Goal: Task Accomplishment & Management: Manage account settings

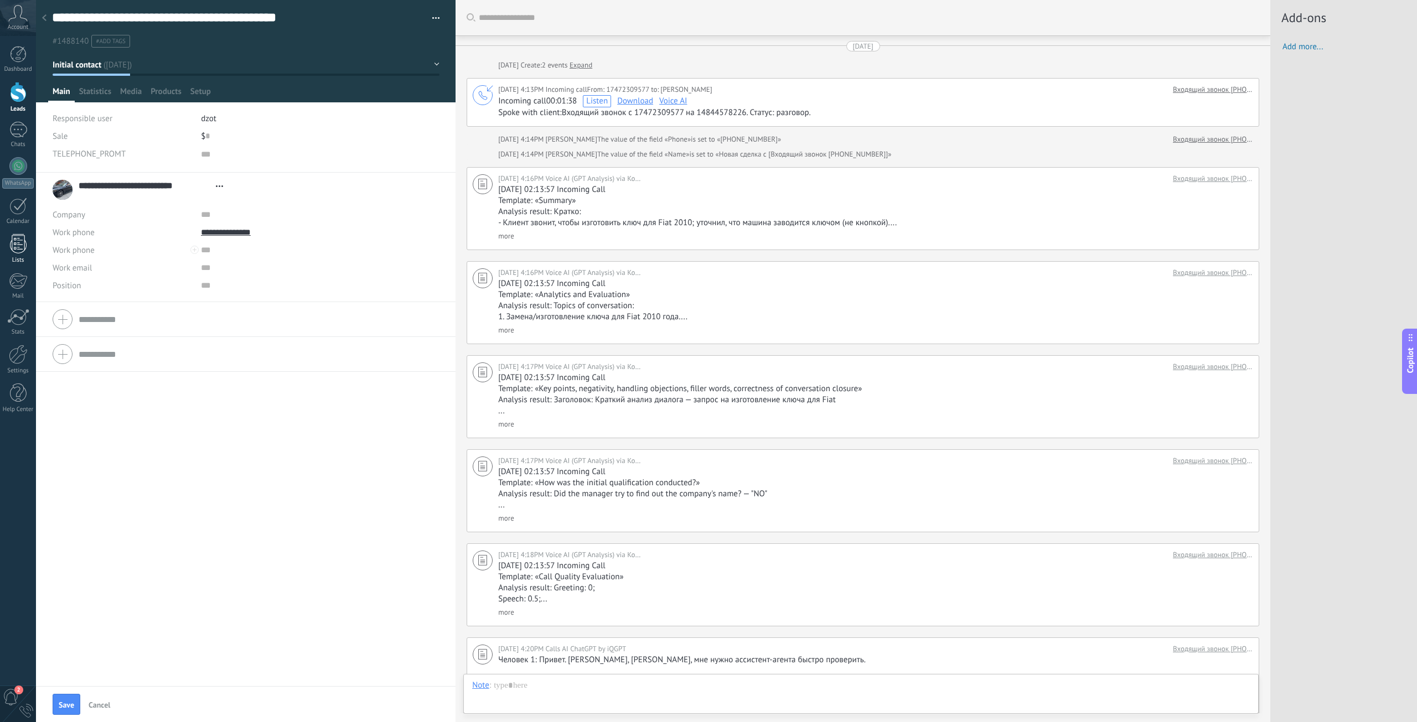
scroll to position [11, 0]
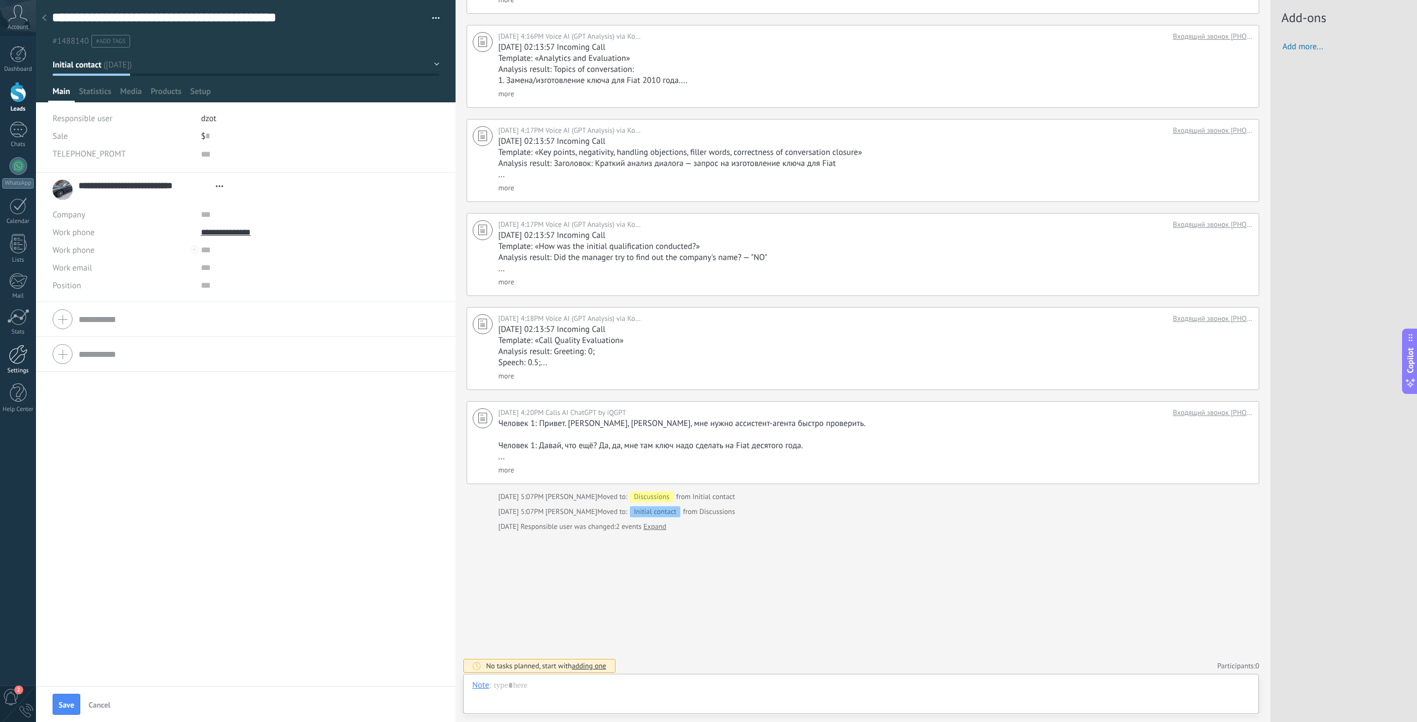
click at [19, 361] on div at bounding box center [18, 354] width 19 height 19
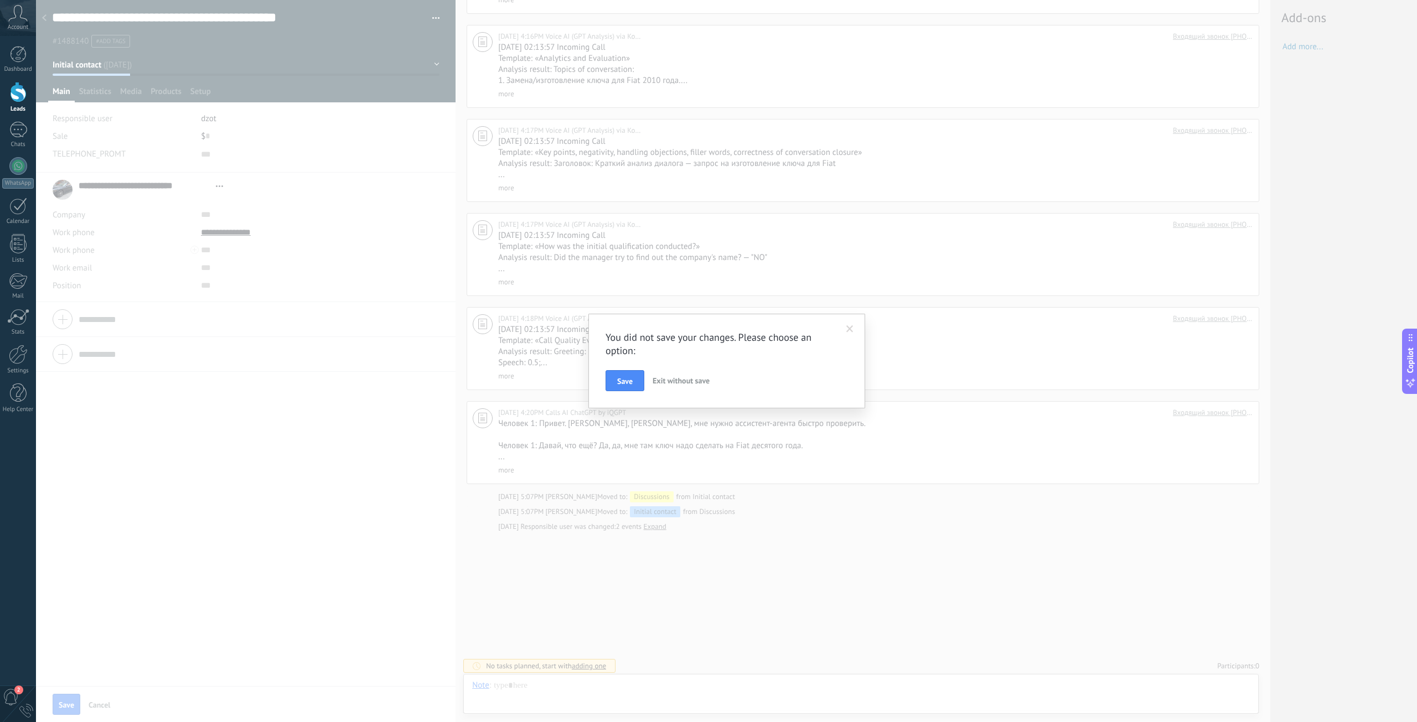
click at [852, 328] on span at bounding box center [849, 329] width 7 height 8
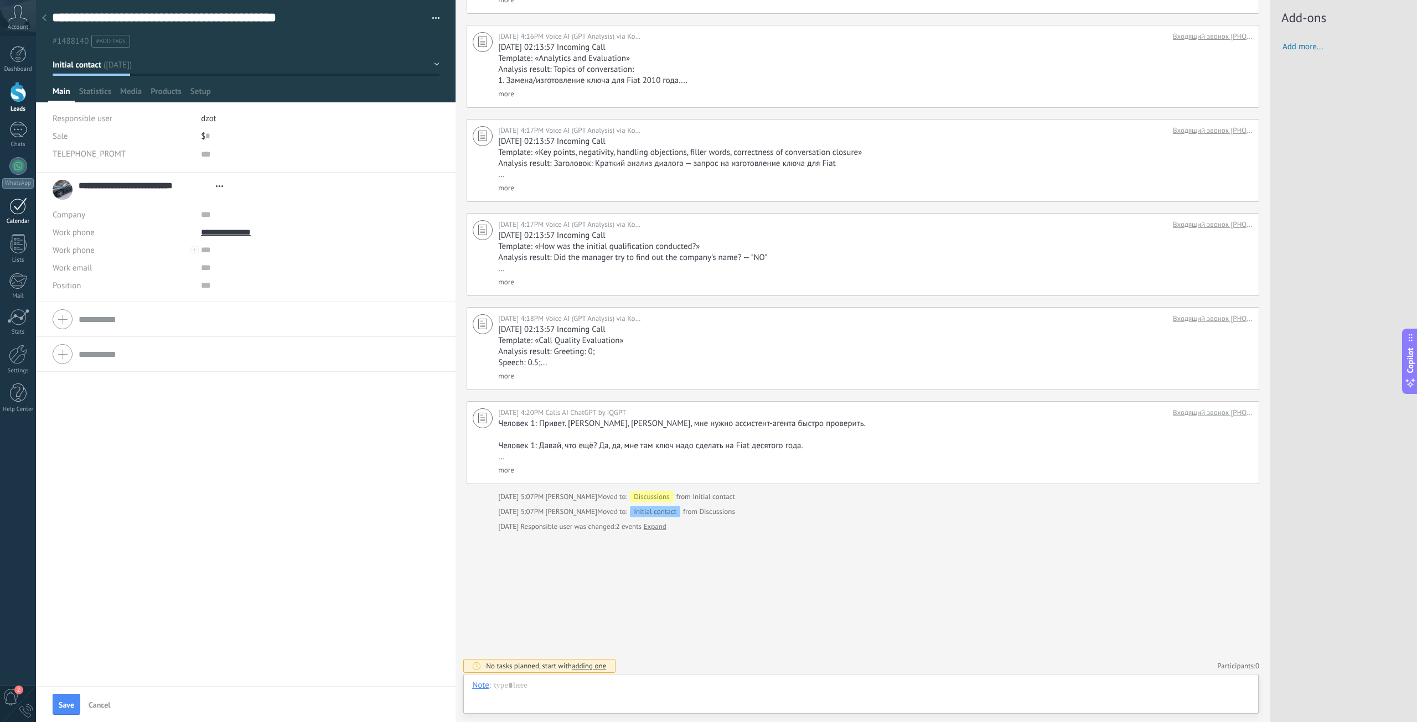
click at [24, 206] on div at bounding box center [18, 206] width 18 height 17
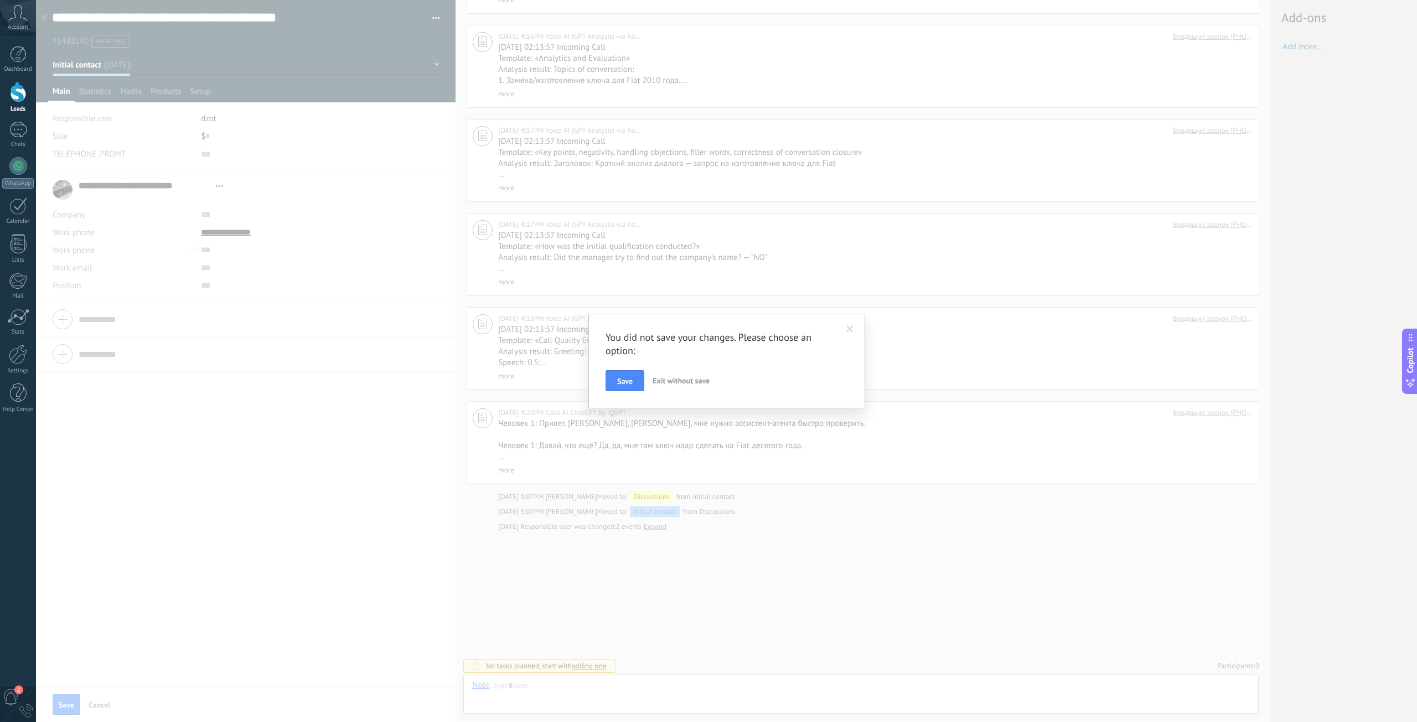
click at [677, 382] on span "Exit without save" at bounding box center [681, 381] width 57 height 10
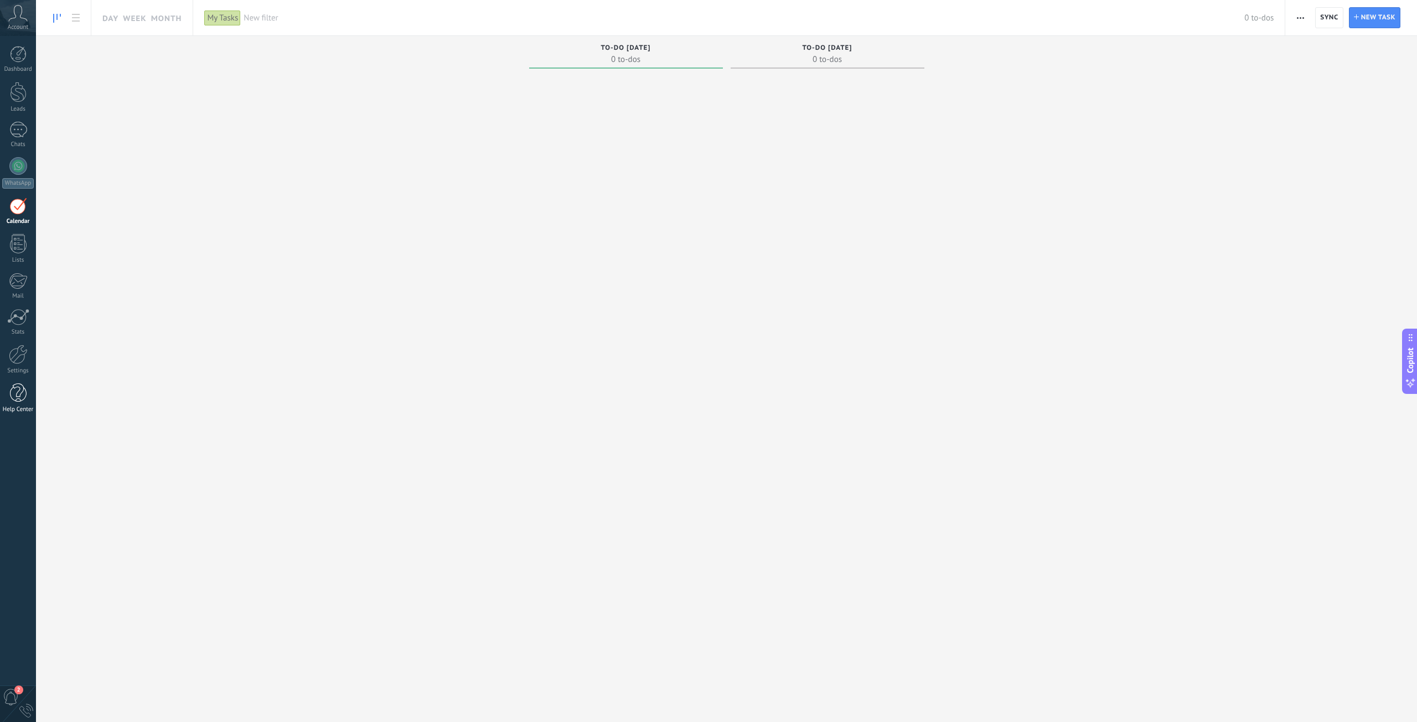
click at [19, 400] on div at bounding box center [18, 393] width 17 height 19
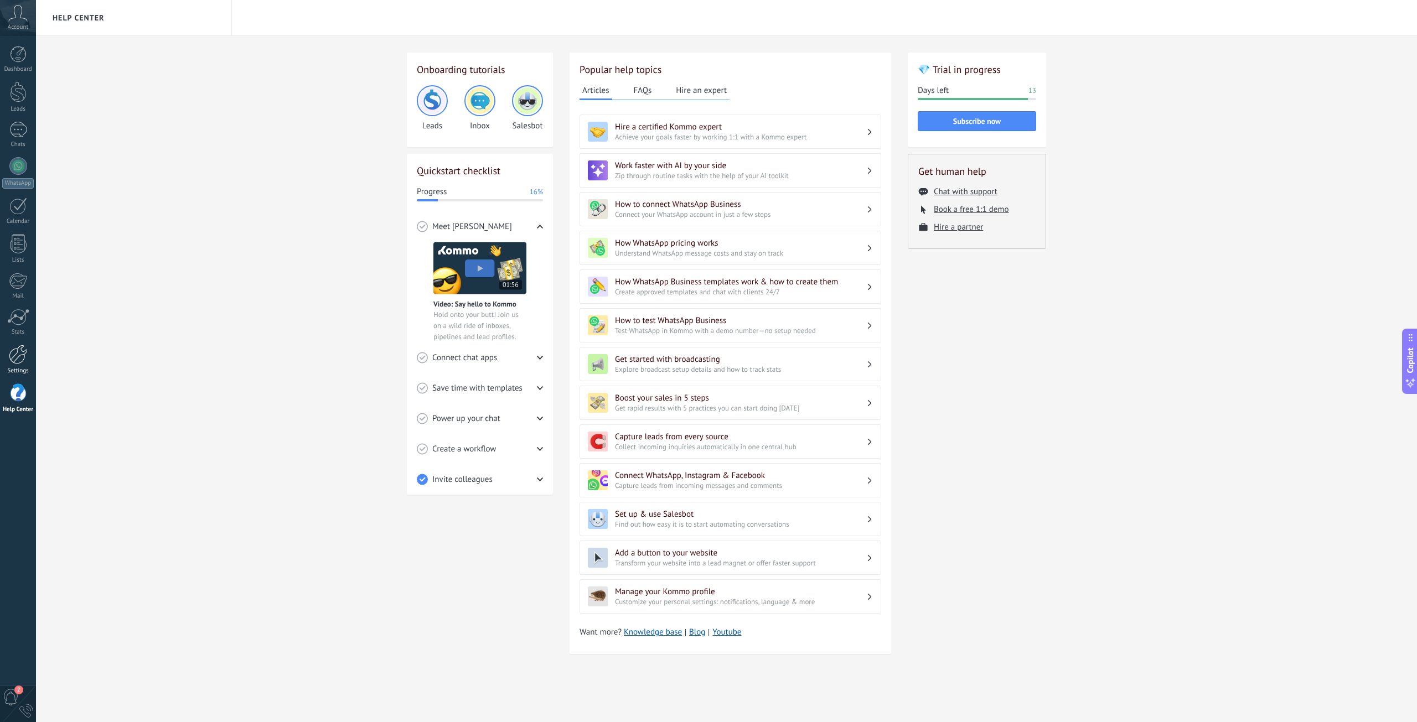
click at [19, 355] on div at bounding box center [18, 354] width 19 height 19
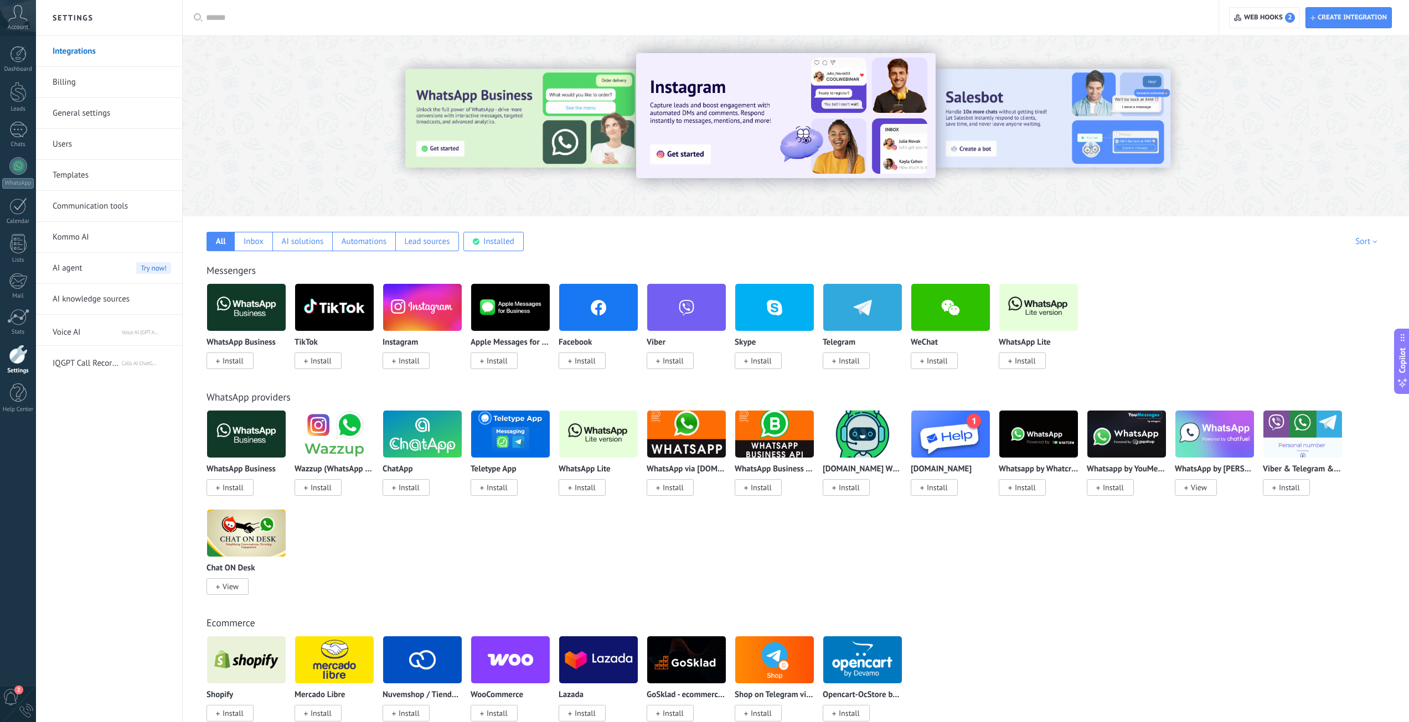
click at [111, 205] on link "Communication tools" at bounding box center [112, 206] width 118 height 31
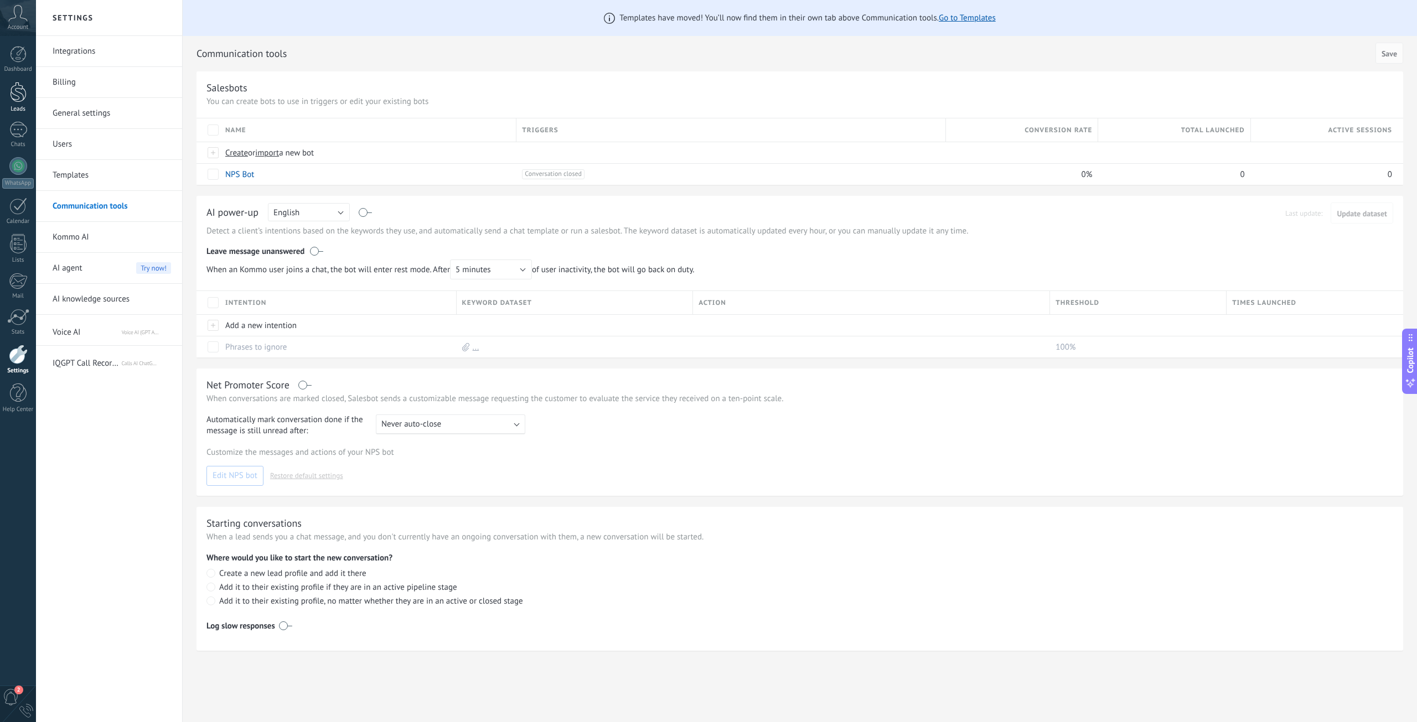
click at [19, 92] on div at bounding box center [18, 92] width 17 height 20
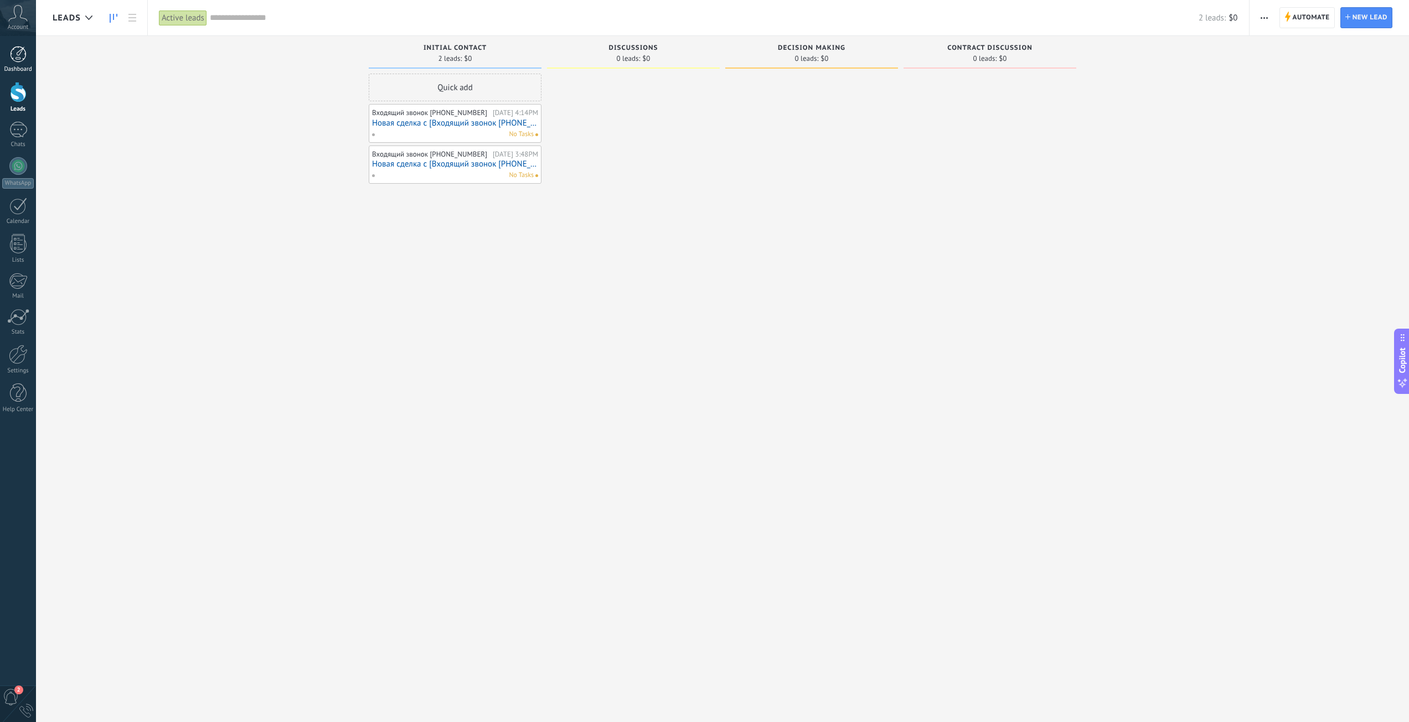
click at [23, 59] on div at bounding box center [18, 54] width 17 height 17
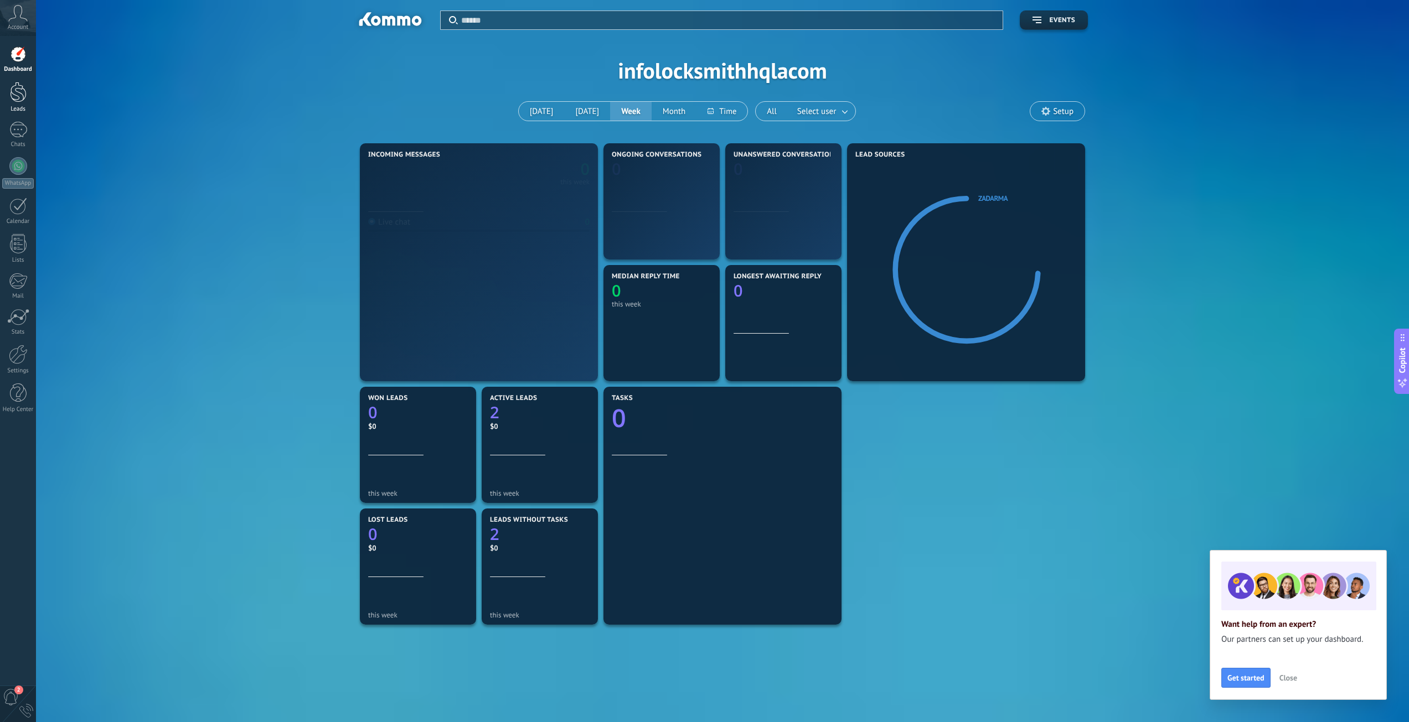
click at [25, 86] on div at bounding box center [18, 92] width 17 height 20
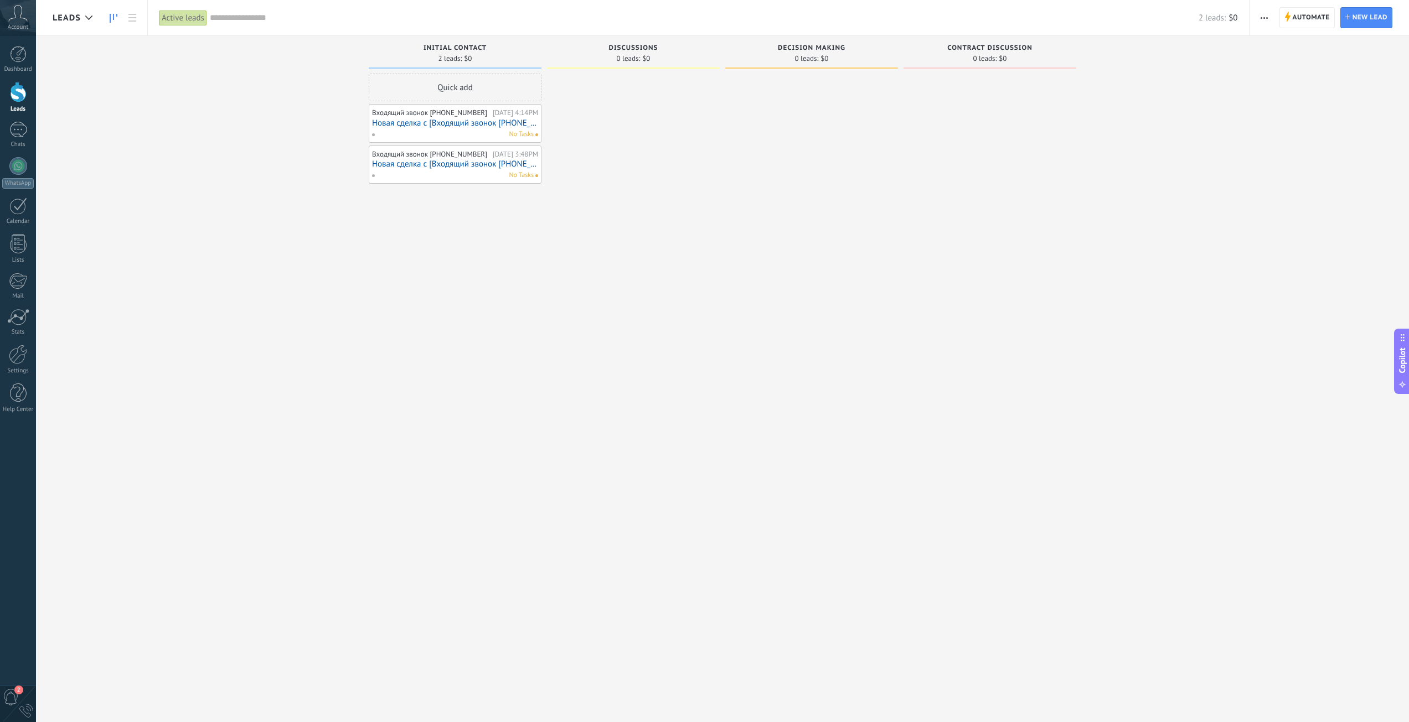
click at [480, 92] on div "Quick add" at bounding box center [455, 88] width 173 height 28
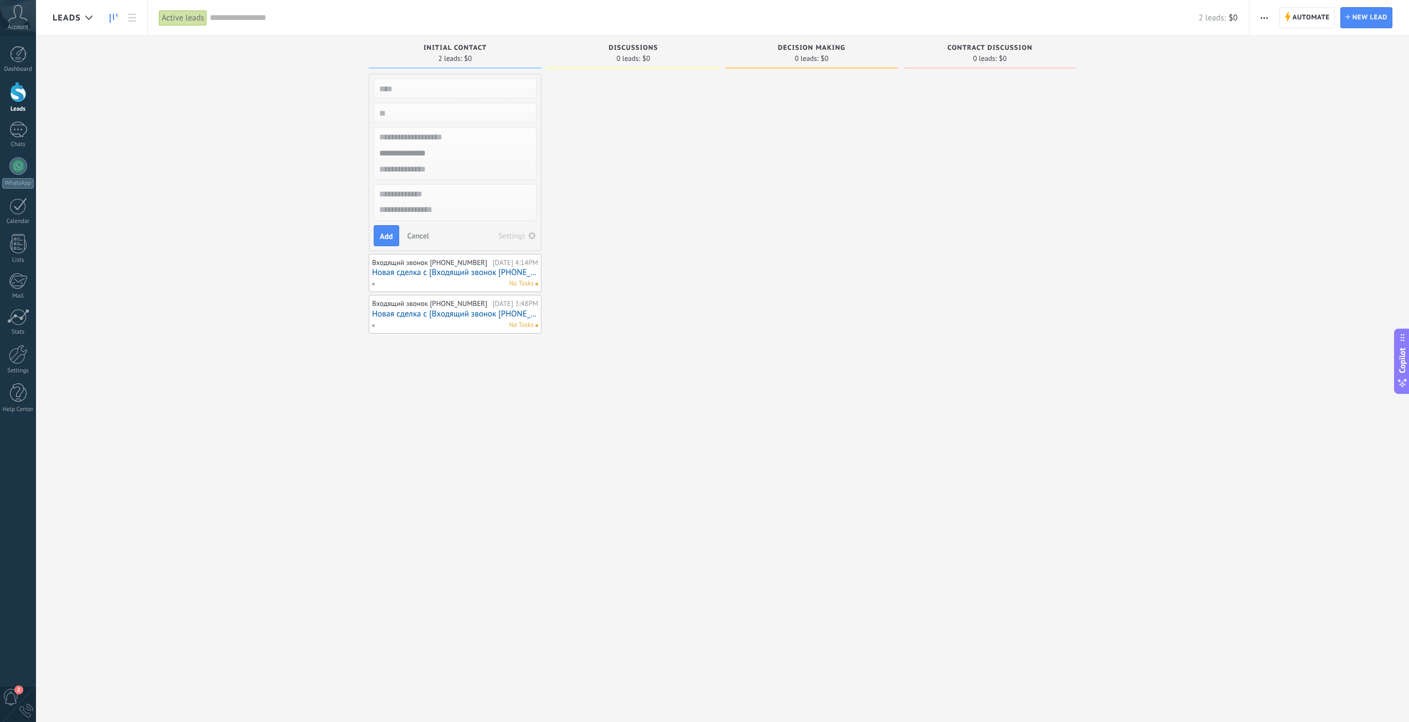
click at [184, 209] on div "Incoming leads Requests: 0 0 0 0 0 0 0 0 0 Initial contact 2 leads: $0 Quick ad…" at bounding box center [731, 343] width 1356 height 615
click at [279, 422] on div "Incoming leads Requests: 0 0 0 0 0 0 0 0 0 Initial contact 2 leads: $0 Quick ad…" at bounding box center [731, 343] width 1356 height 615
click at [15, 363] on div at bounding box center [18, 354] width 19 height 19
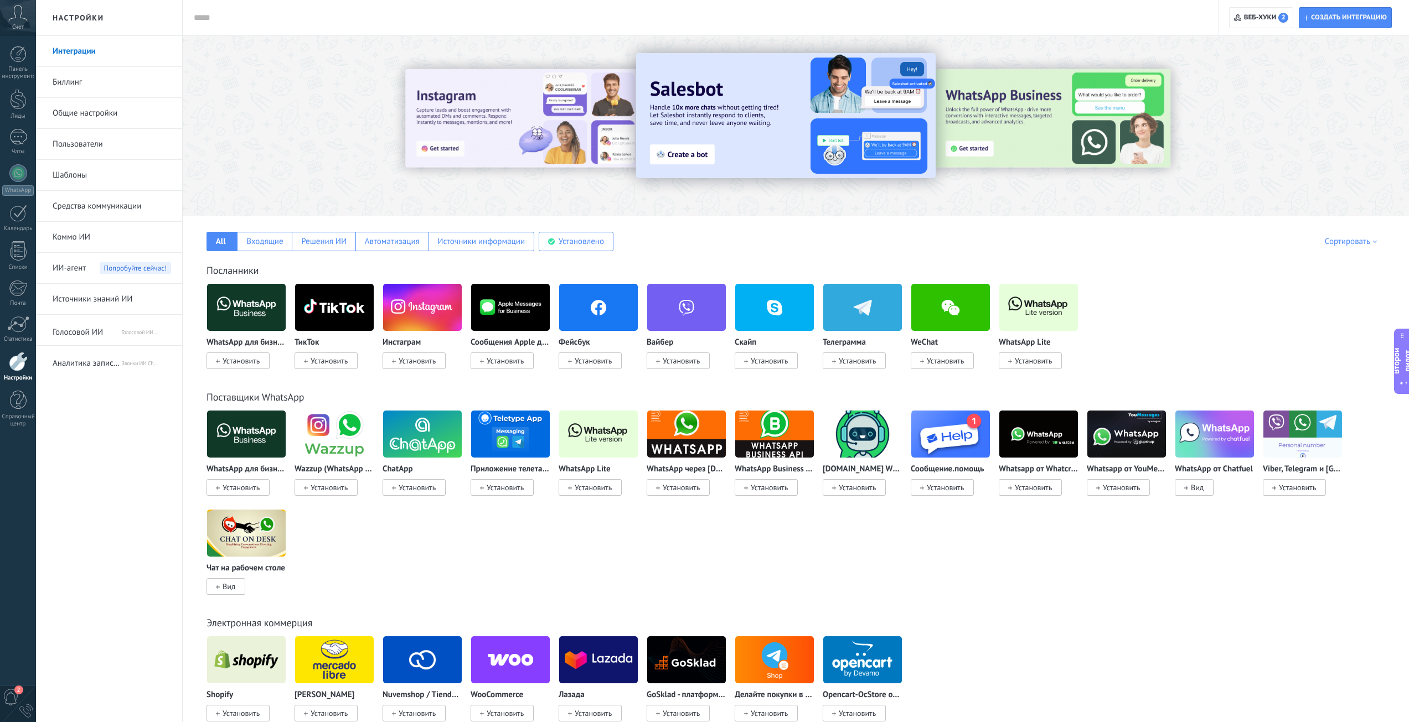
click at [107, 109] on font "Общие настройки" at bounding box center [85, 113] width 65 height 11
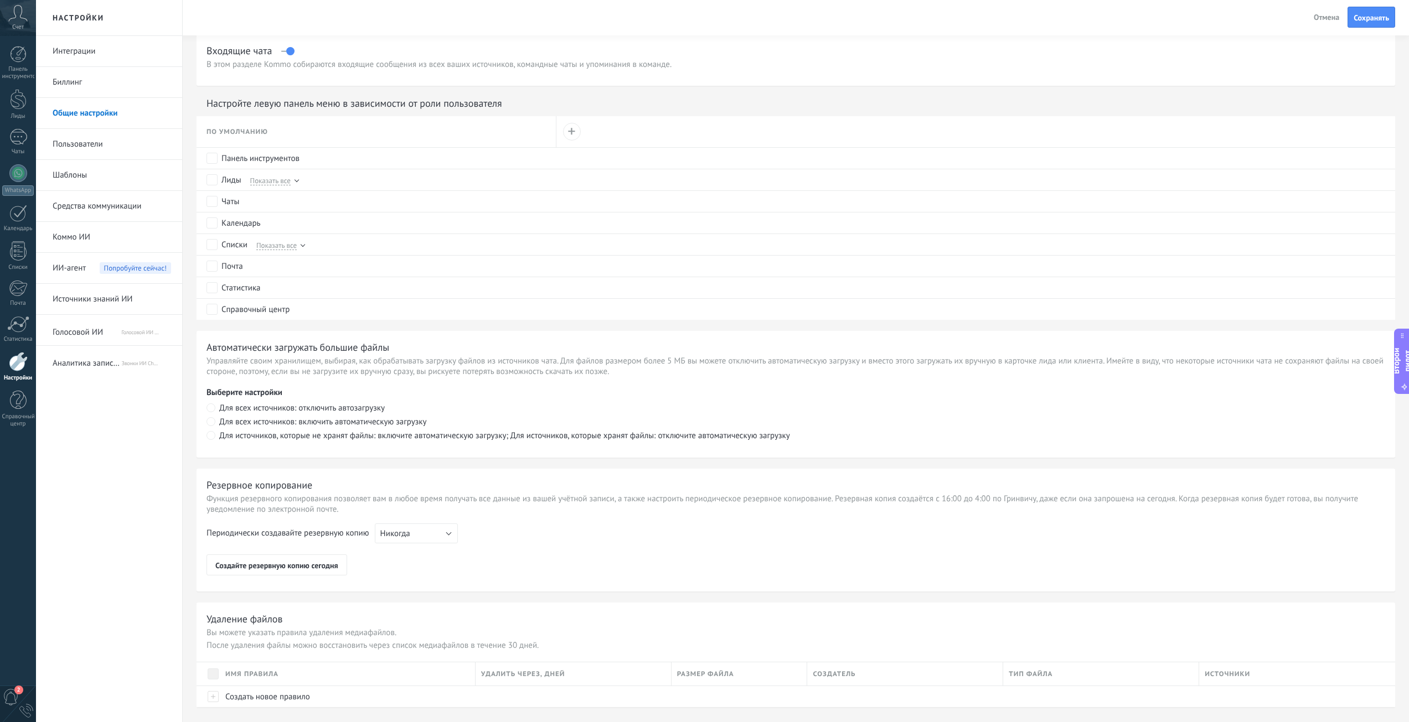
scroll to position [470, 0]
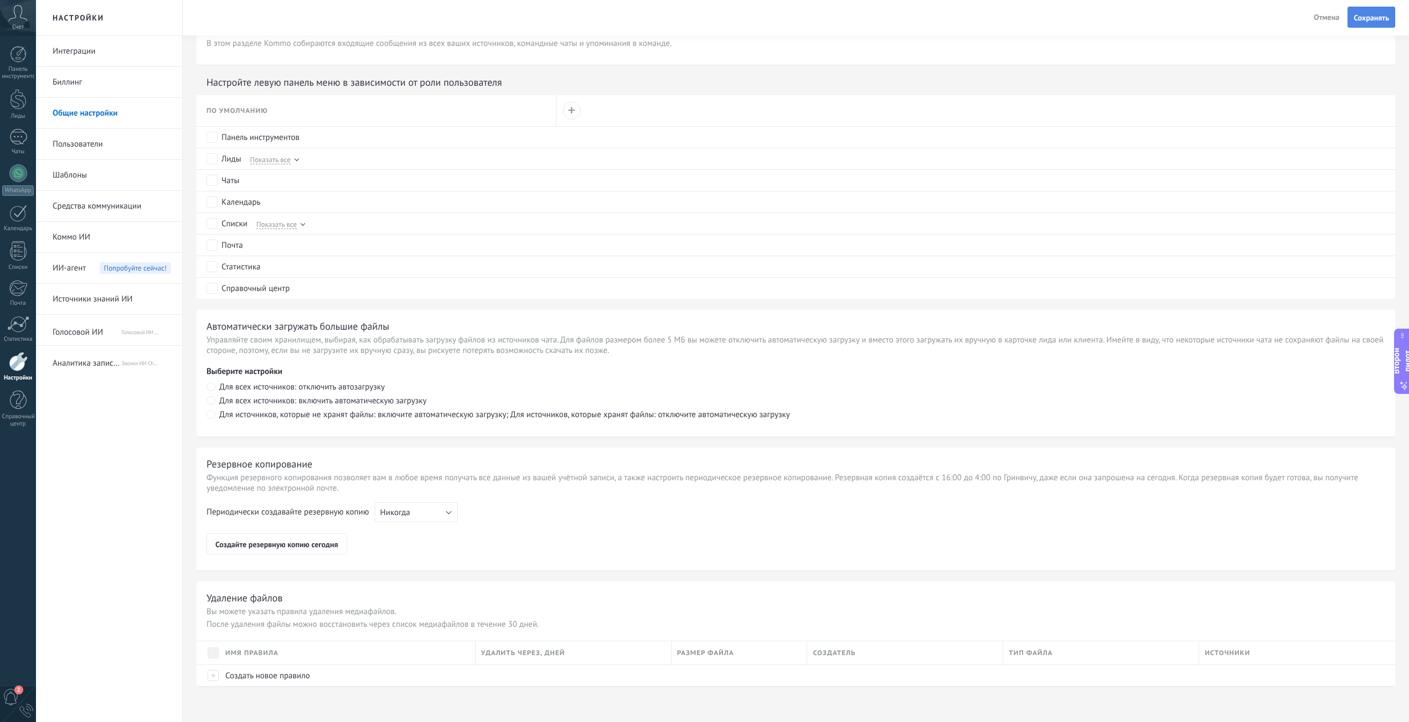
click at [1384, 27] on button "Сохранять" at bounding box center [1371, 17] width 48 height 21
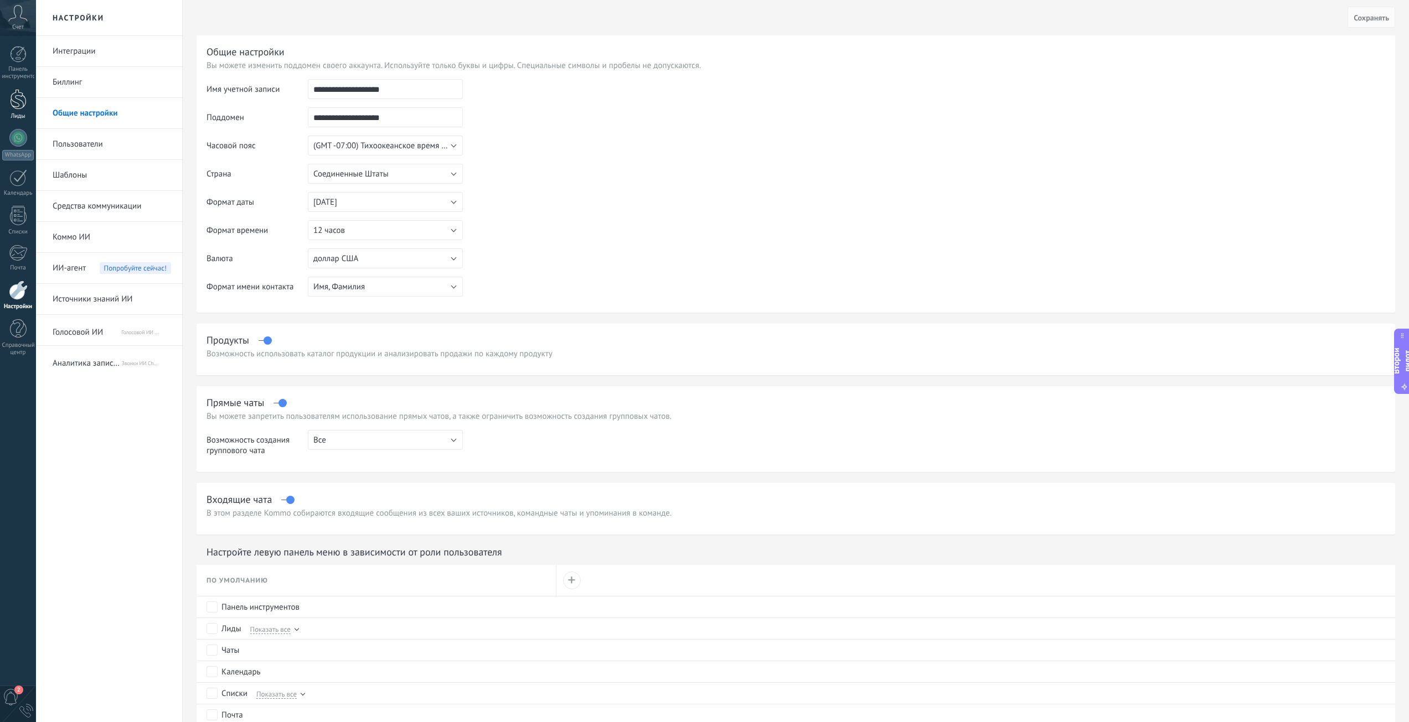
click at [18, 110] on link "Лиды" at bounding box center [18, 104] width 36 height 31
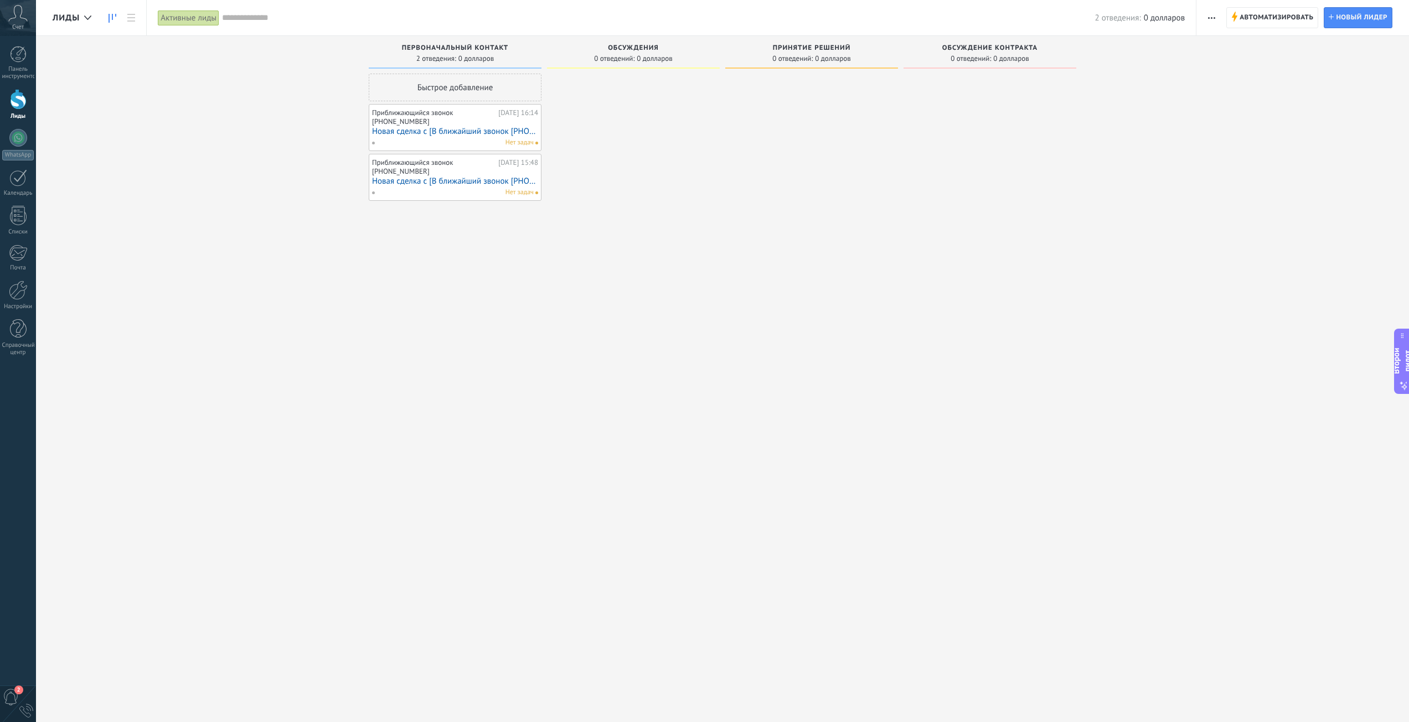
click at [1208, 22] on span "button" at bounding box center [1211, 17] width 7 height 21
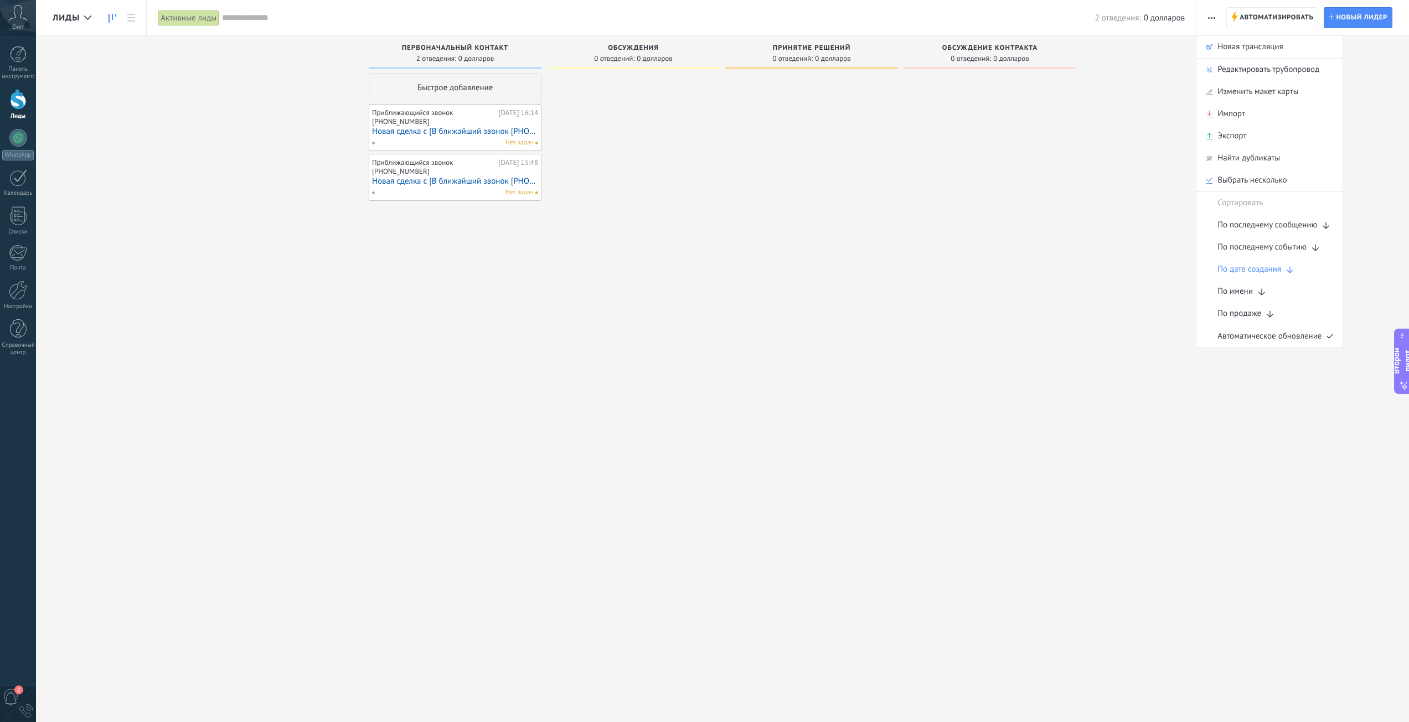
click at [179, 44] on div "Входящие лиды Запросы: 0 0 0 0 0 0 0 0 0 Первоначальный контакт 2 отведения: 0 …" at bounding box center [731, 343] width 1356 height 615
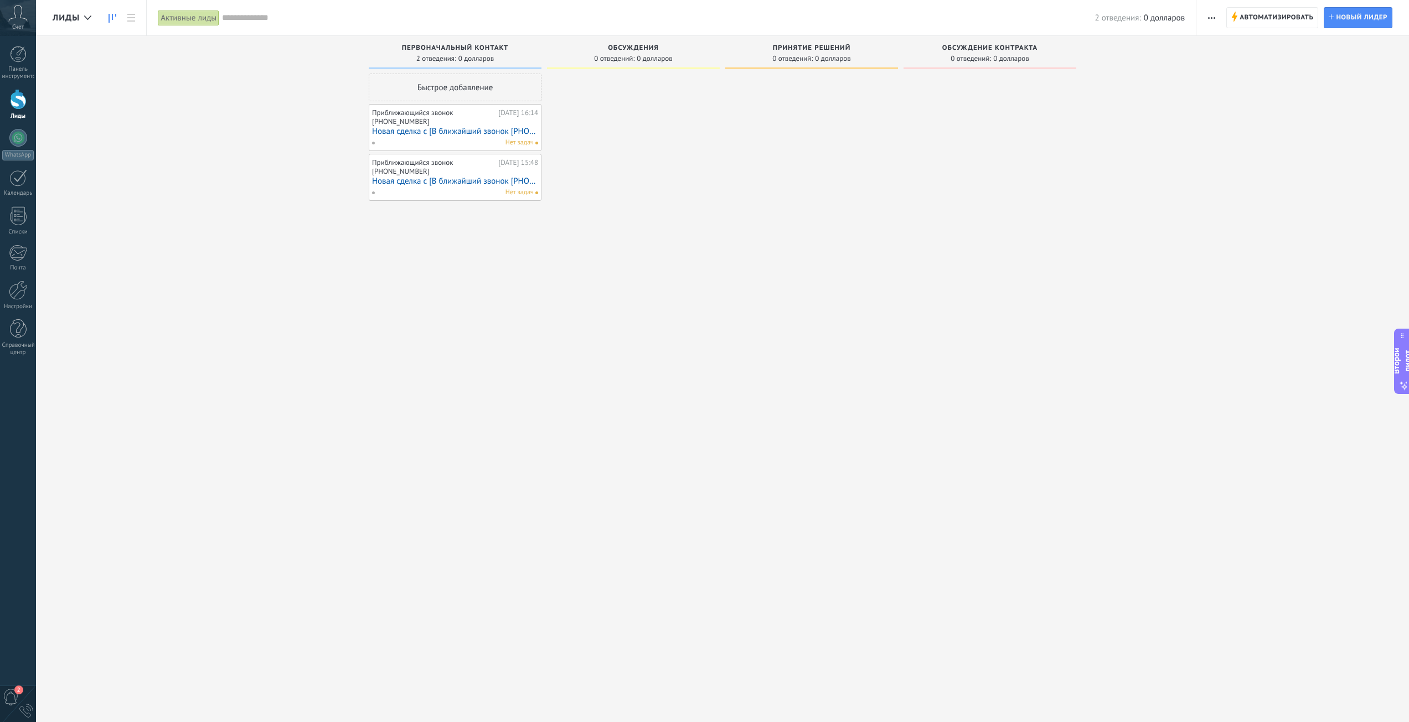
click at [1211, 16] on span "button" at bounding box center [1211, 17] width 7 height 21
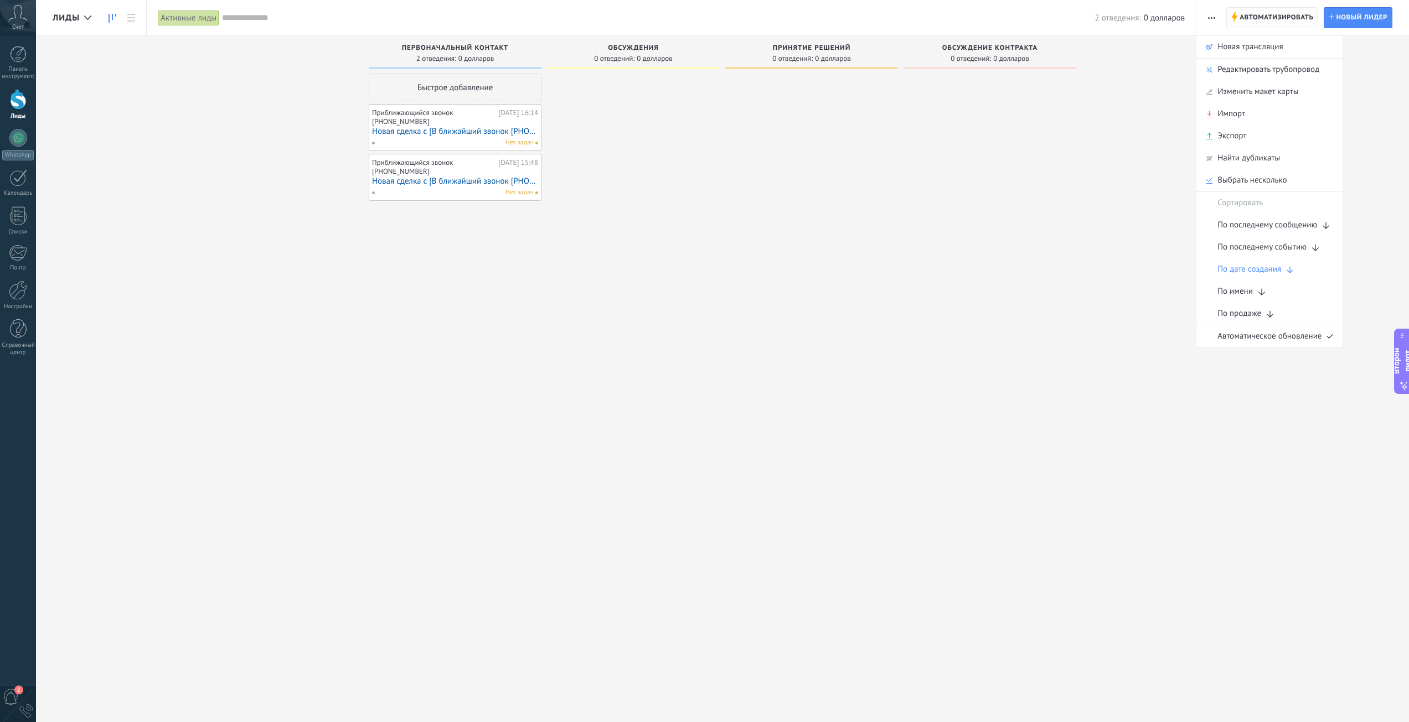
click at [1247, 17] on font "Автоматизировать" at bounding box center [1276, 17] width 74 height 8
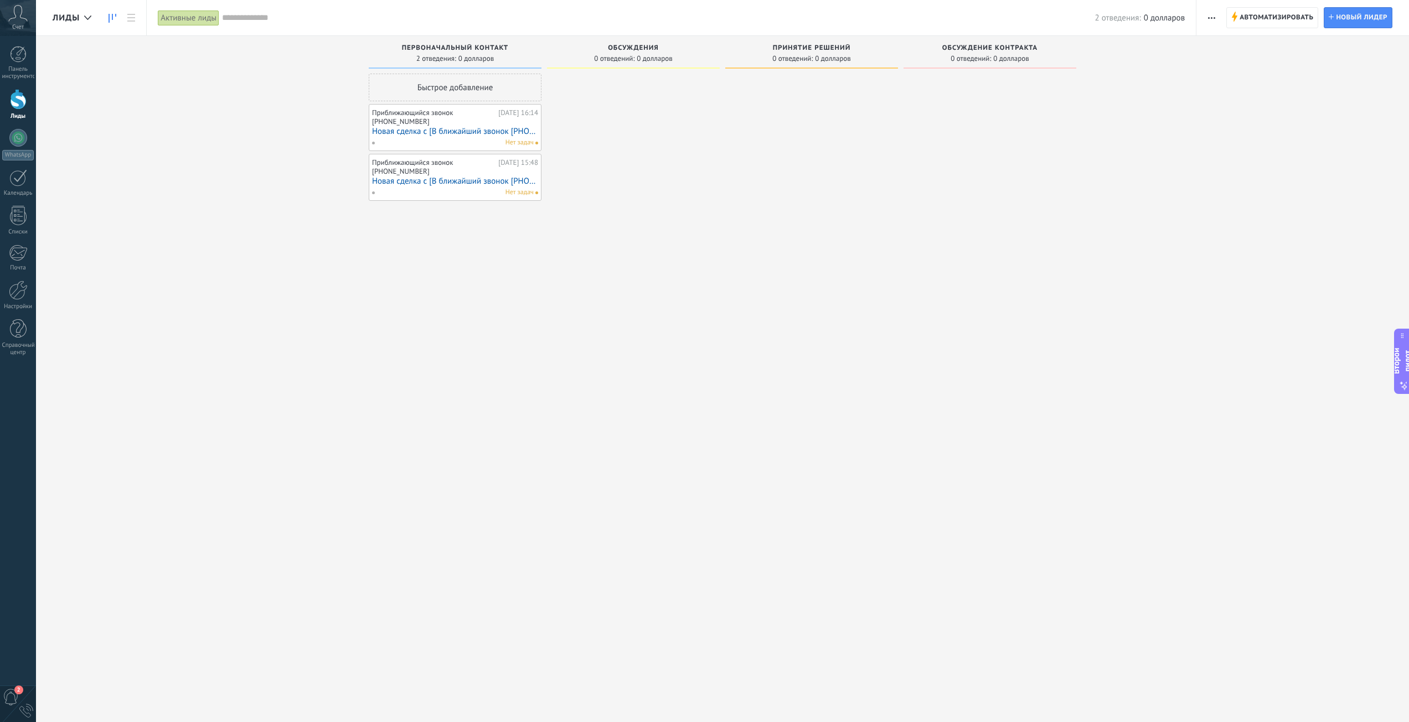
click at [1215, 16] on button "button" at bounding box center [1211, 17] width 16 height 21
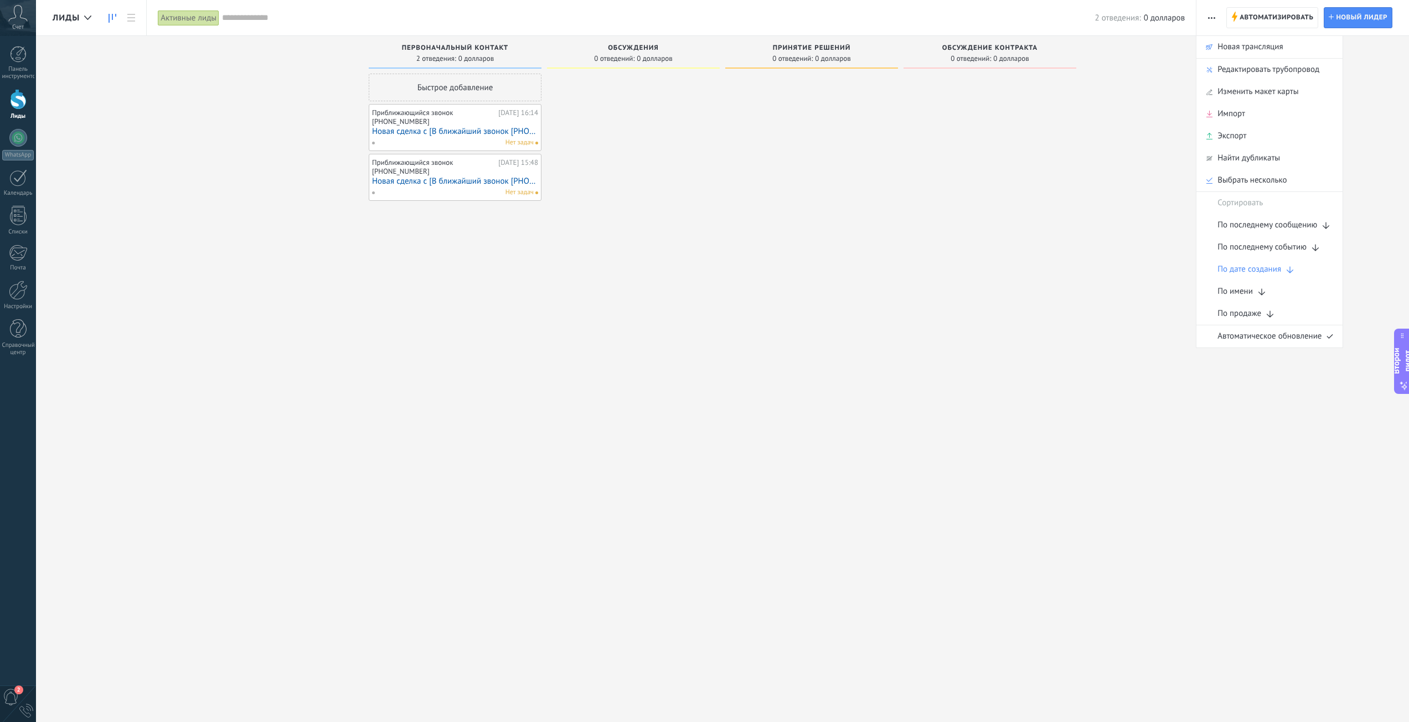
click at [1069, 146] on div at bounding box center [989, 363] width 173 height 578
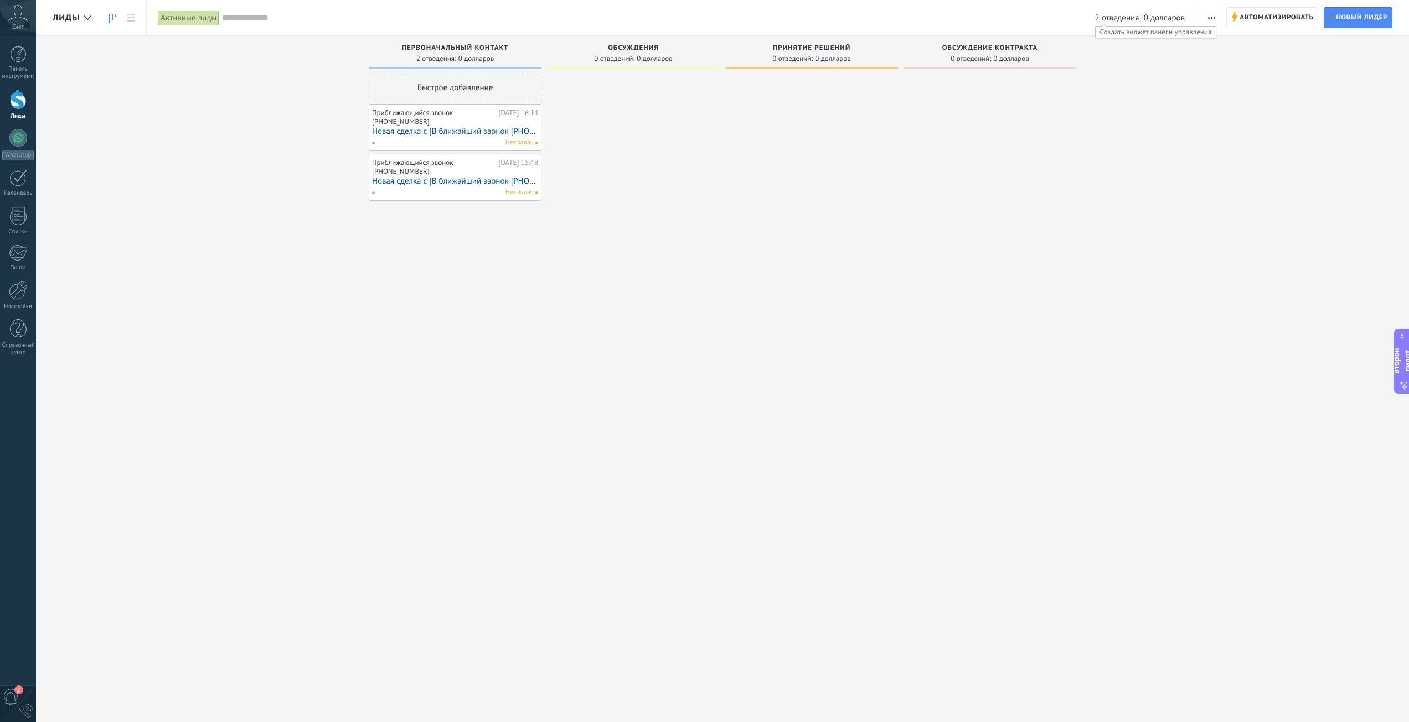
click at [1104, 26] on div "Создать виджет панели управления" at bounding box center [1156, 32] width 122 height 12
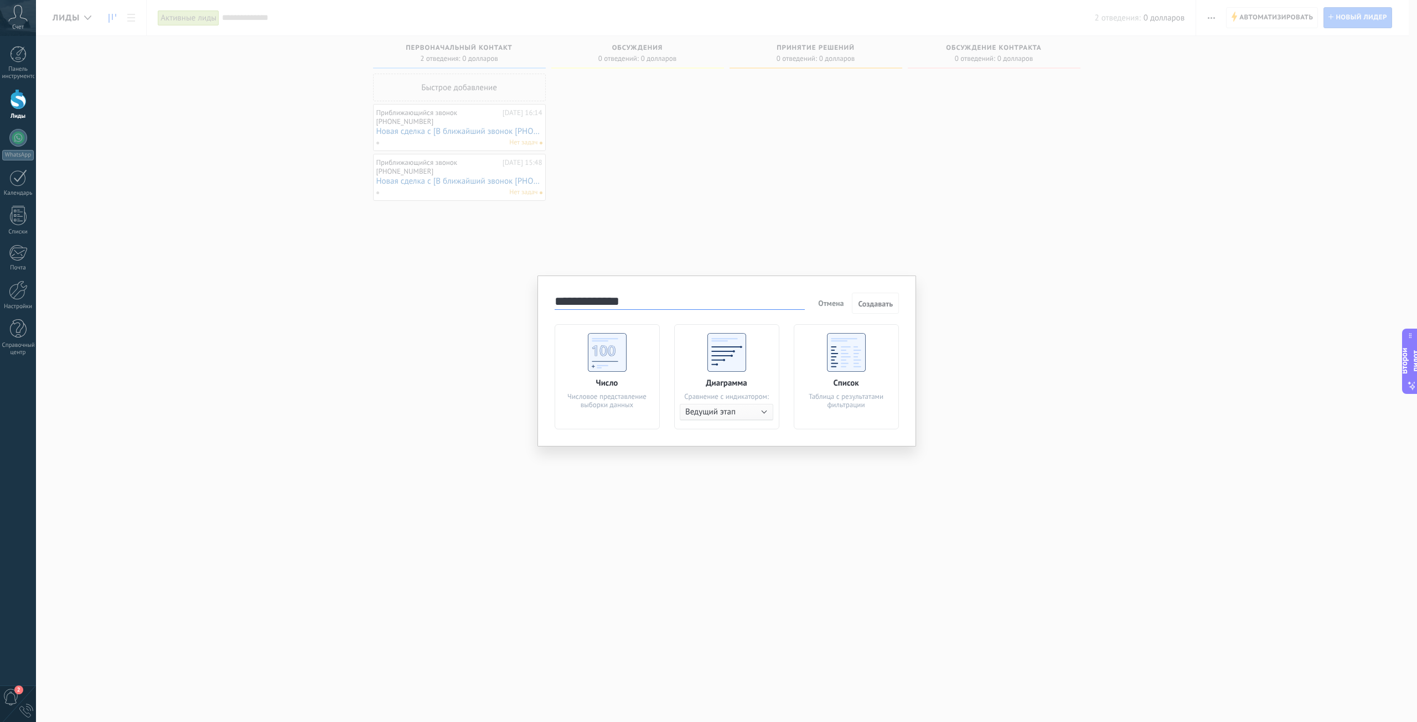
click at [840, 304] on font "Отмена" at bounding box center [830, 303] width 25 height 10
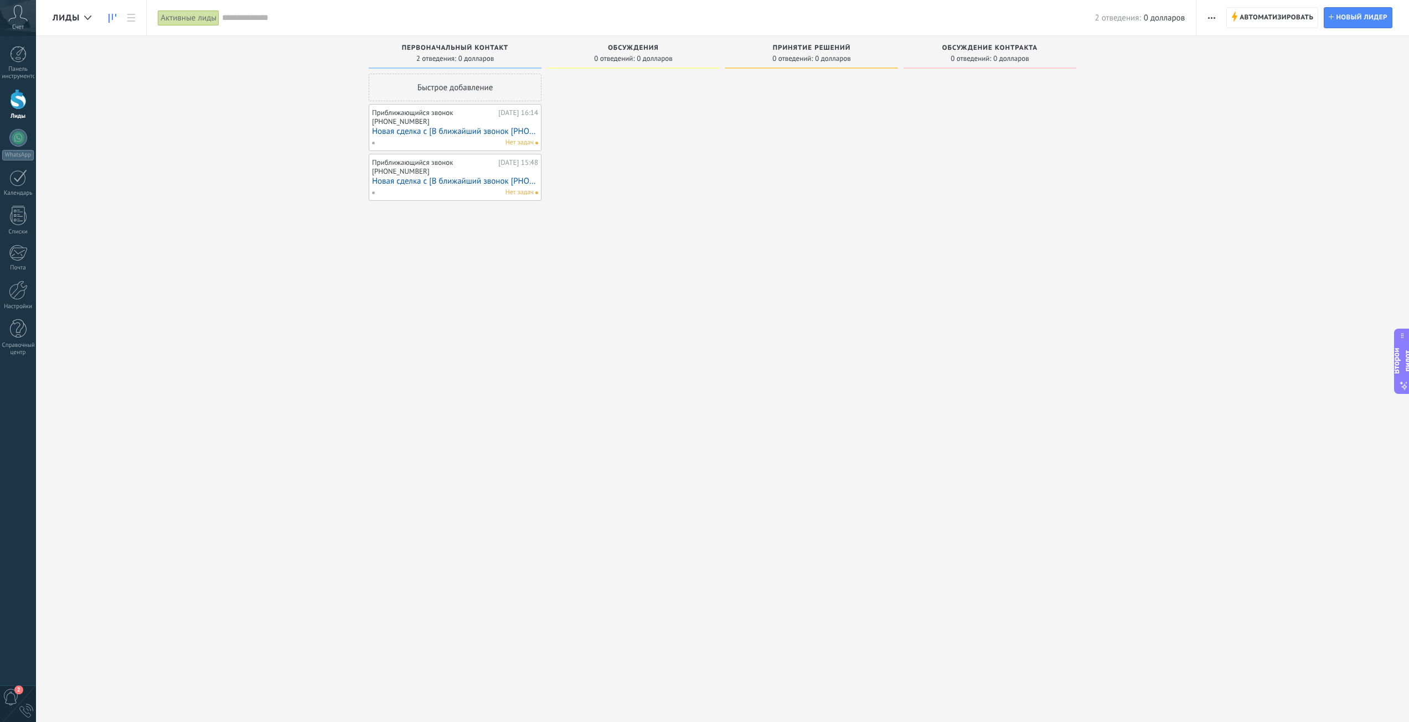
click at [1214, 18] on use "button" at bounding box center [1211, 18] width 7 height 2
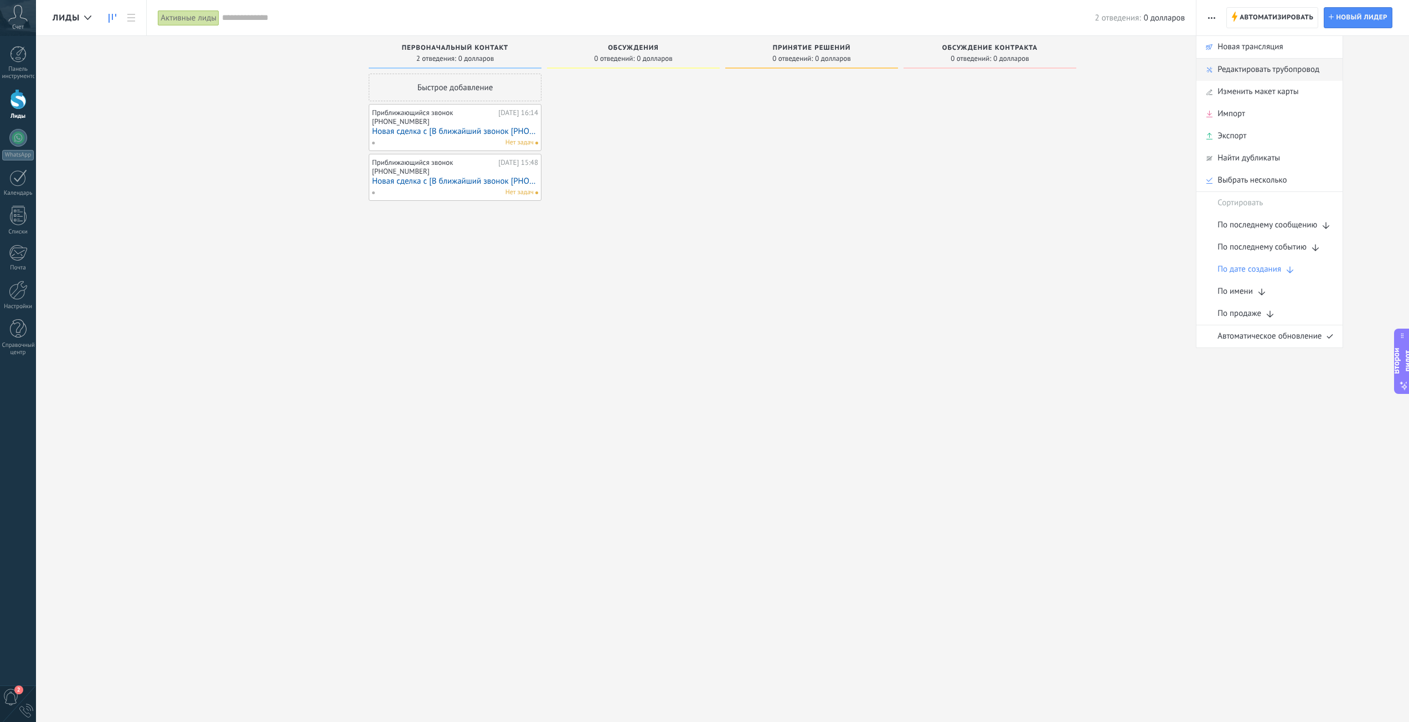
click at [1272, 71] on font "Редактировать трубопровод" at bounding box center [1268, 69] width 102 height 11
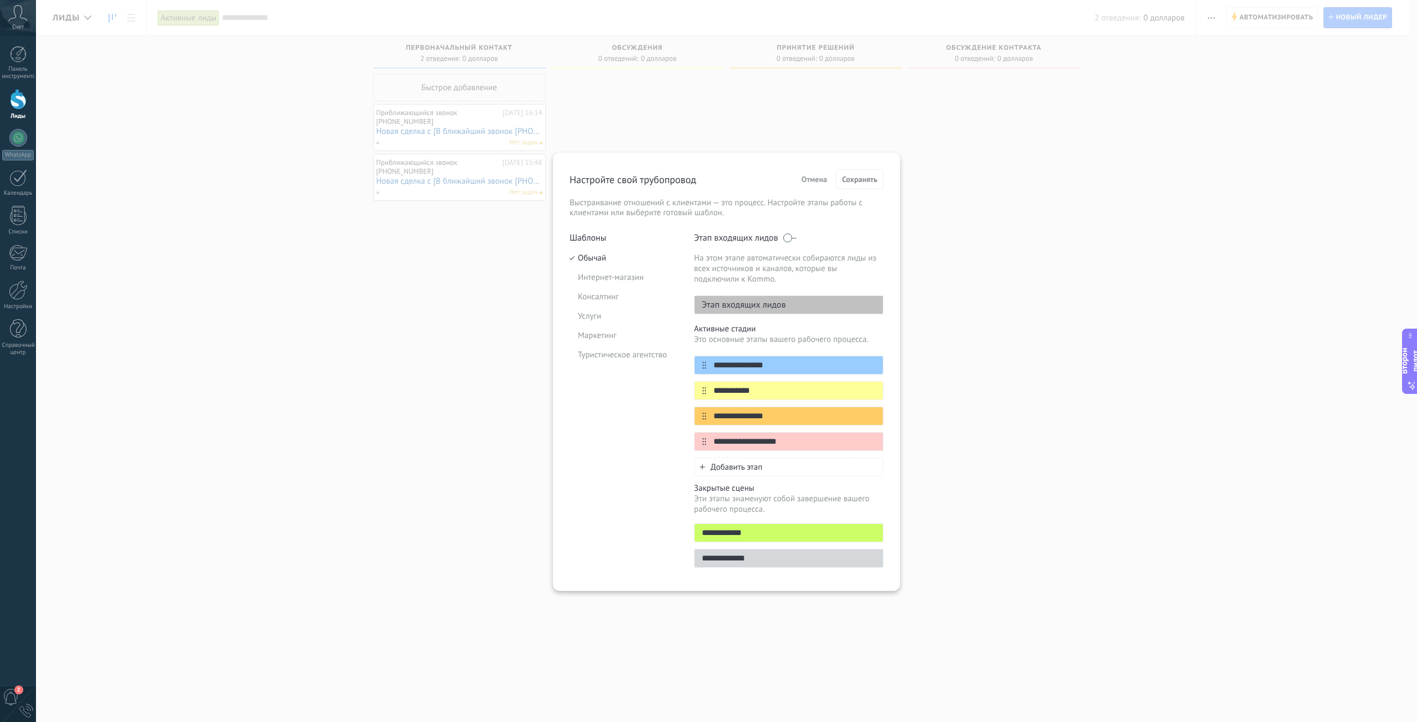
click at [821, 179] on font "Отмена" at bounding box center [813, 179] width 25 height 10
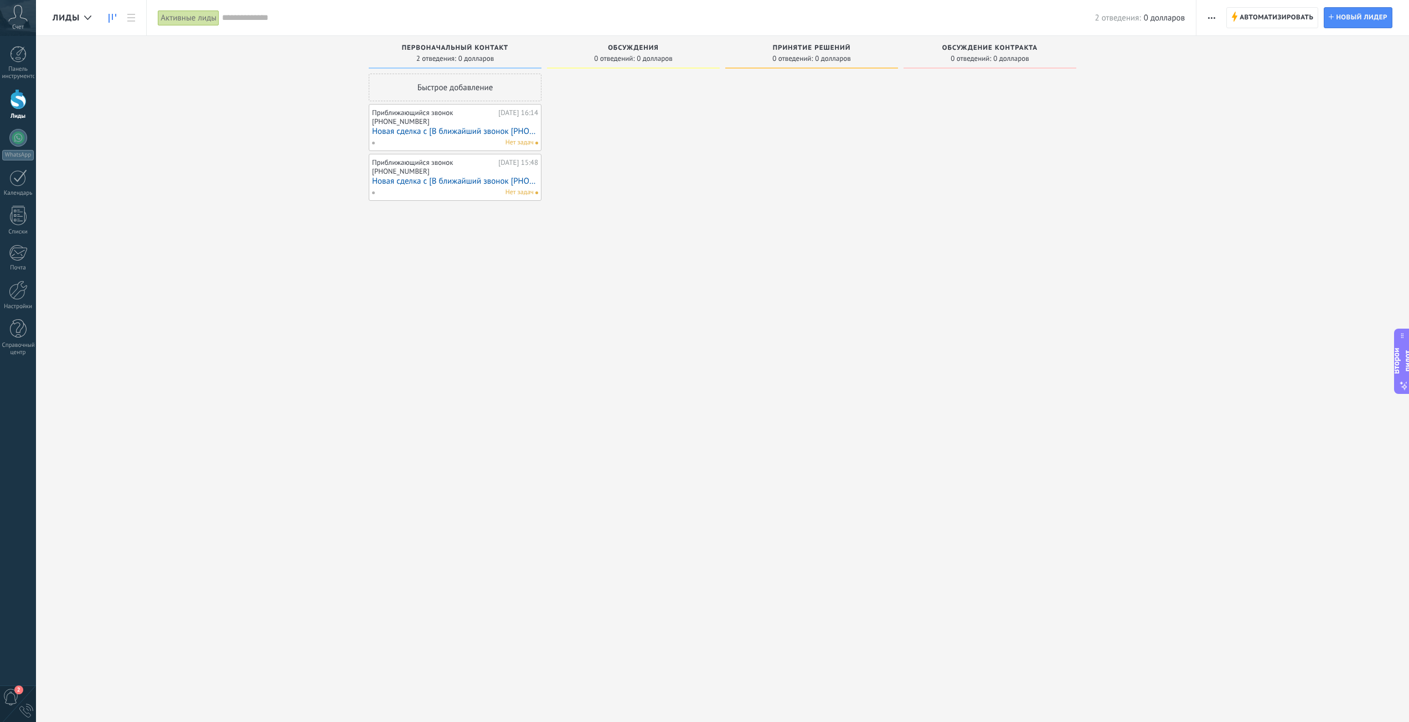
click at [1211, 15] on span "button" at bounding box center [1211, 17] width 7 height 21
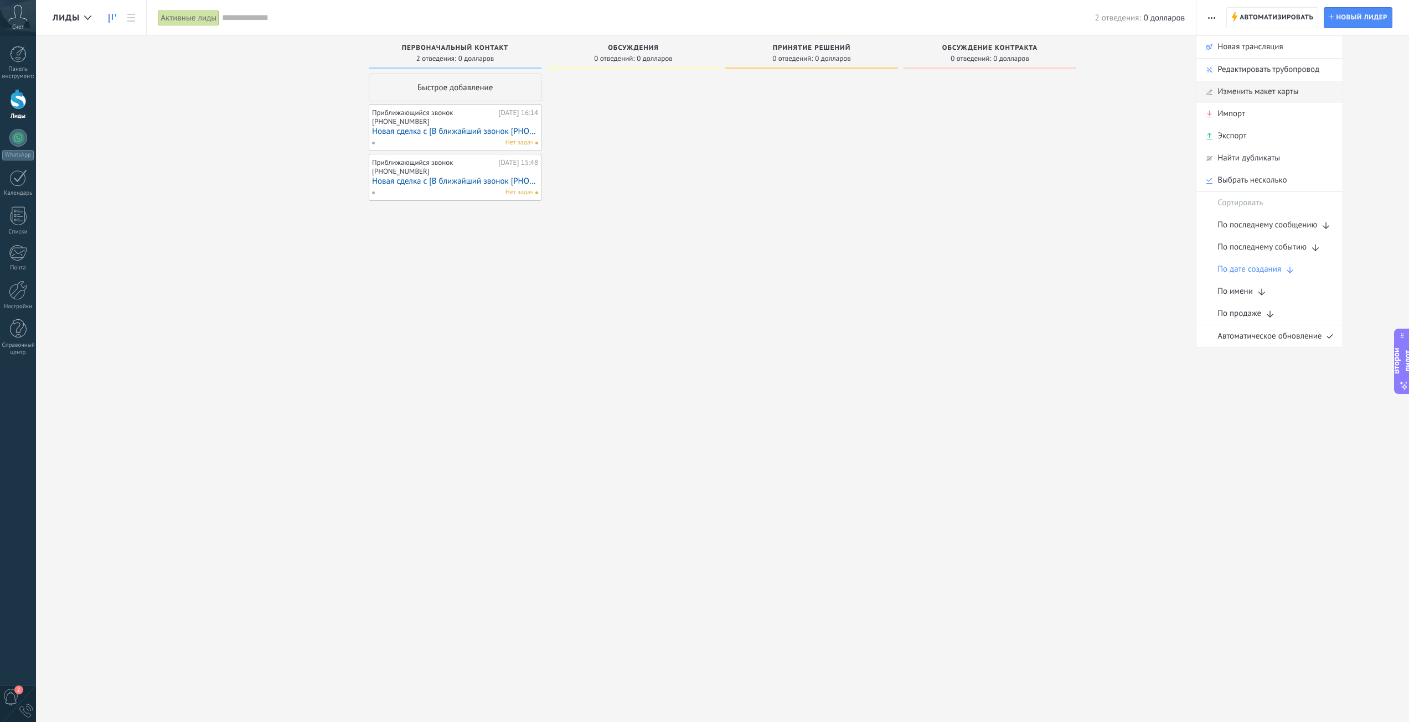
click at [1242, 92] on font "Изменить макет карты" at bounding box center [1257, 91] width 81 height 11
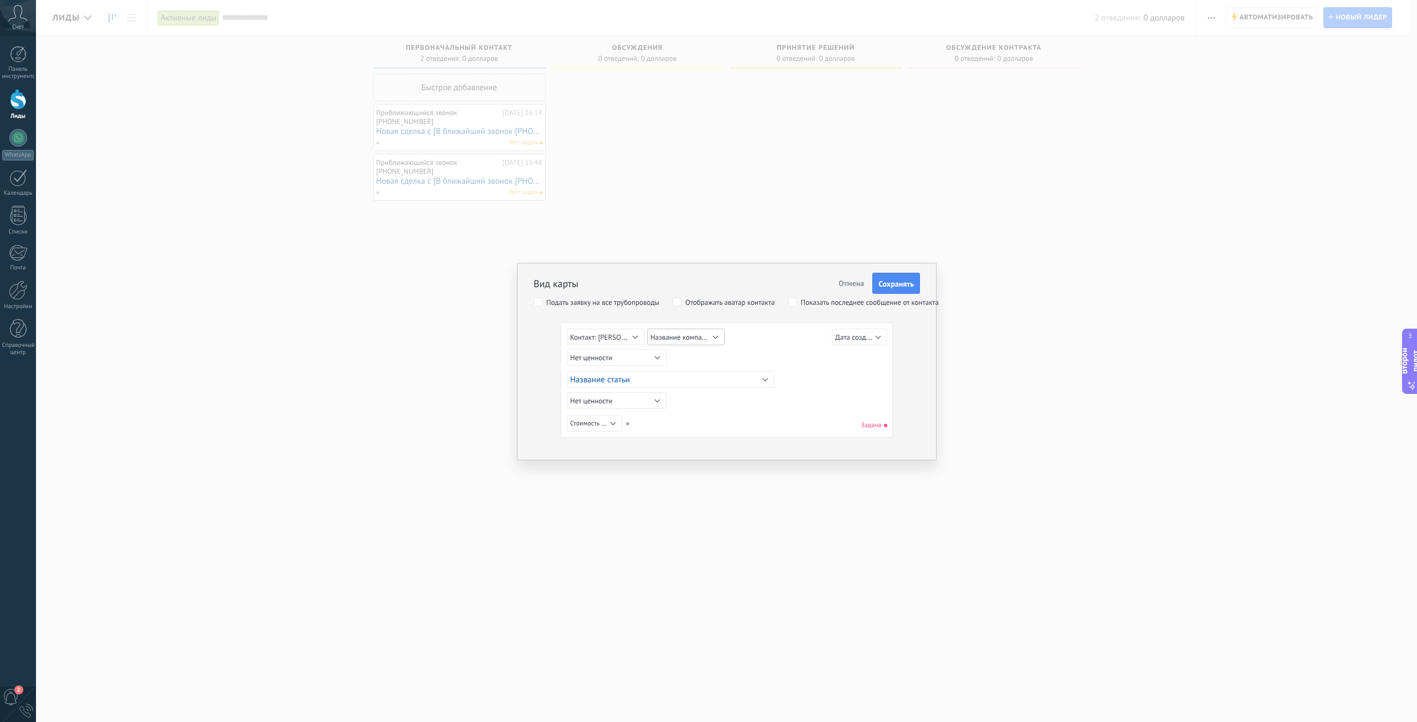
click at [679, 333] on font "Название компании" at bounding box center [681, 337] width 63 height 9
click at [775, 349] on div "Нет ценности Вести Идентификатор свинца Название статьи Дата создания Стоимость…" at bounding box center [728, 359] width 323 height 20
click at [596, 333] on font "Контакт: [PERSON_NAME]" at bounding box center [610, 337] width 80 height 11
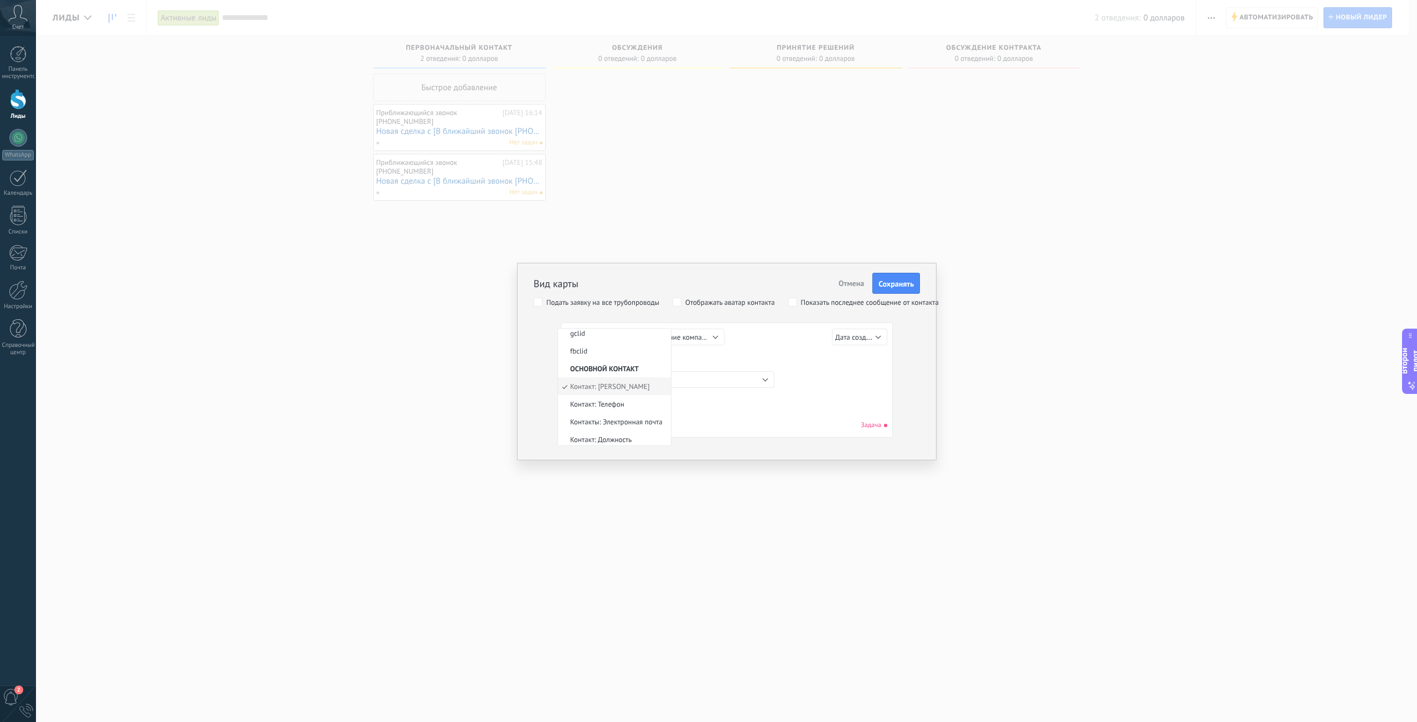
click at [771, 354] on div "Нет ценности Вести Идентификатор свинца Название статьи Дата создания Стоимость…" at bounding box center [728, 359] width 323 height 20
click at [654, 381] on button "Название статьи" at bounding box center [671, 379] width 208 height 17
click at [848, 382] on div "Вести Идентификатор свинца Название статьи Дата создания Стоимость продаж Ответ…" at bounding box center [728, 379] width 323 height 21
click at [868, 426] on font "Задача" at bounding box center [871, 425] width 20 height 8
click at [855, 341] on font "Дата создания" at bounding box center [857, 337] width 45 height 11
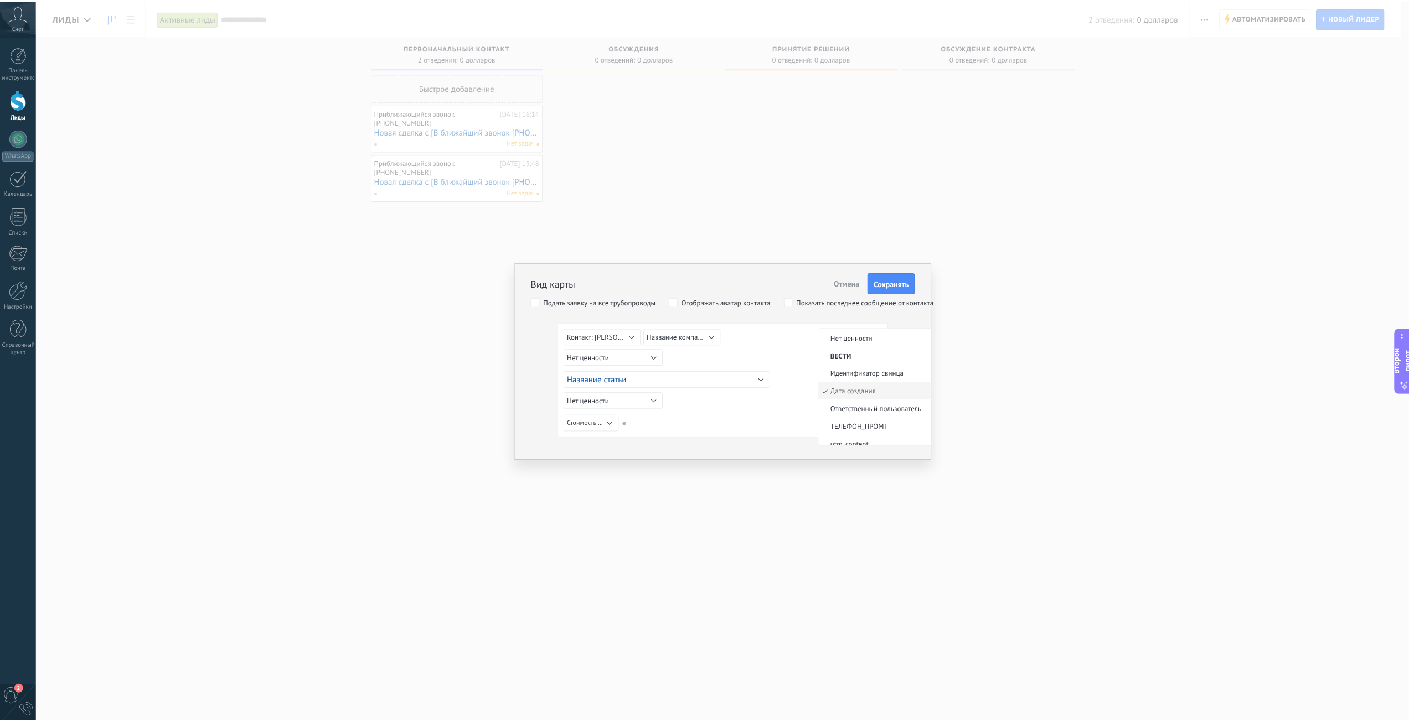
scroll to position [4, 0]
click at [773, 346] on div "Нет ценности Вести Идентификатор свинца Название статьи Дата создания Стоимость…" at bounding box center [728, 339] width 323 height 20
click at [548, 302] on font "Подать заявку на все трубопроводы" at bounding box center [602, 302] width 113 height 9
click at [555, 302] on font "Подать заявку на все трубопроводы" at bounding box center [602, 302] width 113 height 9
click at [605, 420] on font "Стоимость продаж" at bounding box center [596, 424] width 53 height 8
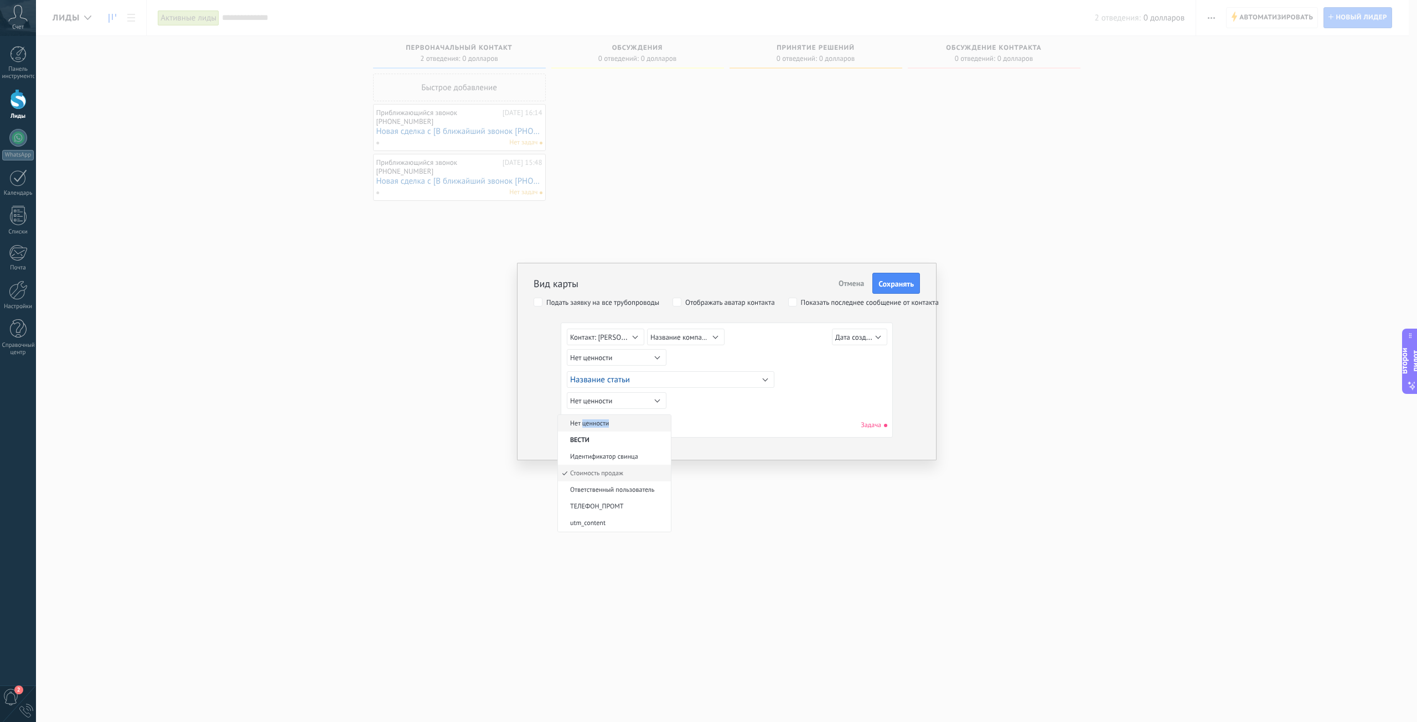
click at [605, 420] on font "Нет ценности" at bounding box center [589, 424] width 39 height 8
click at [627, 418] on div "Нет ценности Вести Идентификатор свинца Название статьи Дата создания Стоимость…" at bounding box center [727, 425] width 320 height 20
click at [697, 302] on font "Отображать аватар контакта" at bounding box center [730, 302] width 90 height 9
click at [696, 302] on font "Отображать аватар контакта" at bounding box center [730, 302] width 90 height 9
click at [599, 304] on font "Подать заявку на все трубопроводы" at bounding box center [602, 302] width 113 height 9
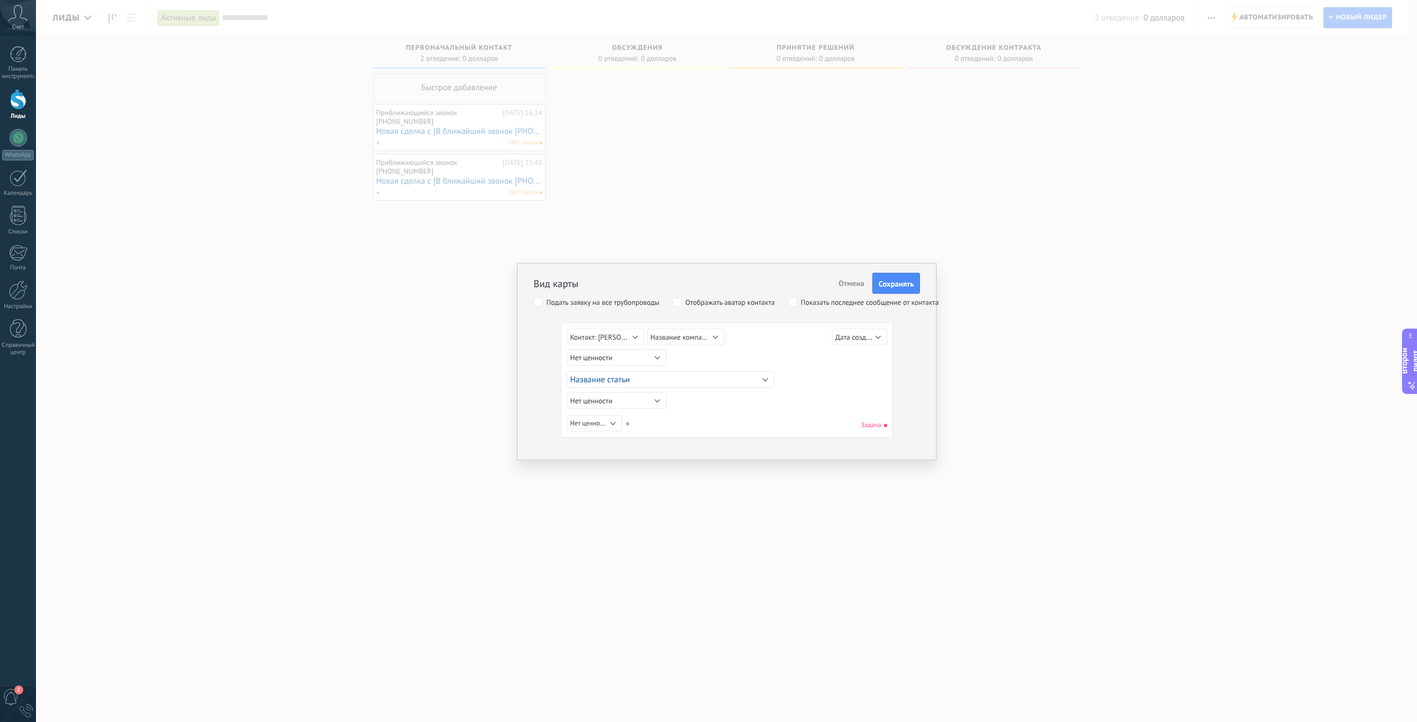
drag, startPoint x: 599, startPoint y: 304, endPoint x: 608, endPoint y: 302, distance: 9.1
click at [600, 304] on font "Подать заявку на все трубопроводы" at bounding box center [602, 302] width 113 height 9
click at [706, 296] on div "Вид карты Отмена Сохранять Подать заявку на все трубопроводы Отображать аватар …" at bounding box center [727, 349] width 386 height 178
click at [706, 298] on font "Отображать аватар контакта" at bounding box center [730, 302] width 90 height 9
click at [583, 353] on div at bounding box center [585, 347] width 37 height 37
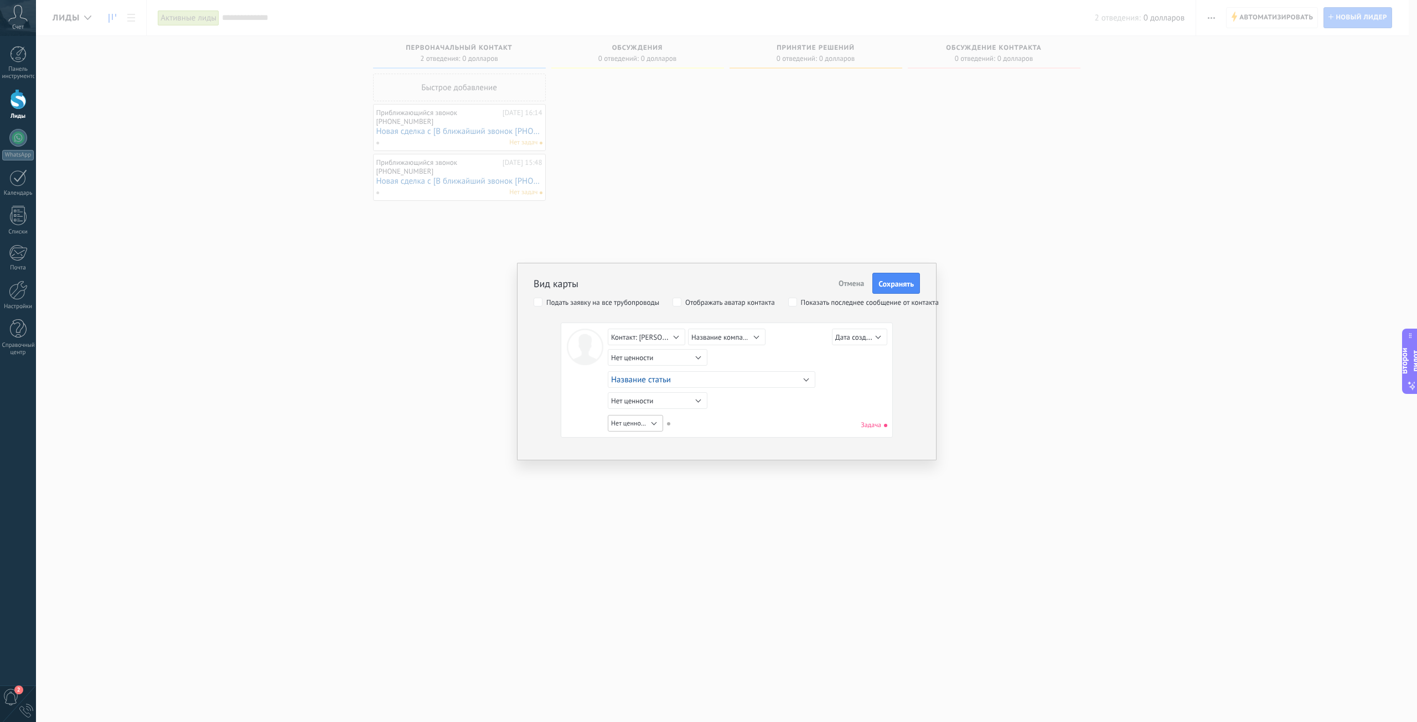
click at [646, 424] on font "Нет ценностей" at bounding box center [632, 424] width 42 height 8
click at [768, 425] on div "Нет ценности Вести Идентификатор свинца Название статьи Дата создания Стоимость…" at bounding box center [747, 425] width 279 height 20
click at [649, 420] on font "Нет ценностей" at bounding box center [632, 424] width 42 height 8
click at [762, 421] on div "Нет ценности Вести Идентификатор свинца Название статьи Дата создания Стоимость…" at bounding box center [747, 425] width 279 height 20
click at [855, 283] on font "Отмена" at bounding box center [850, 283] width 25 height 10
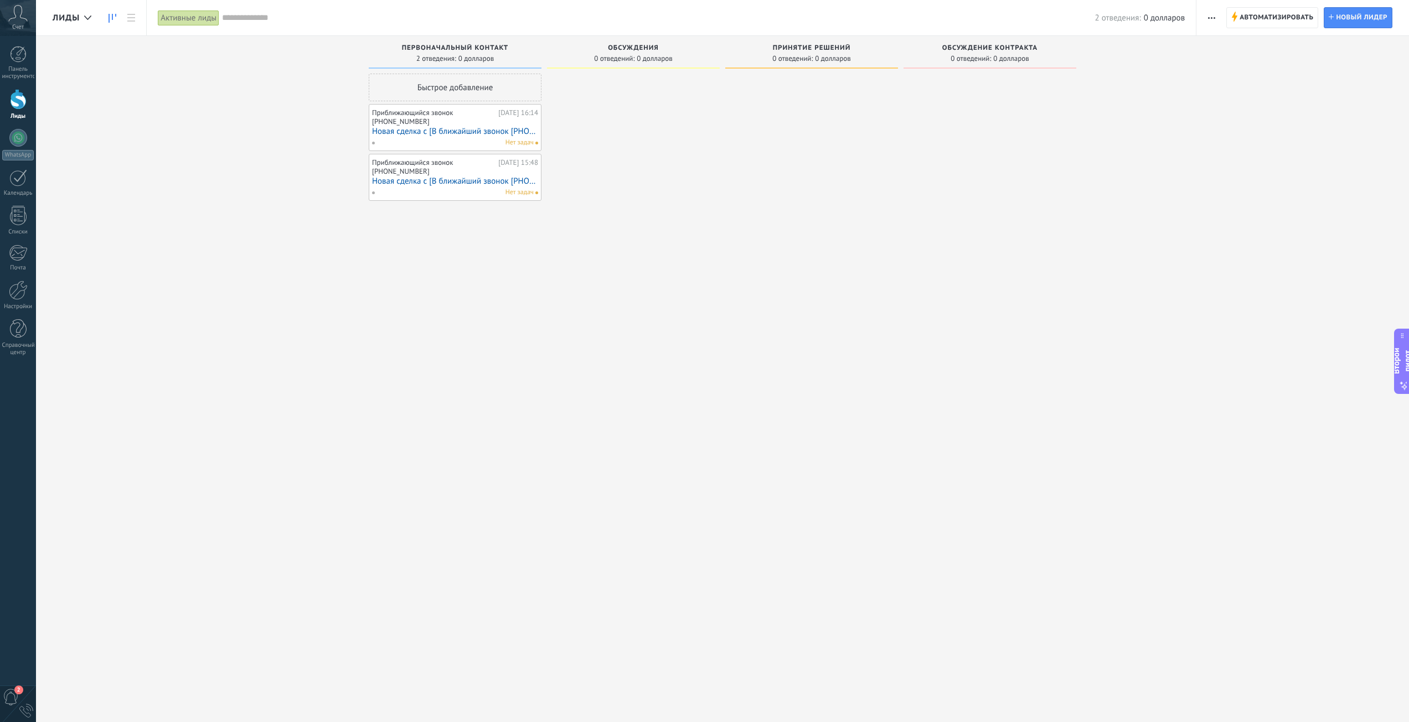
click at [1208, 14] on span "button" at bounding box center [1211, 17] width 7 height 21
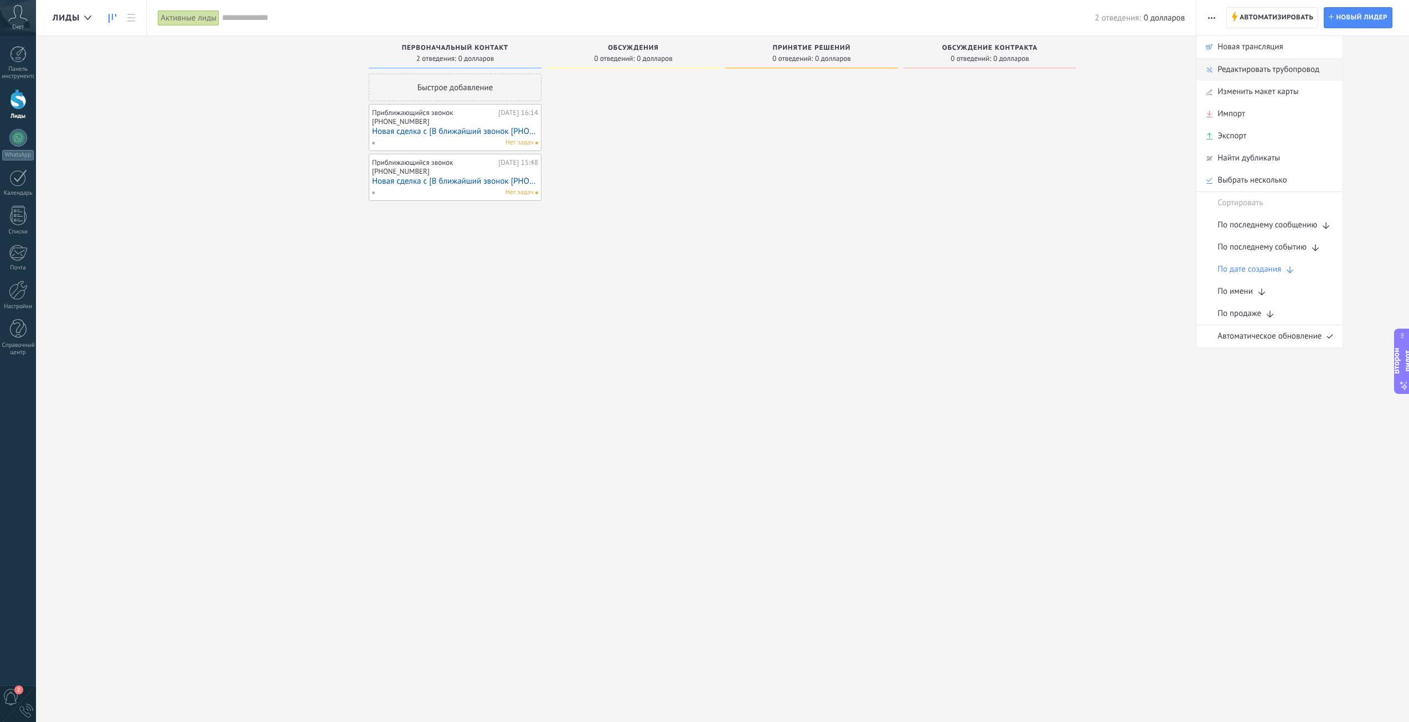
click at [1257, 73] on font "Редактировать трубопровод" at bounding box center [1268, 69] width 102 height 11
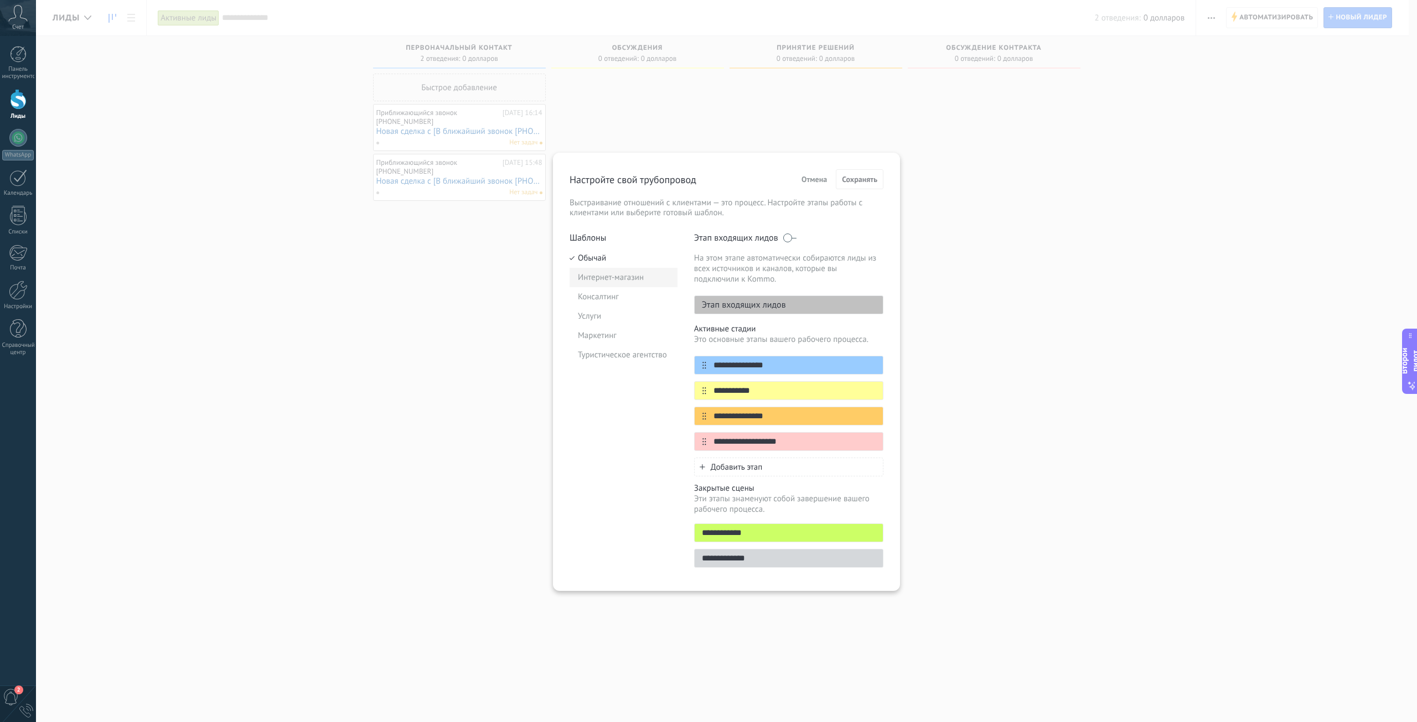
click at [603, 280] on font "Интернет-магазин" at bounding box center [611, 277] width 66 height 11
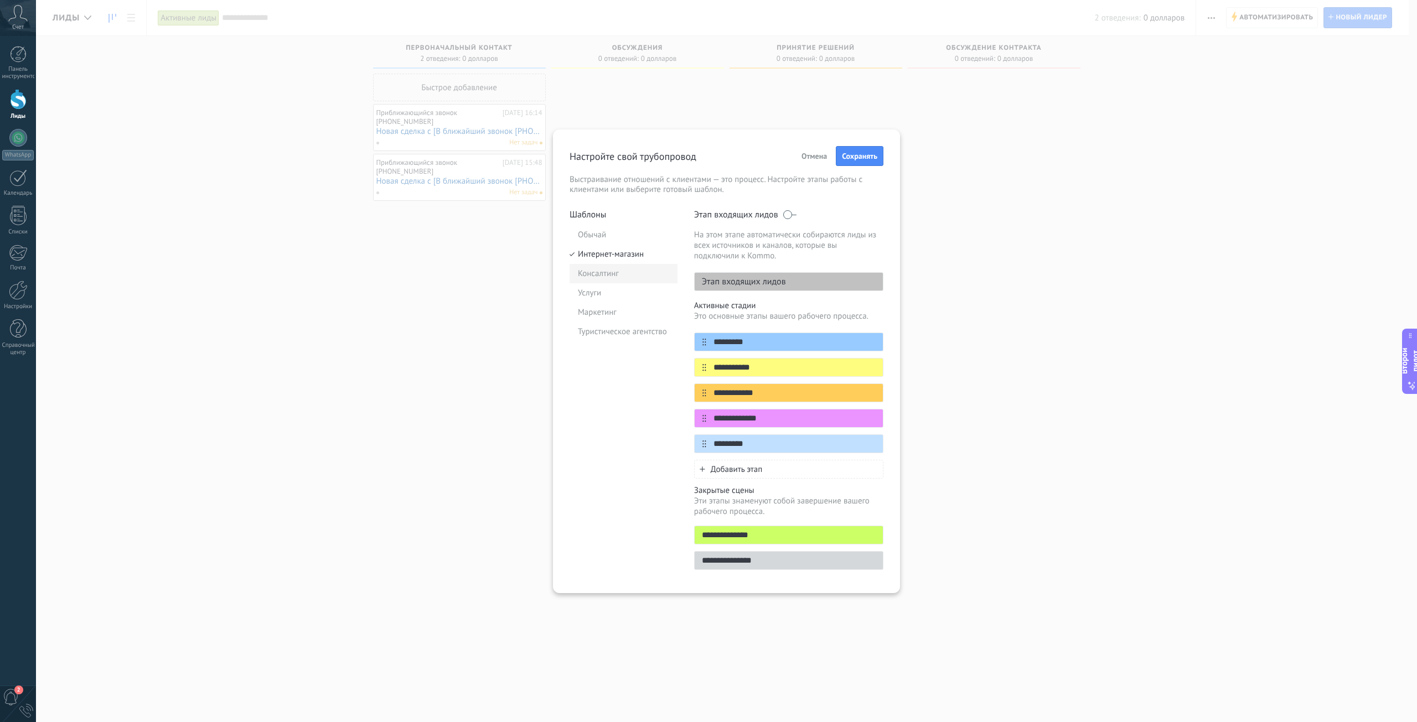
click at [608, 278] on font "Консалтинг" at bounding box center [598, 273] width 41 height 11
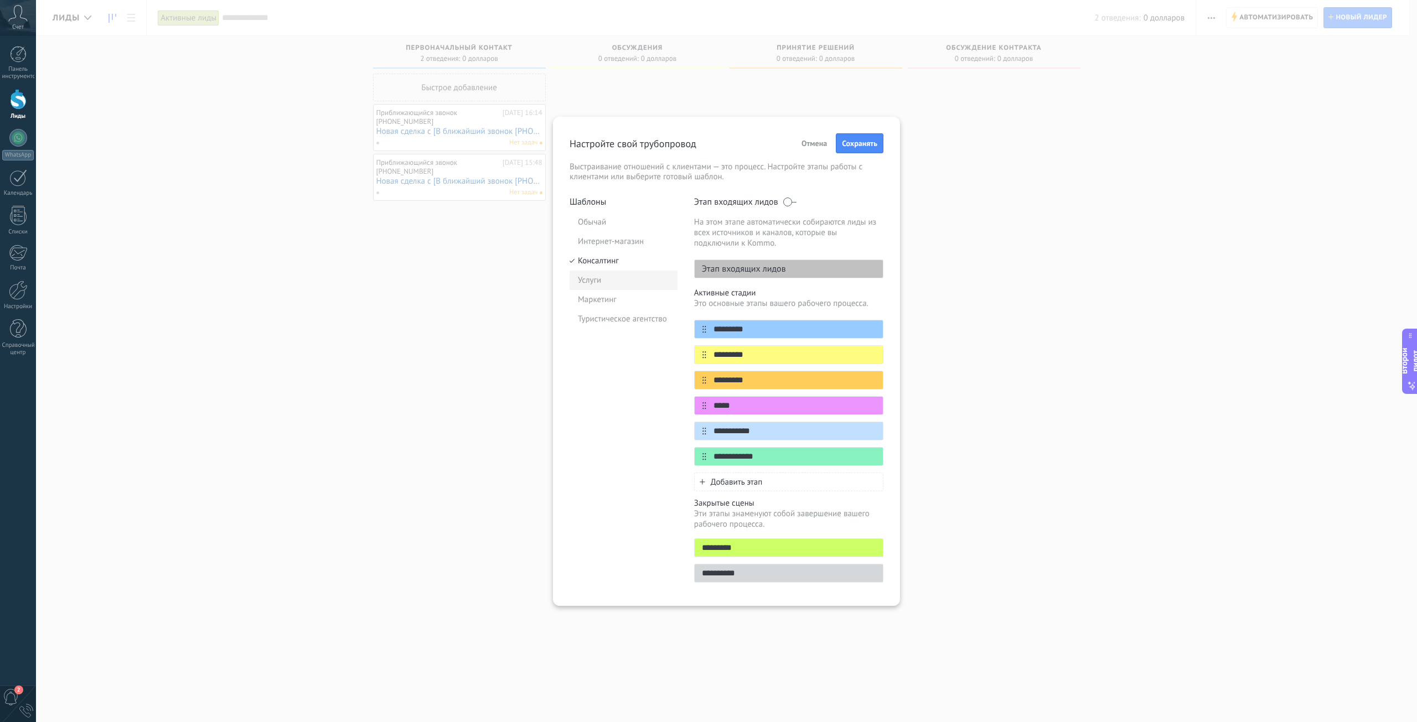
click at [602, 286] on li "Услуги" at bounding box center [623, 280] width 108 height 19
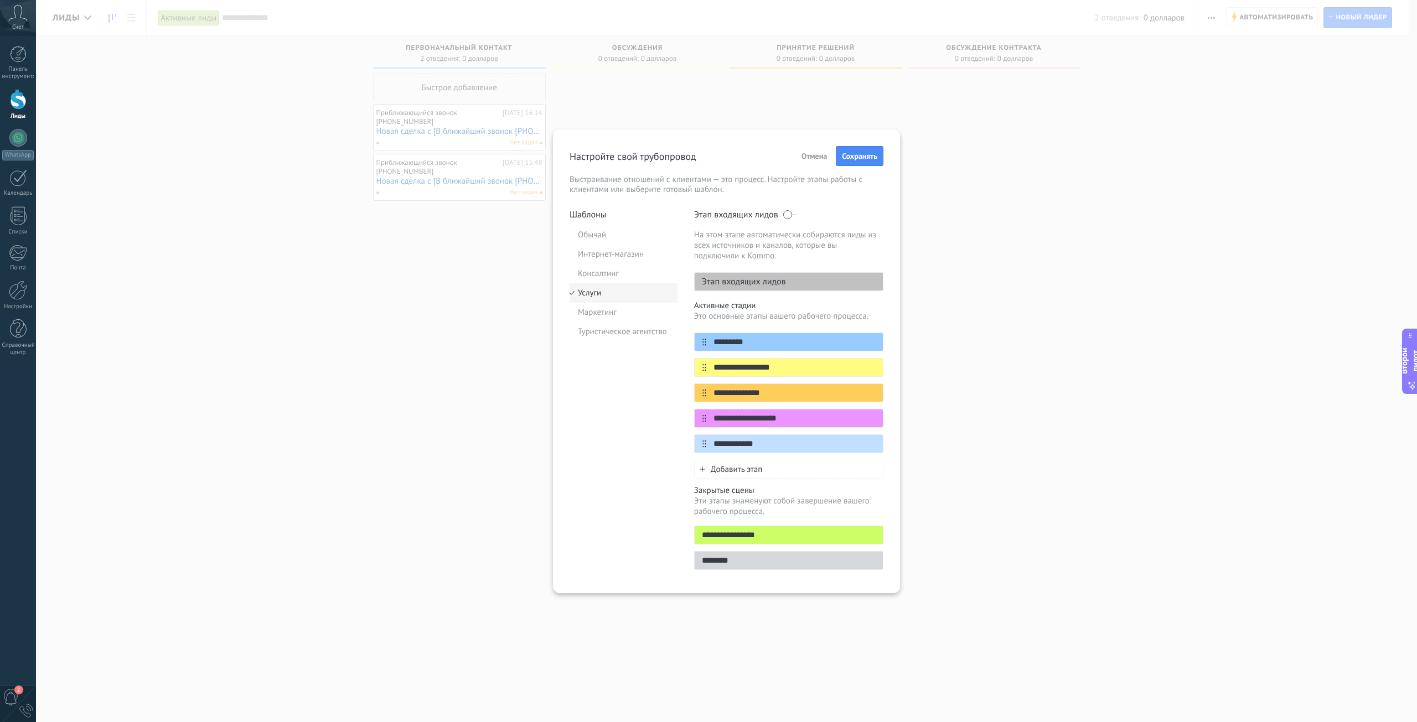
click at [602, 301] on li "Услуги" at bounding box center [623, 292] width 108 height 19
click at [604, 317] on font "Маркетинг" at bounding box center [597, 312] width 39 height 11
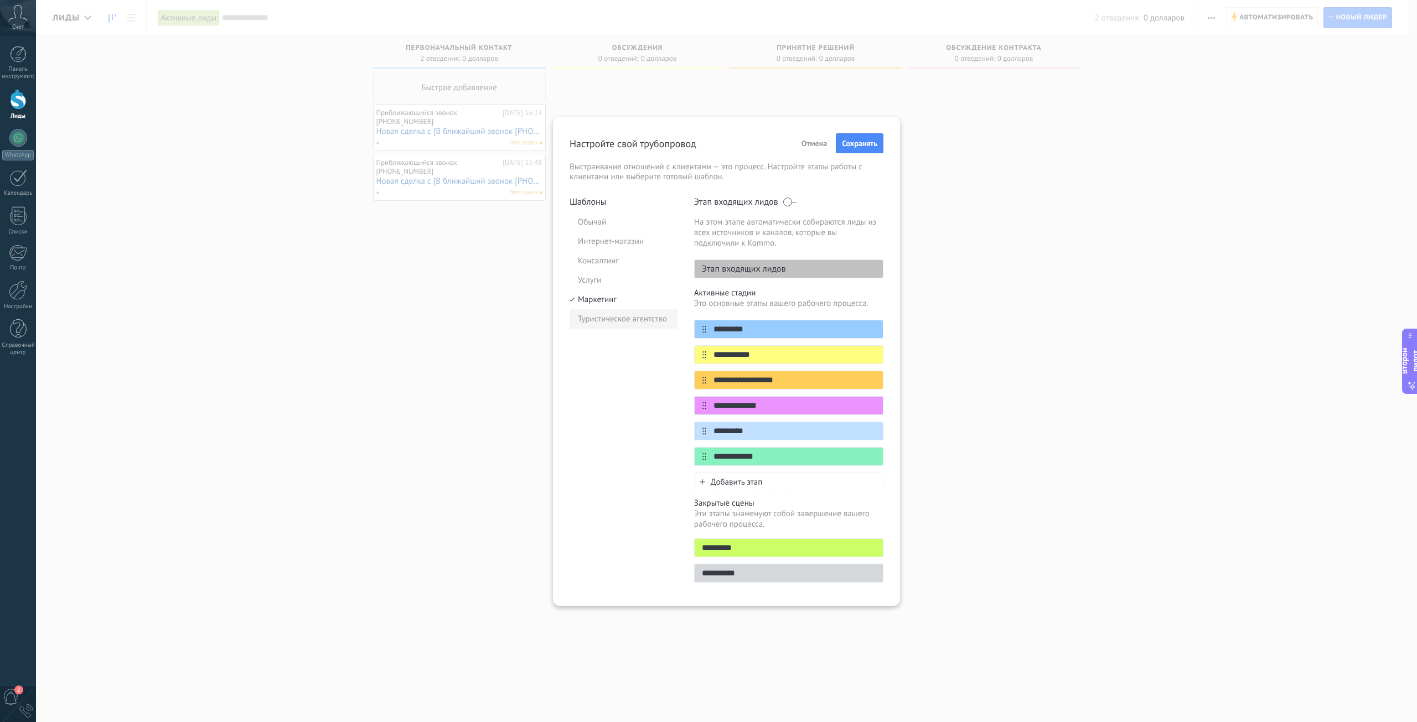
click at [606, 319] on font "Туристическое агентство" at bounding box center [622, 319] width 89 height 11
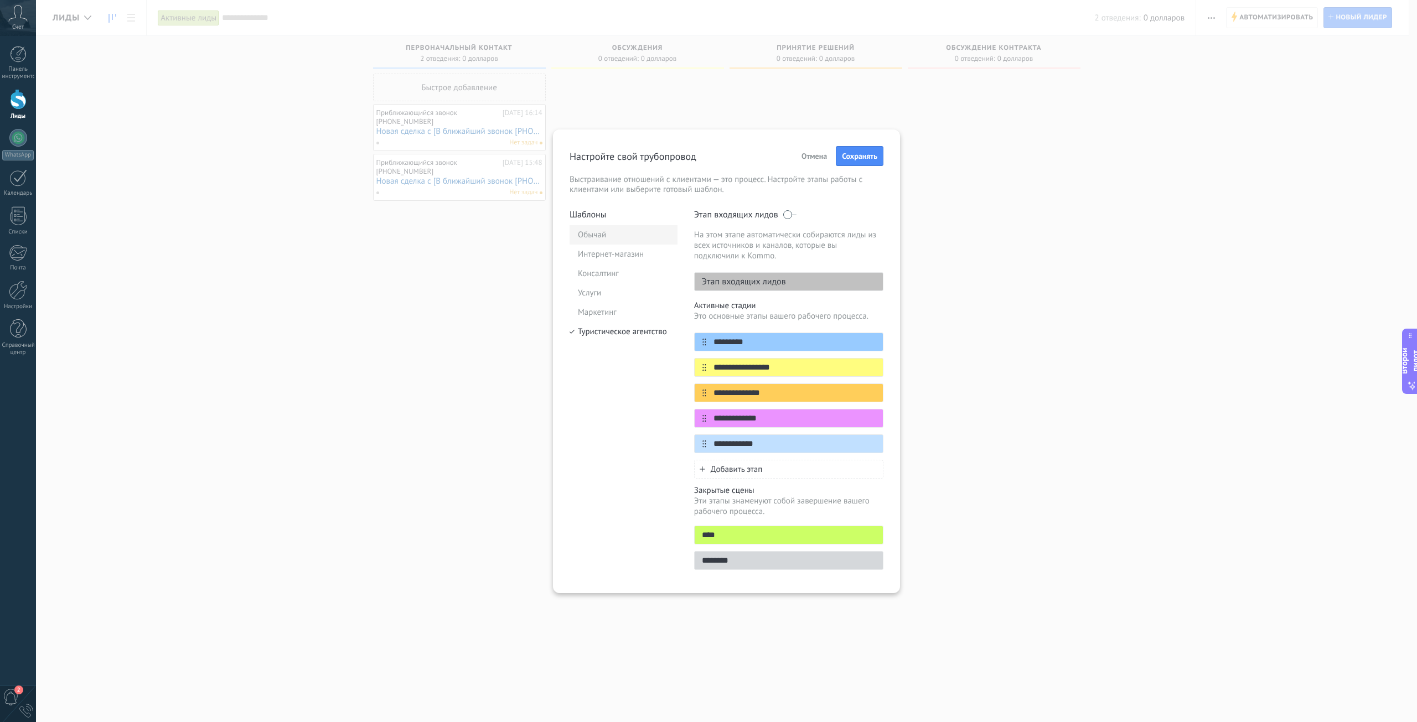
click at [594, 236] on font "Обычай" at bounding box center [592, 235] width 28 height 11
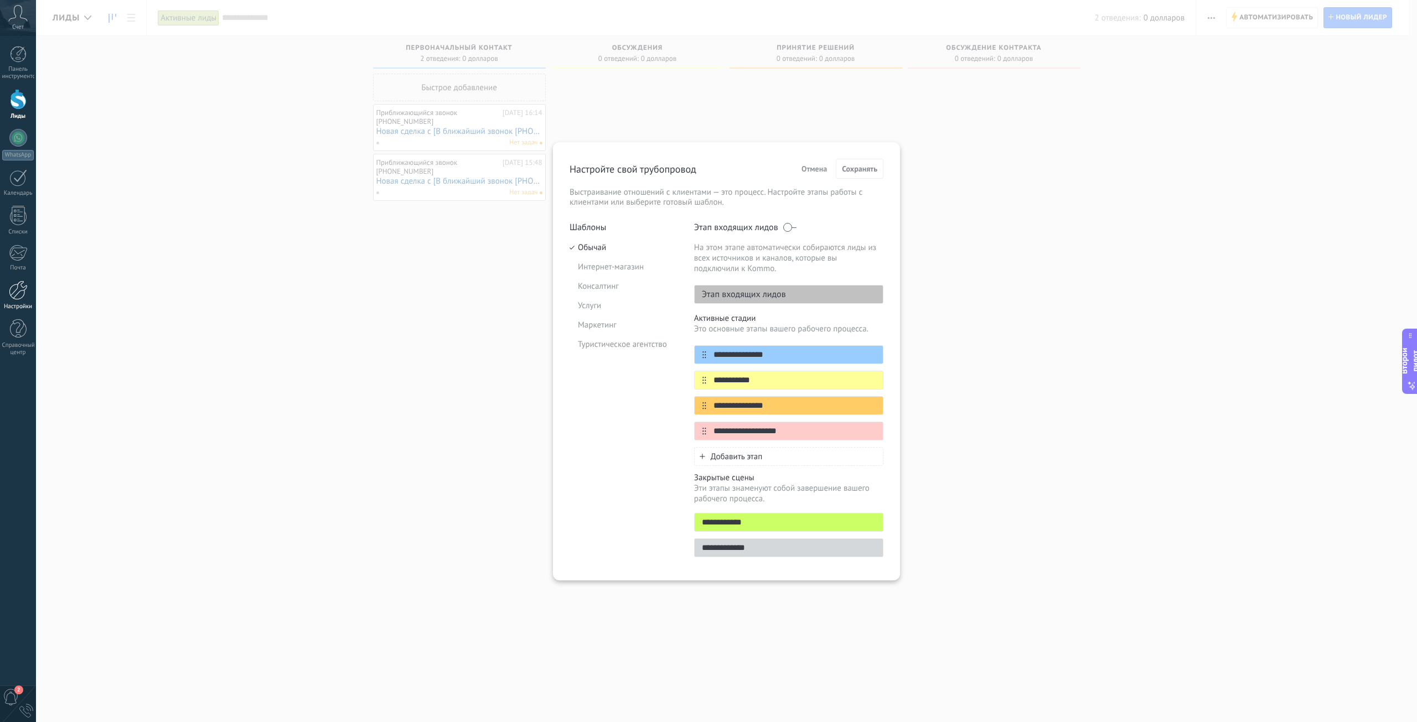
click at [13, 294] on div at bounding box center [18, 290] width 19 height 19
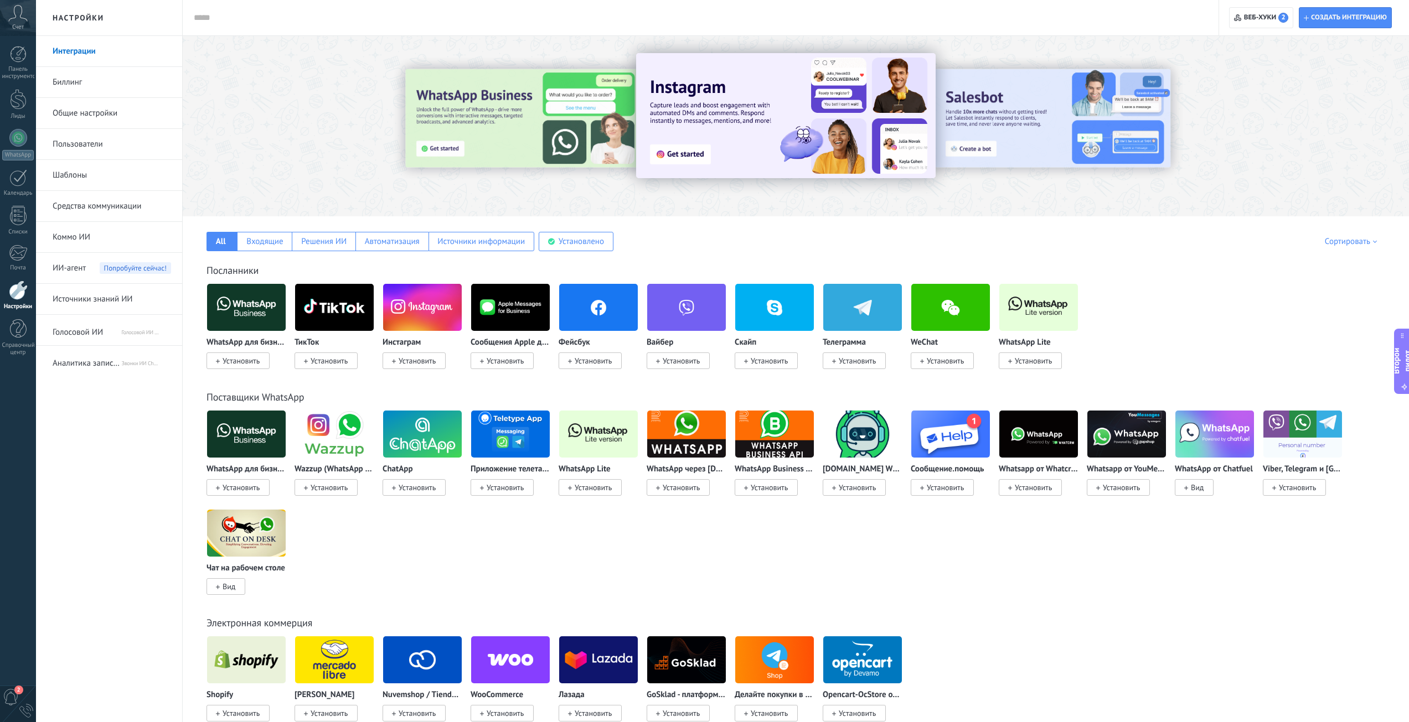
click at [82, 79] on font "Биллинг" at bounding box center [67, 82] width 29 height 11
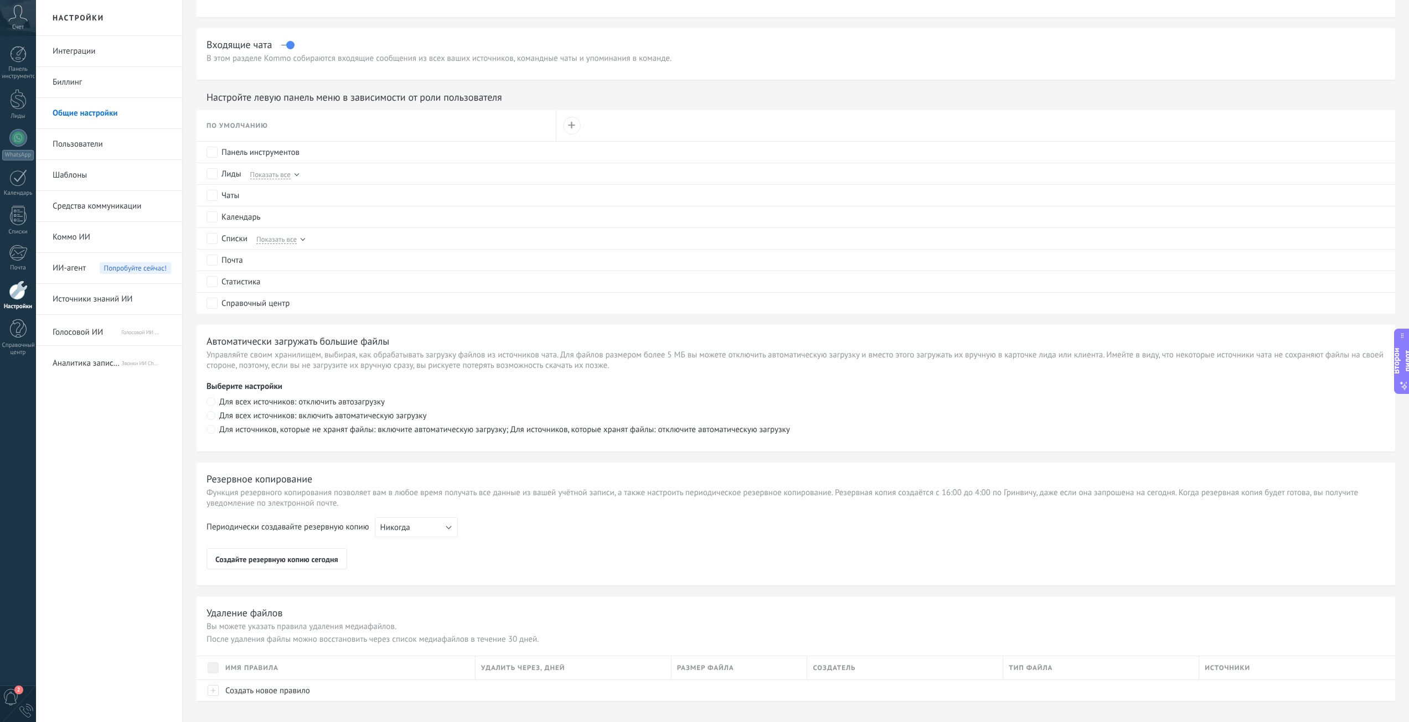
scroll to position [470, 0]
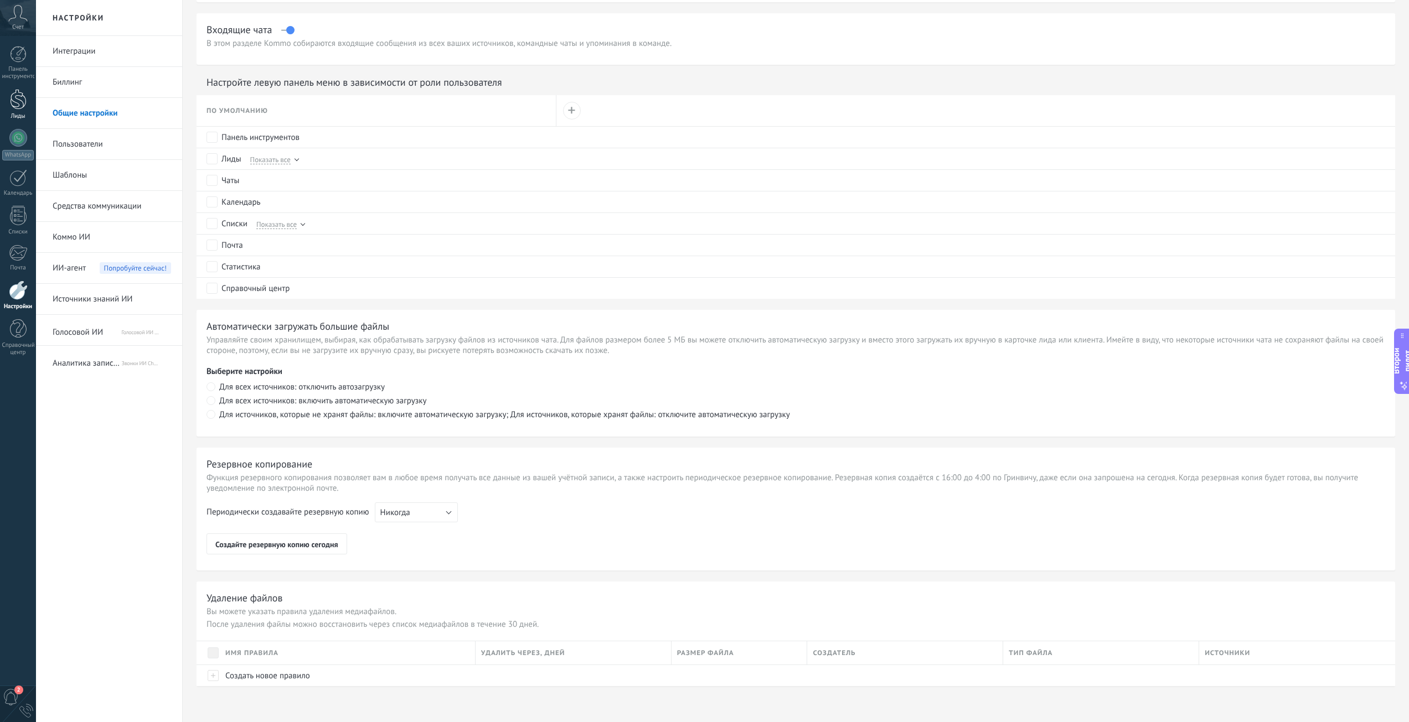
click at [14, 105] on div at bounding box center [18, 99] width 17 height 20
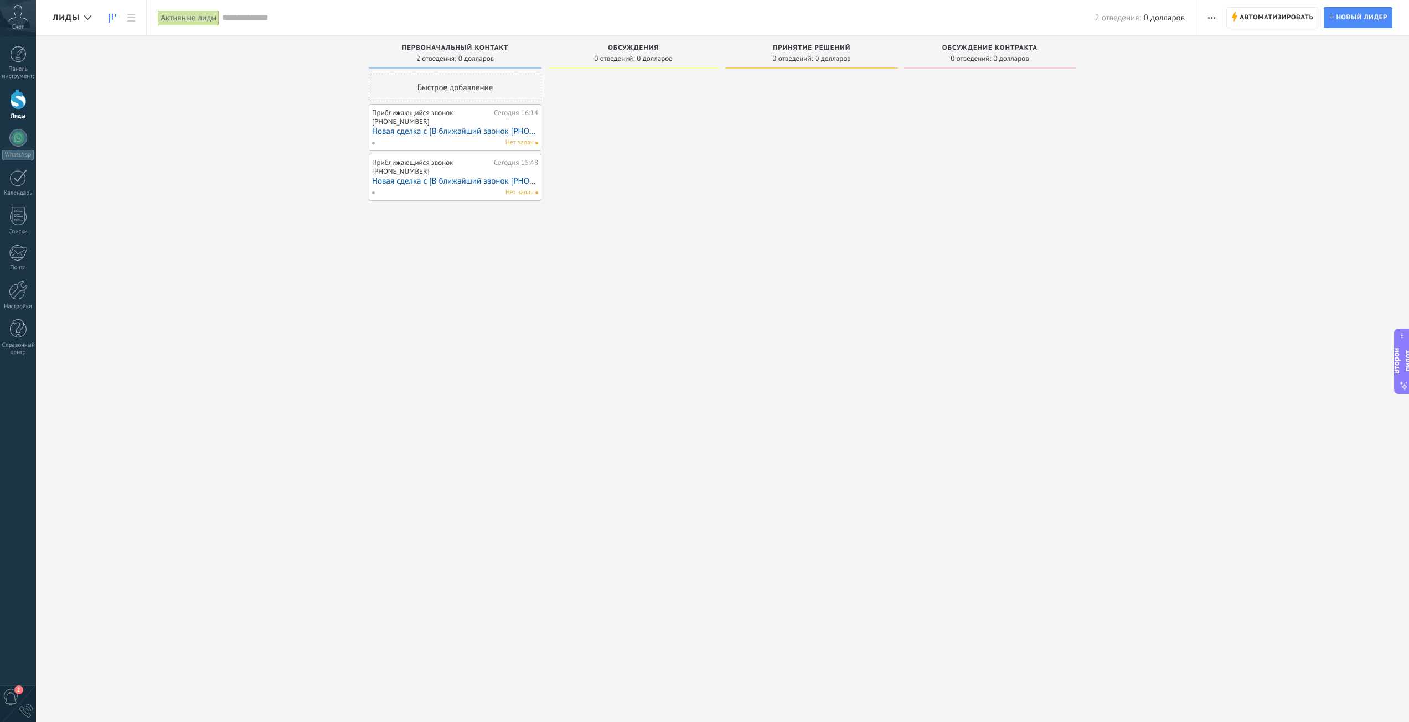
click at [1213, 16] on span "button" at bounding box center [1211, 17] width 7 height 21
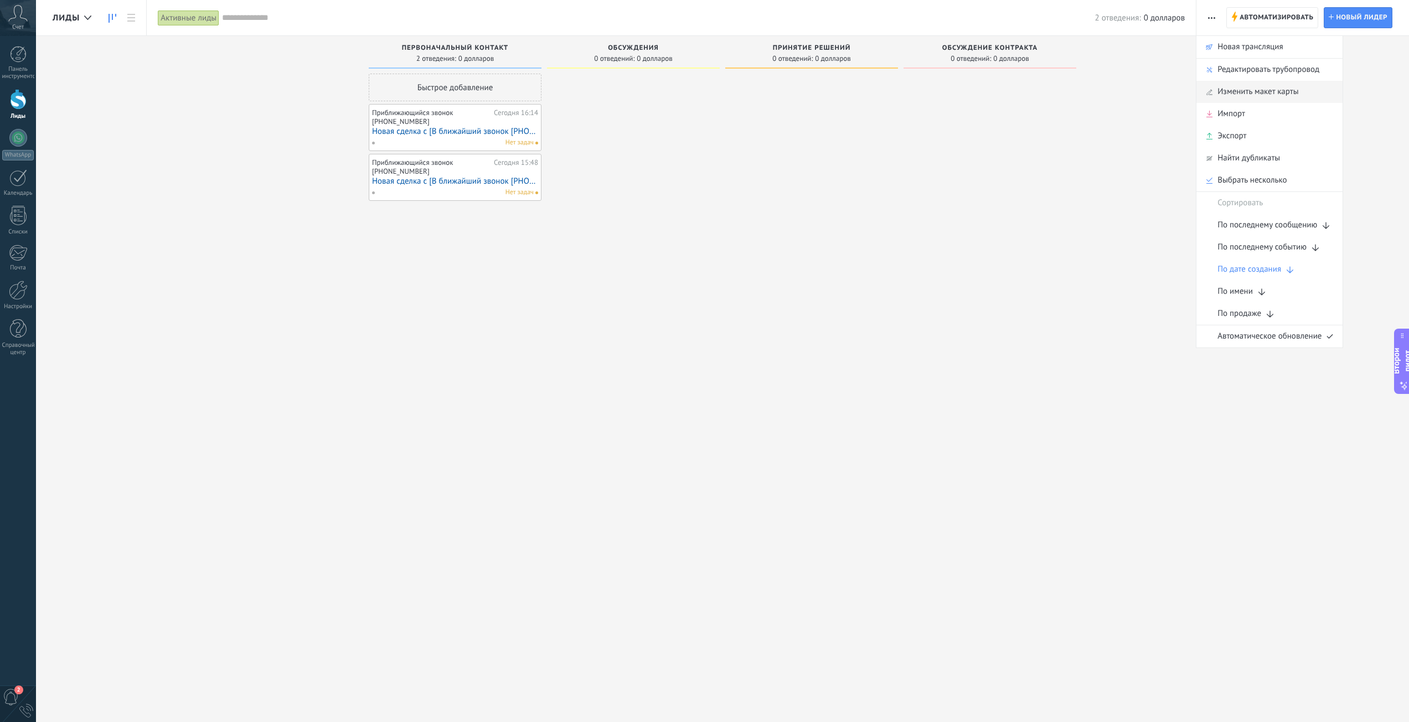
click at [1250, 97] on font "Изменить макет карты" at bounding box center [1257, 91] width 81 height 11
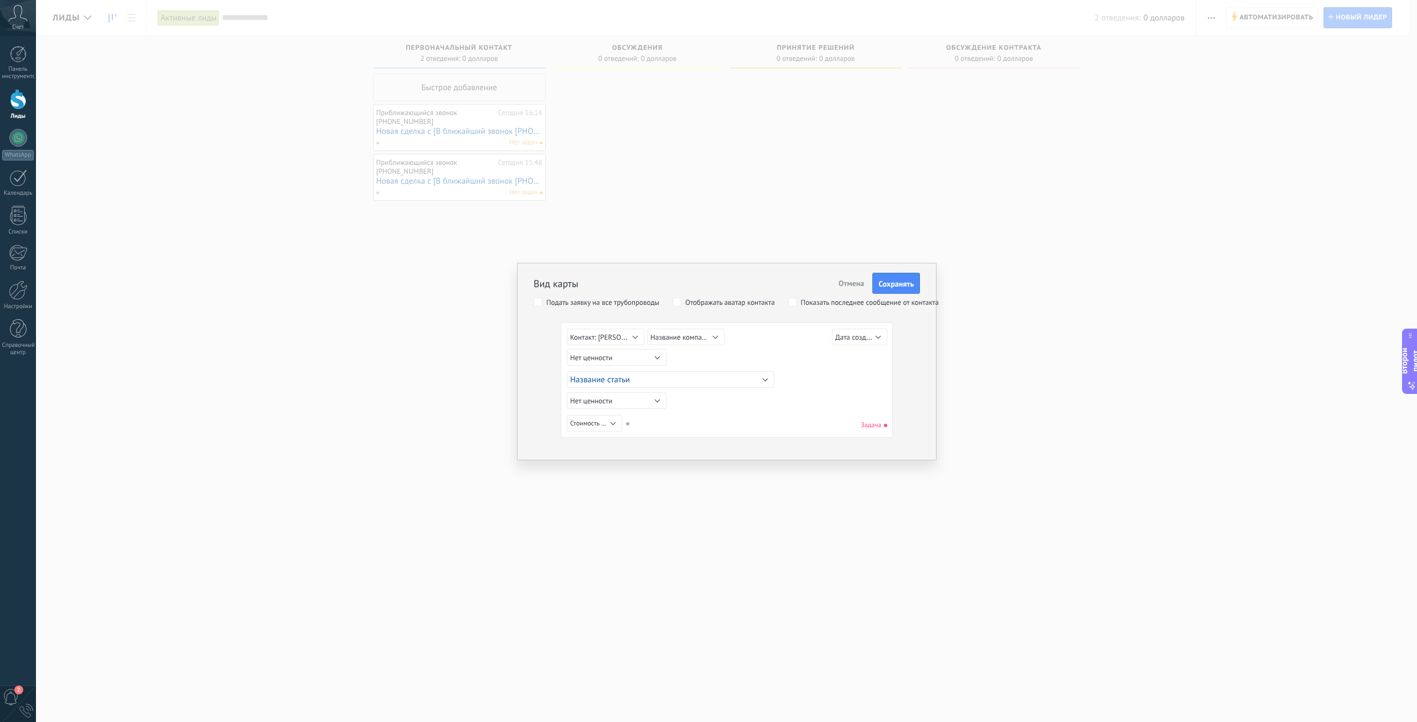
click at [1072, 315] on div "Вид карты Отмена Сохранять Подать заявку на все трубопроводы Отображать аватар …" at bounding box center [726, 361] width 1381 height 722
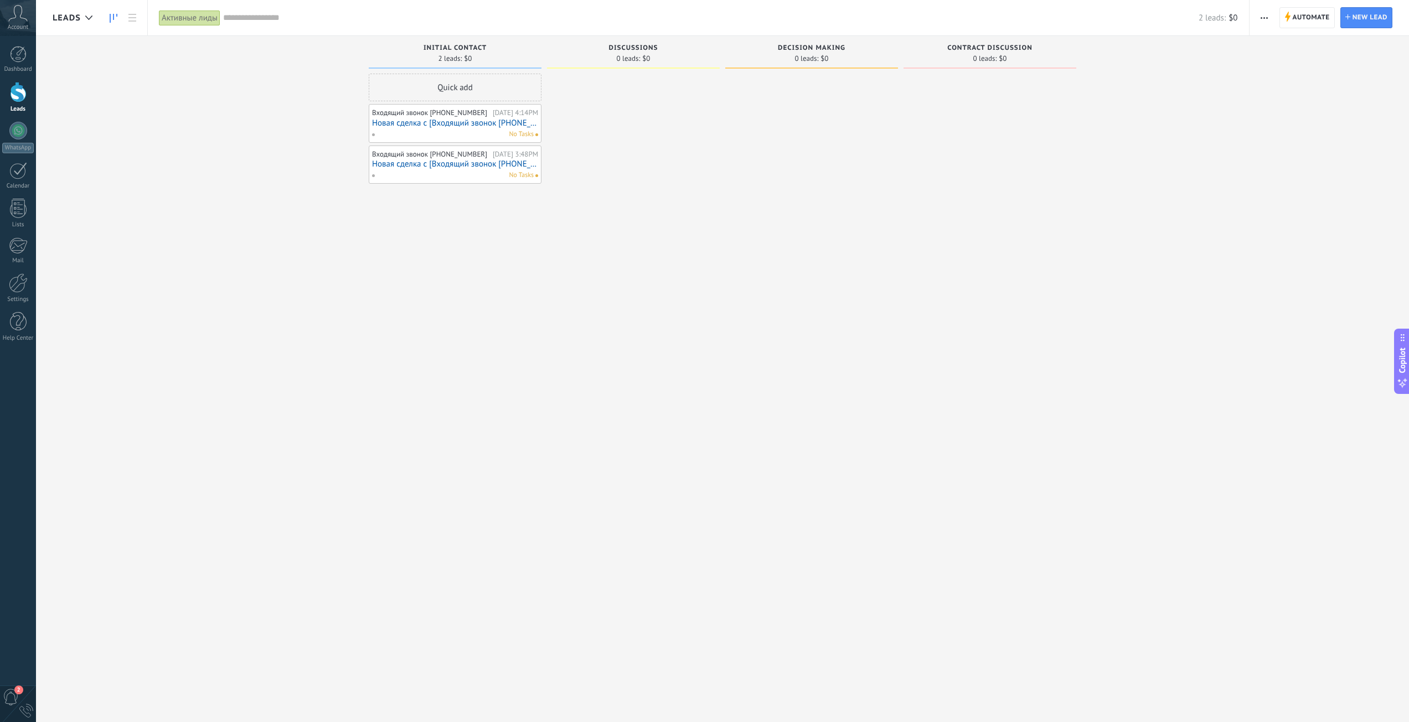
click at [1181, 159] on div "Incoming leads Requests: 0 0 0 0 0 0 0 0 0 Initial contact 2 leads: $0 Quick ad…" at bounding box center [731, 343] width 1356 height 615
click at [1266, 17] on button "button" at bounding box center [1264, 17] width 16 height 21
click at [1301, 92] on span "Edit card layout" at bounding box center [1297, 92] width 55 height 22
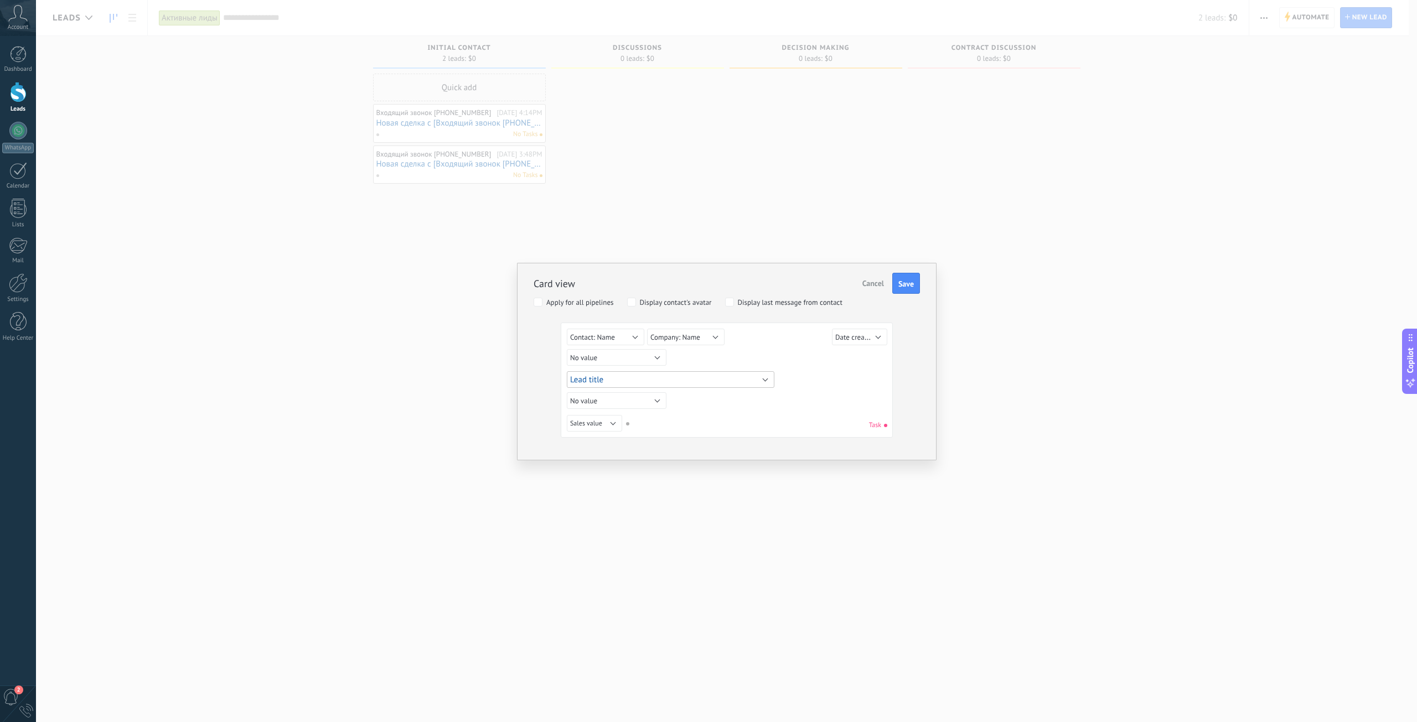
click at [664, 375] on button "Lead title" at bounding box center [671, 379] width 208 height 17
click at [826, 384] on div "Lead Lead ID Lead title Date created Sales value Resp. user TELEPHONE_PROMT utm…" at bounding box center [728, 379] width 323 height 21
click at [666, 375] on button "Lead title" at bounding box center [671, 379] width 208 height 17
click at [858, 376] on div "Lead Lead ID Lead title Date created Sales value Resp. user TELEPHONE_PROMT utm…" at bounding box center [728, 379] width 323 height 21
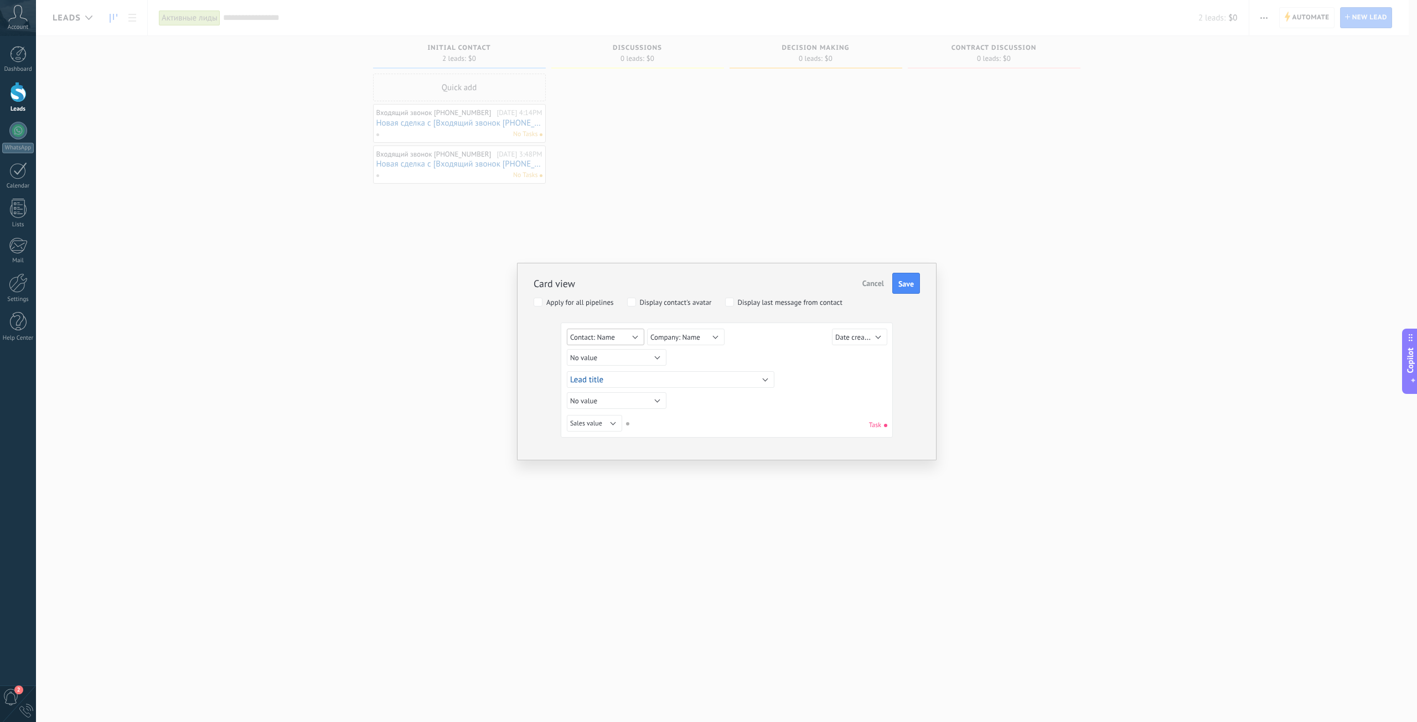
click at [604, 333] on span "Contact: Name" at bounding box center [592, 337] width 45 height 9
click at [783, 352] on div "No value Lead Lead ID Lead title Date created Sales value Resp. user TELEPHONE_…" at bounding box center [728, 359] width 323 height 20
click at [605, 421] on button "Sales value" at bounding box center [594, 423] width 55 height 17
click at [759, 416] on div "No value Lead Lead ID Lead title Date created Sales value Resp. user TELEPHONE_…" at bounding box center [727, 425] width 320 height 20
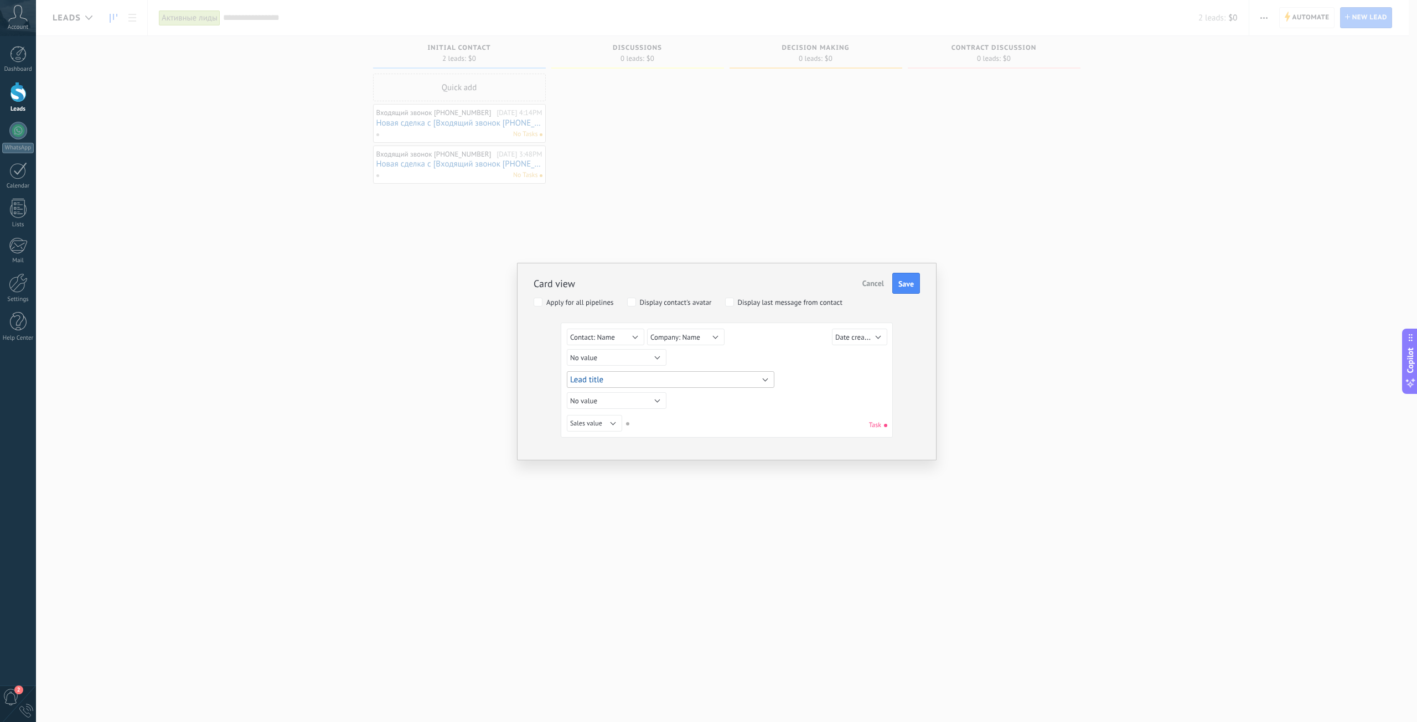
click at [696, 379] on button "Lead title" at bounding box center [671, 379] width 208 height 17
click at [696, 379] on div "Lead Lead ID Lead title Date created Sales value Resp. user TELEPHONE_PROMT utm…" at bounding box center [671, 379] width 208 height 17
click at [1040, 66] on div "Card view Cancel Save Apply for all pipelines Display contact's avatar Display …" at bounding box center [726, 361] width 1381 height 722
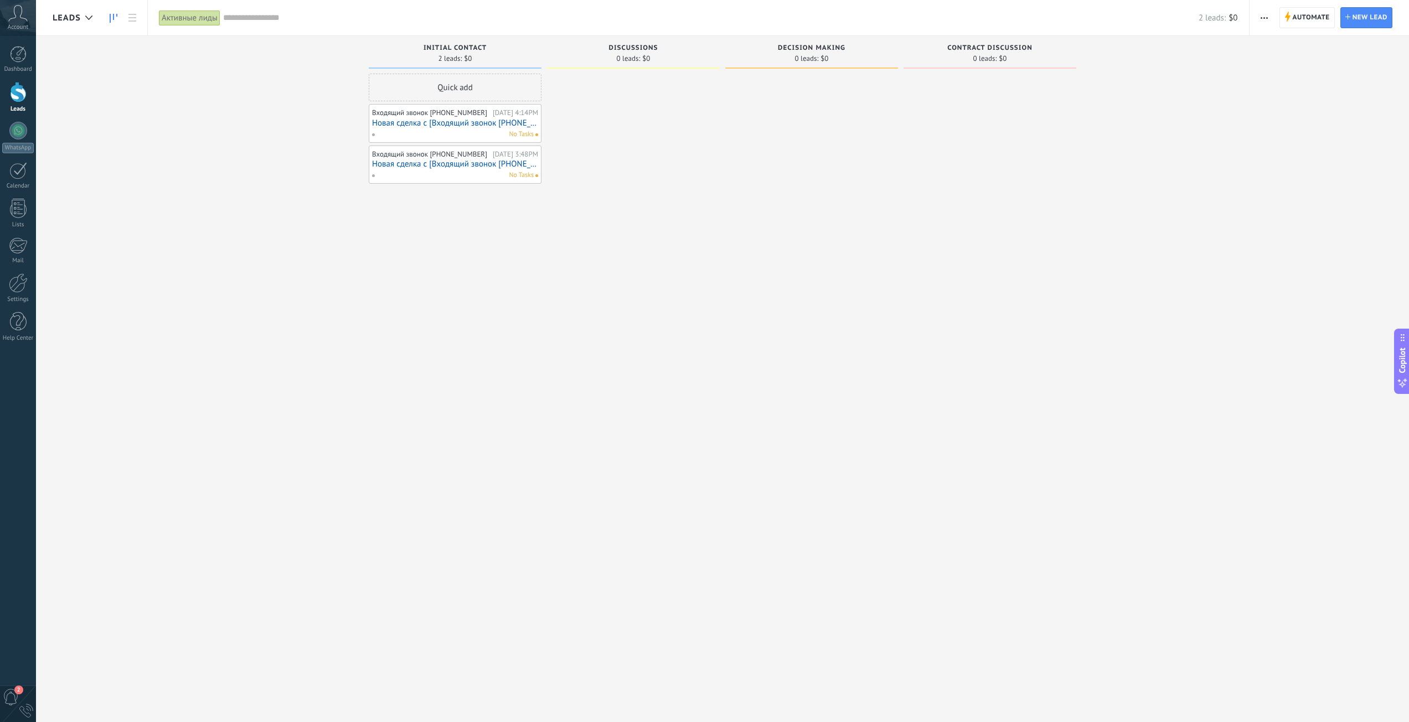
click at [1266, 15] on span "button" at bounding box center [1263, 17] width 7 height 21
click at [1326, 45] on div "New broadcast" at bounding box center [1300, 47] width 102 height 22
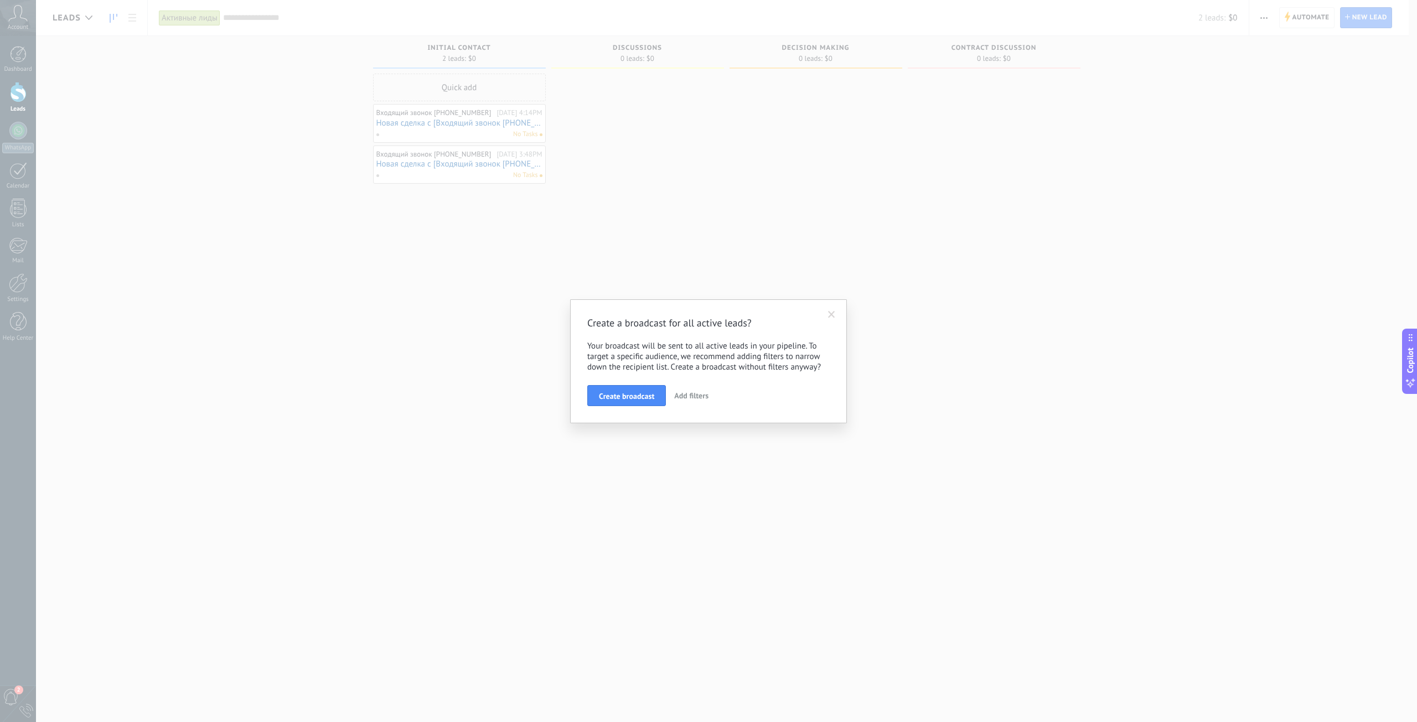
drag, startPoint x: 835, startPoint y: 310, endPoint x: 1093, endPoint y: 168, distance: 295.3
click at [836, 311] on span at bounding box center [831, 315] width 18 height 19
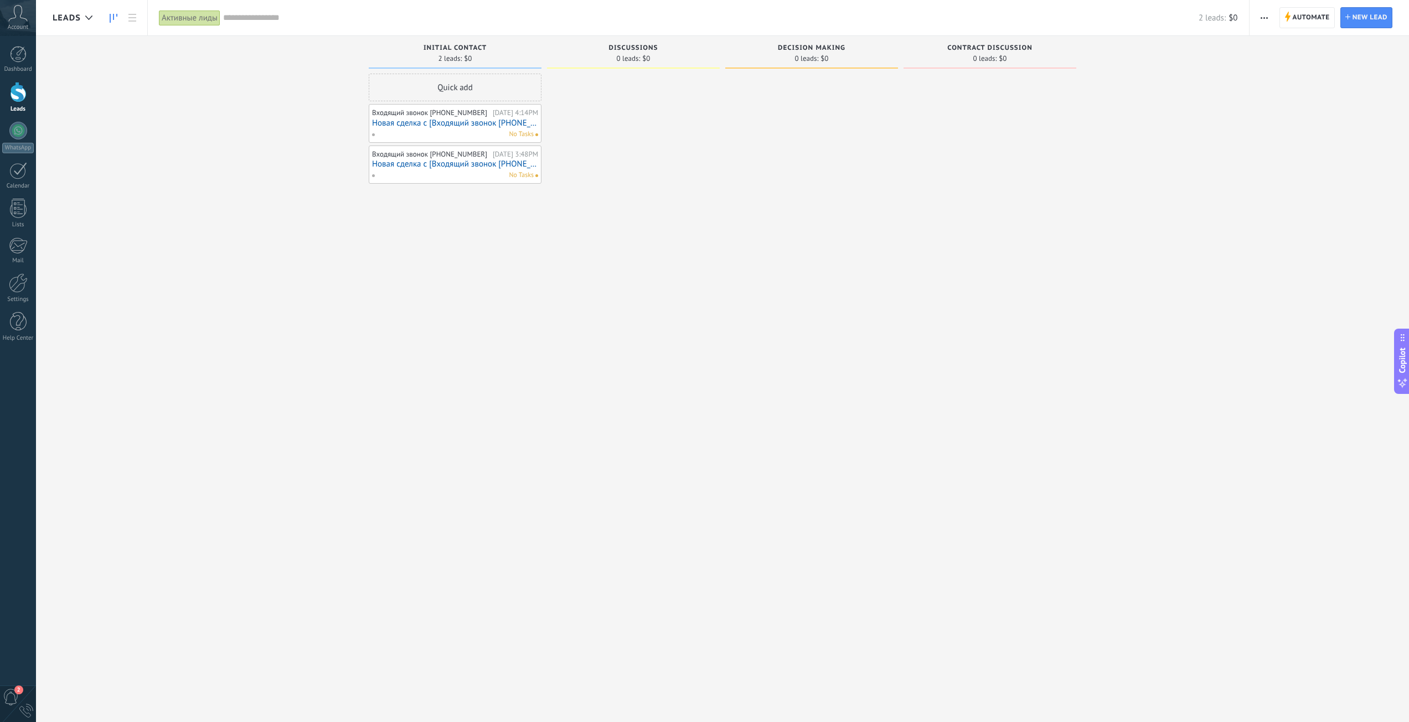
click at [1273, 18] on div "Automate New broadcast Edit pipeline Edit card layout Import Export Find duplic…" at bounding box center [1264, 18] width 19 height 22
click at [1263, 16] on span "button" at bounding box center [1263, 17] width 7 height 21
click at [1317, 71] on div "Edit pipeline" at bounding box center [1300, 70] width 102 height 22
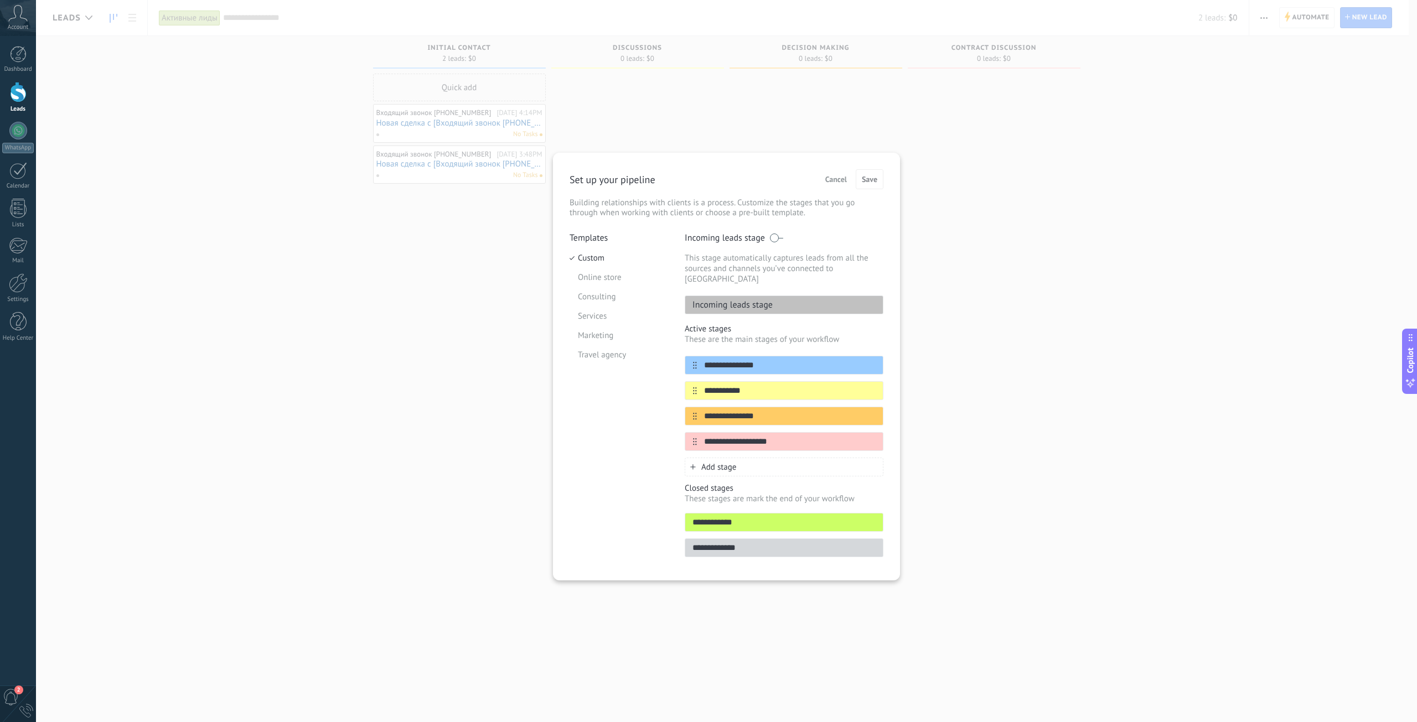
click at [679, 114] on div "**********" at bounding box center [726, 361] width 1381 height 722
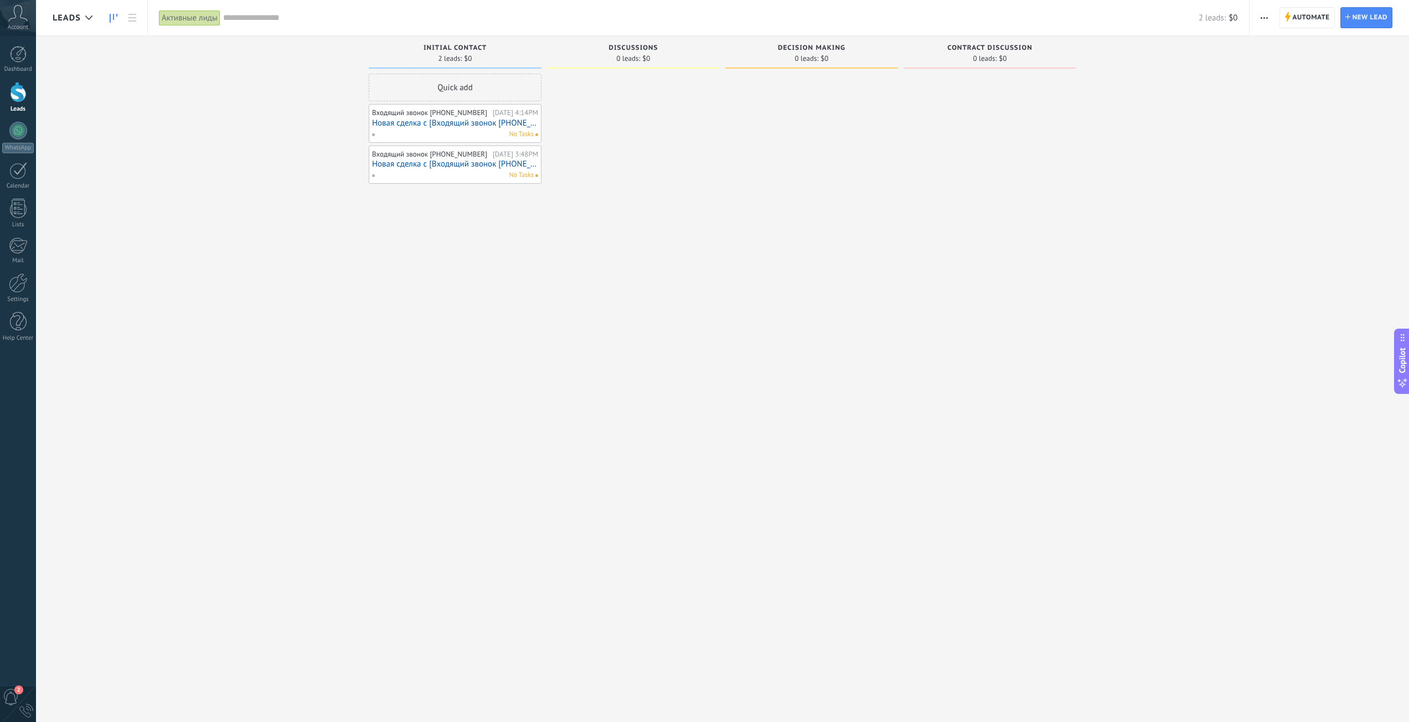
click at [256, 15] on input "text" at bounding box center [710, 18] width 975 height 12
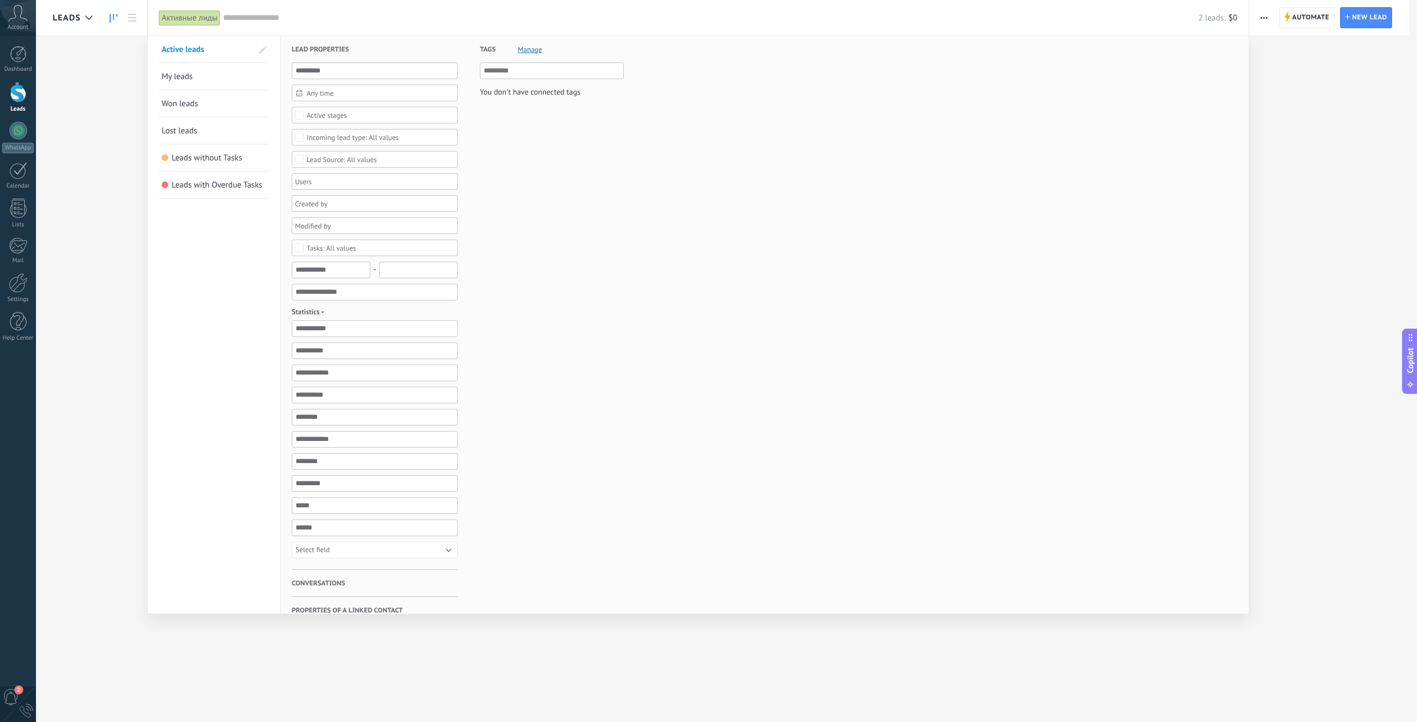
click at [201, 76] on link "My leads" at bounding box center [214, 76] width 105 height 27
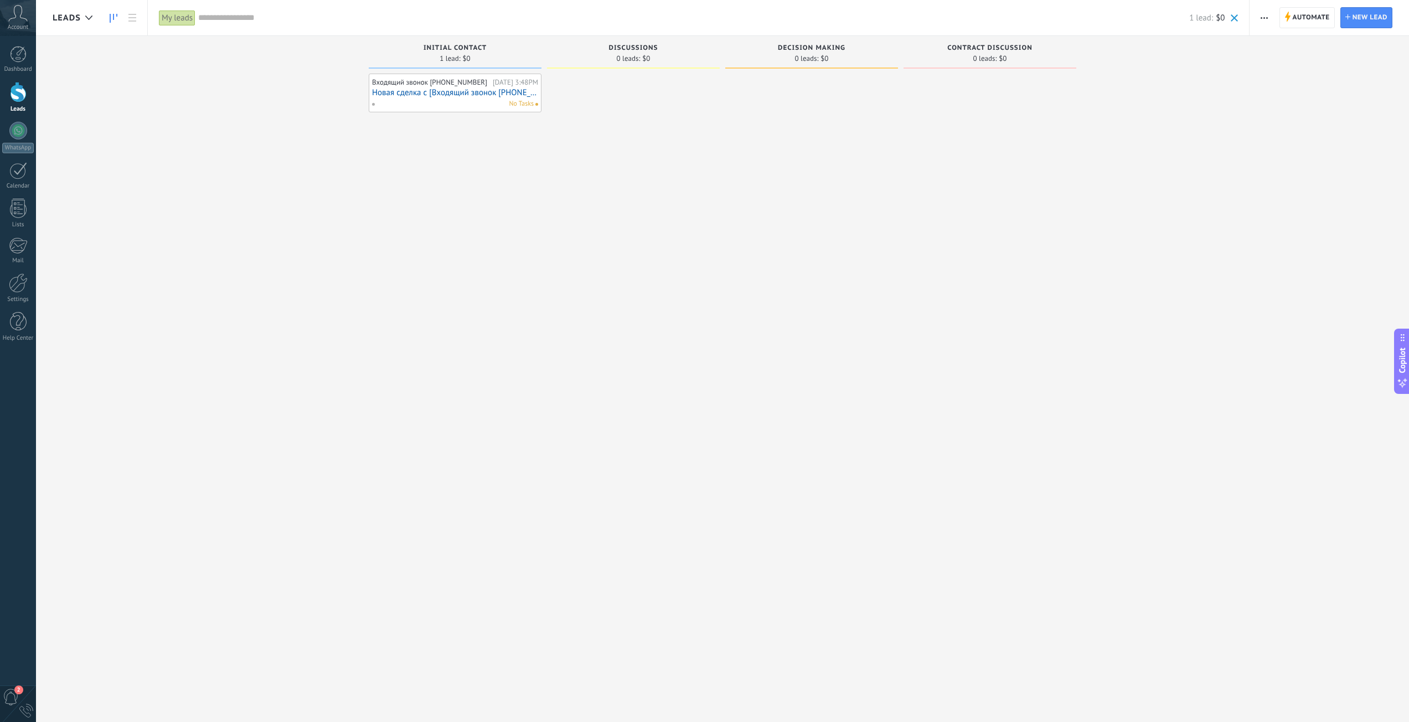
click at [220, 19] on input "text" at bounding box center [693, 18] width 991 height 12
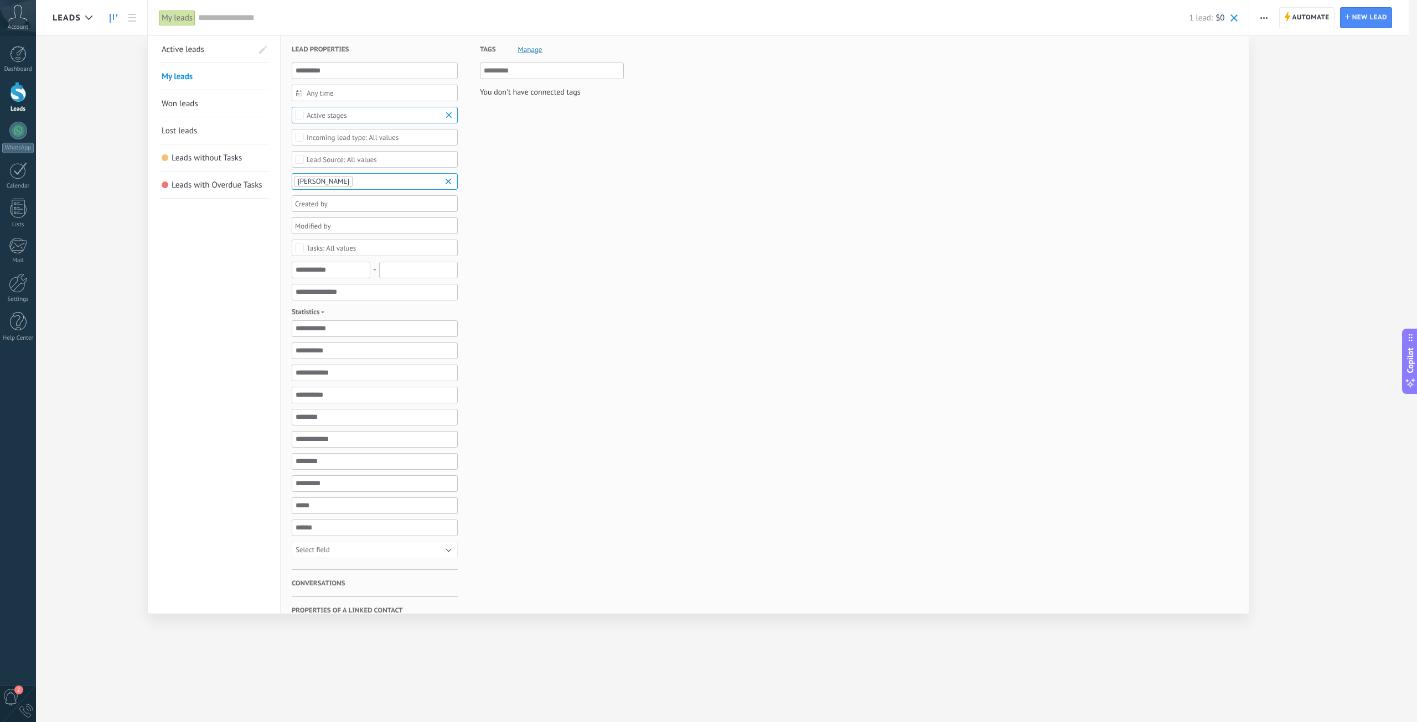
click at [206, 47] on link "Active leads" at bounding box center [207, 49] width 91 height 27
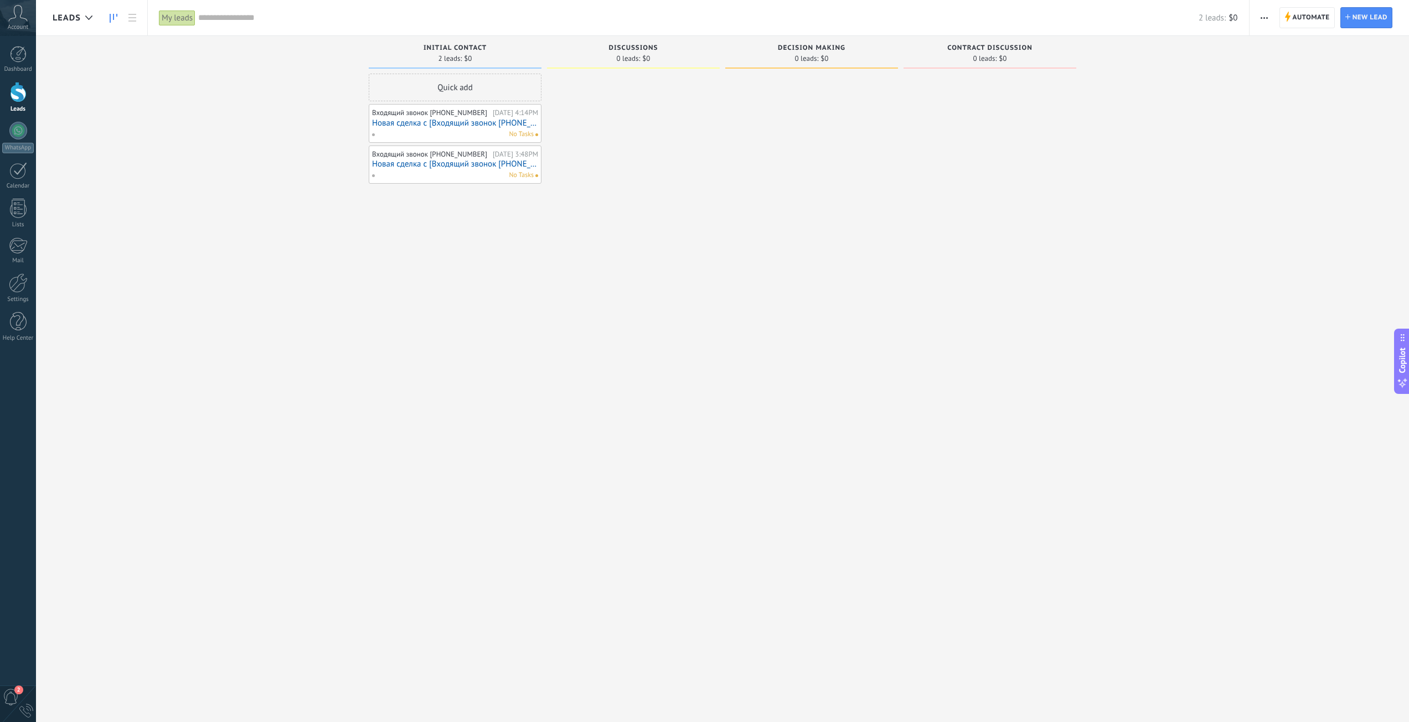
click at [241, 22] on input "text" at bounding box center [698, 18] width 1000 height 12
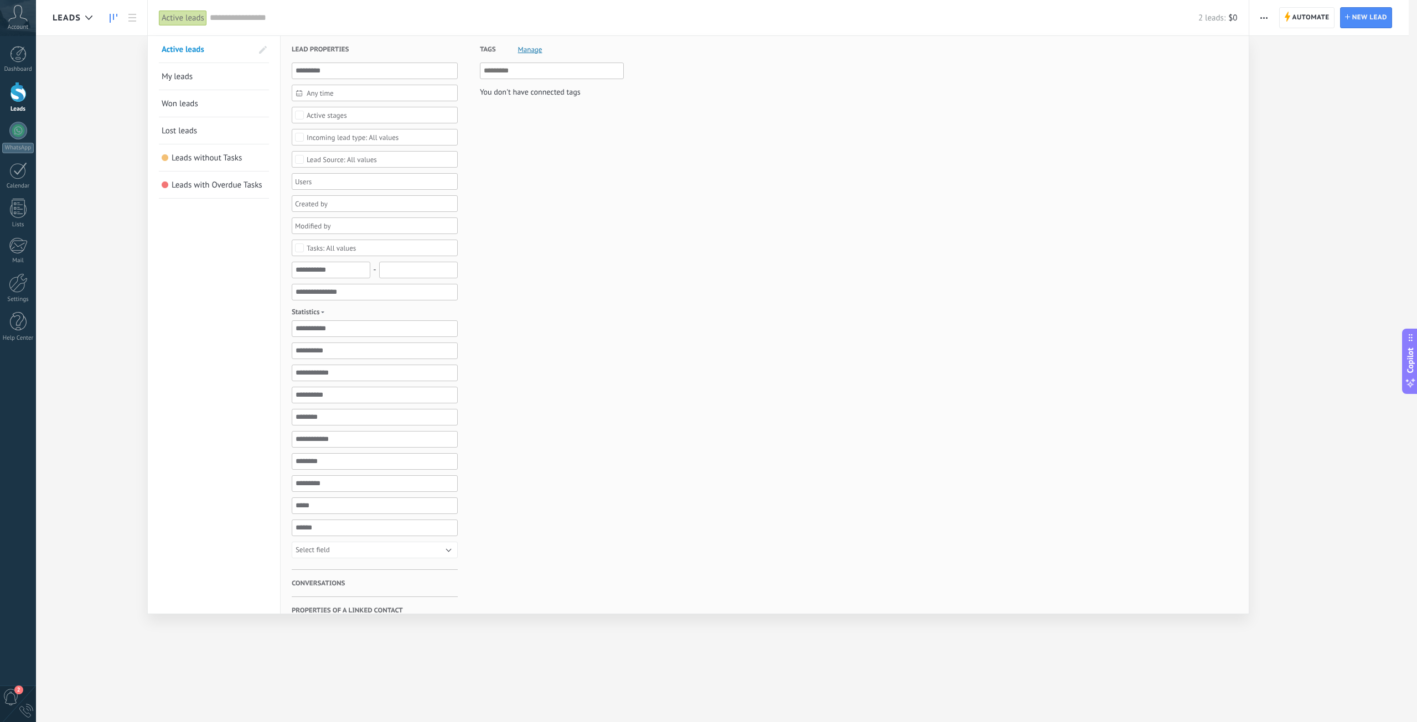
click at [529, 46] on span "Manage" at bounding box center [530, 49] width 24 height 7
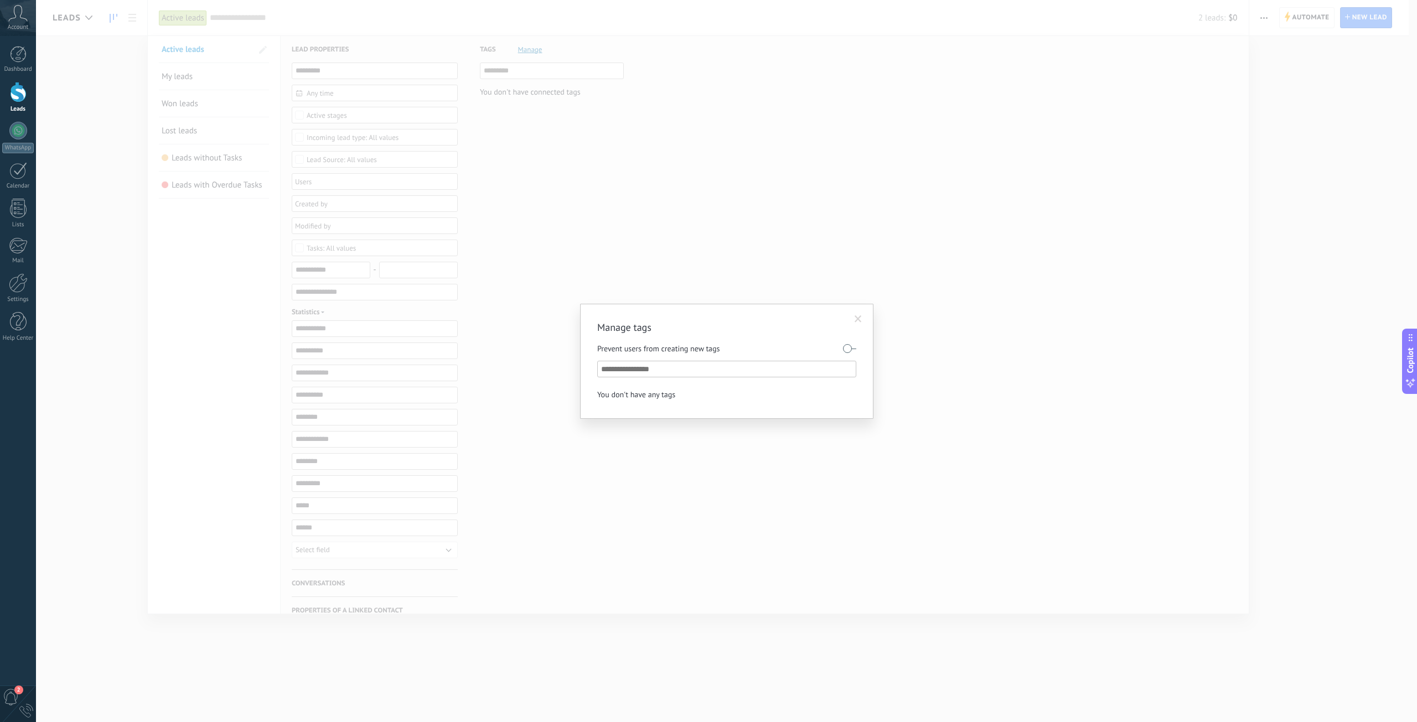
click at [799, 221] on div "Manage tags Prevent users from creating new tags You don't have any tags" at bounding box center [726, 361] width 1381 height 722
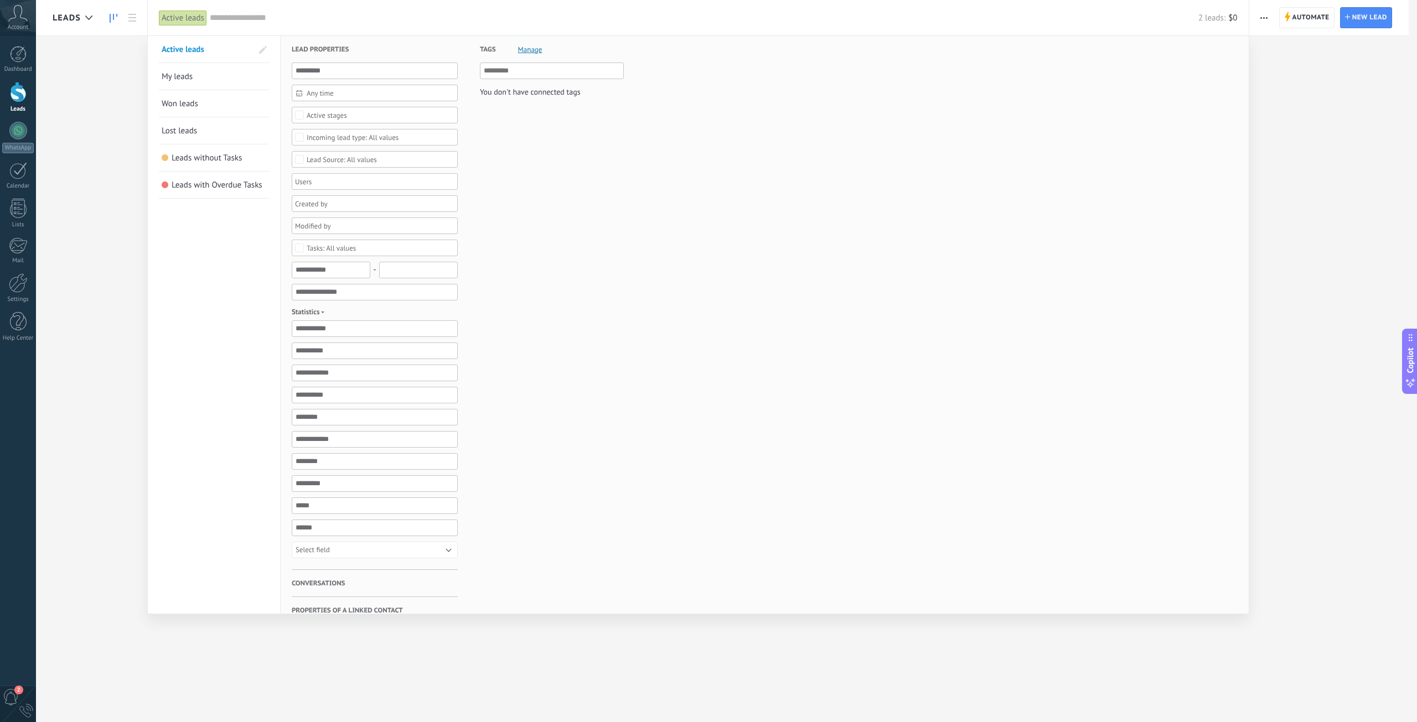
click at [180, 160] on span "Leads without Tasks" at bounding box center [207, 158] width 70 height 11
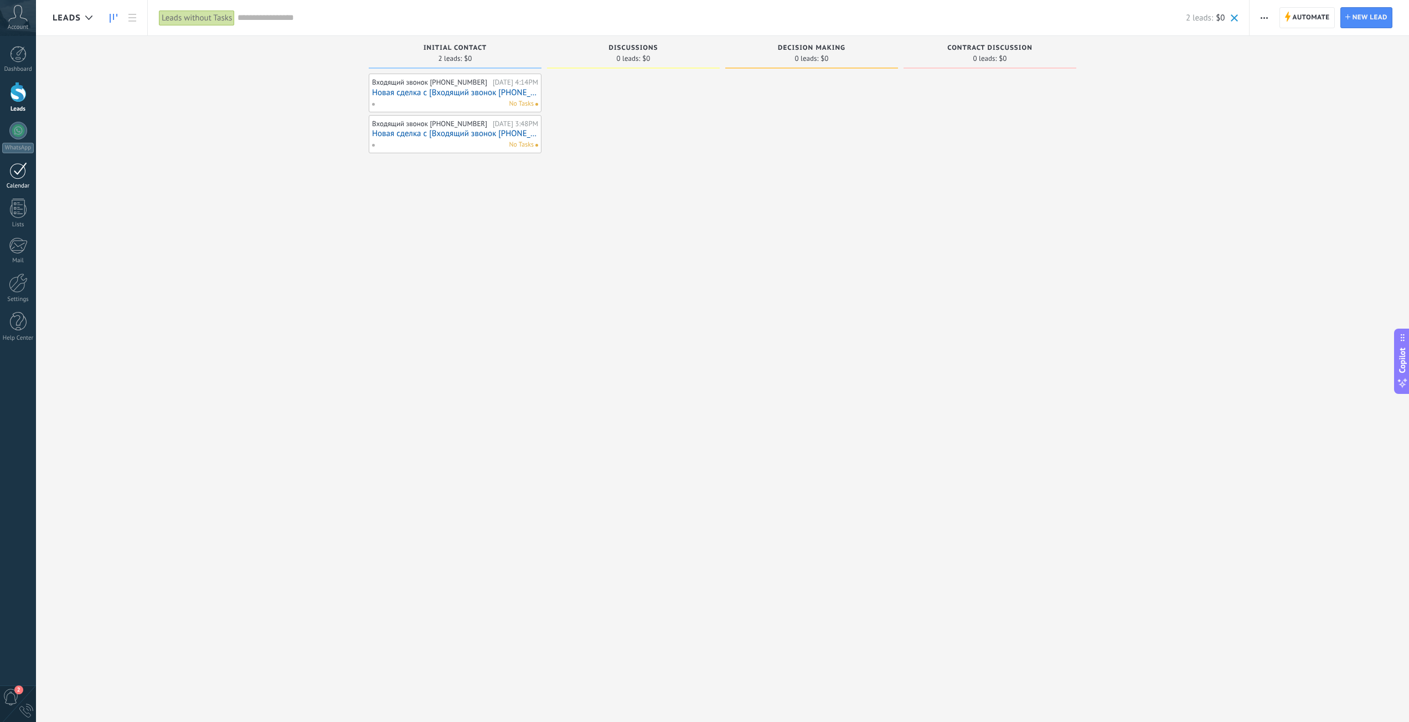
click at [15, 178] on div at bounding box center [18, 170] width 18 height 17
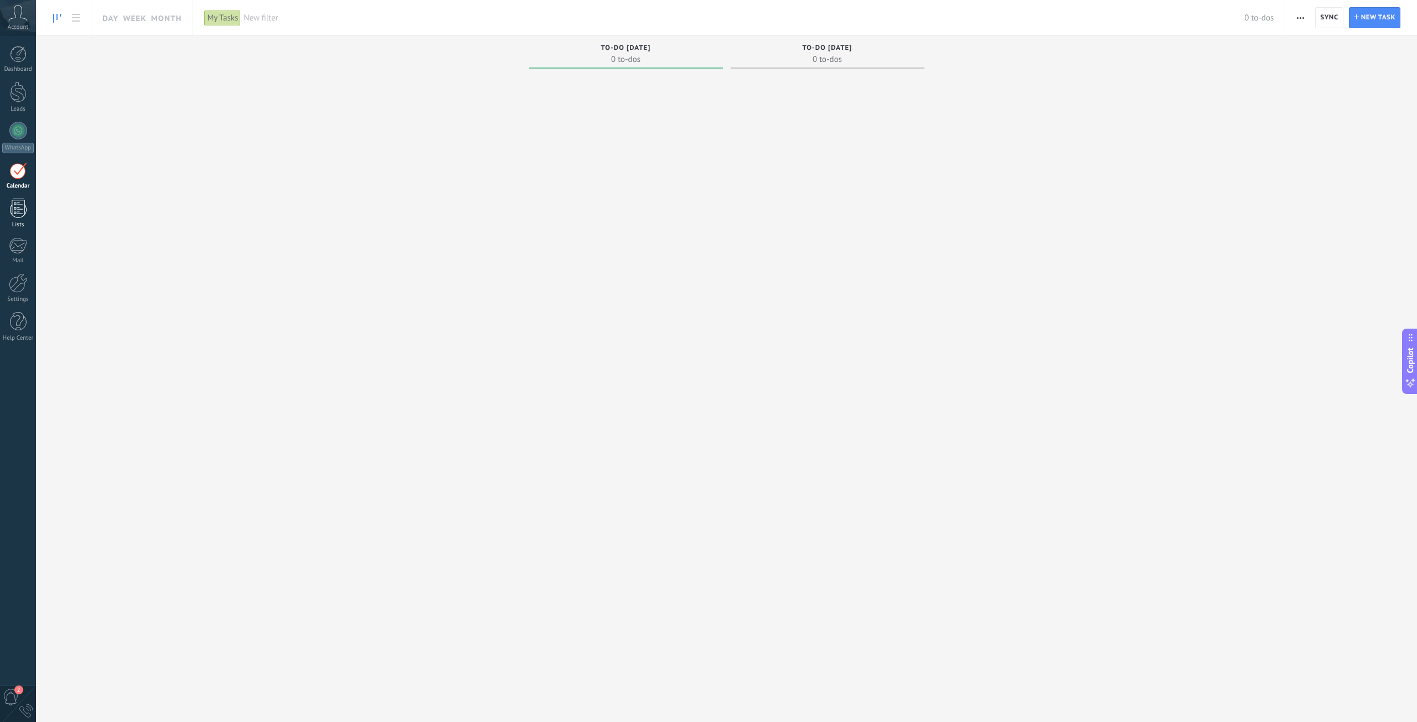
click at [16, 207] on div at bounding box center [18, 208] width 17 height 19
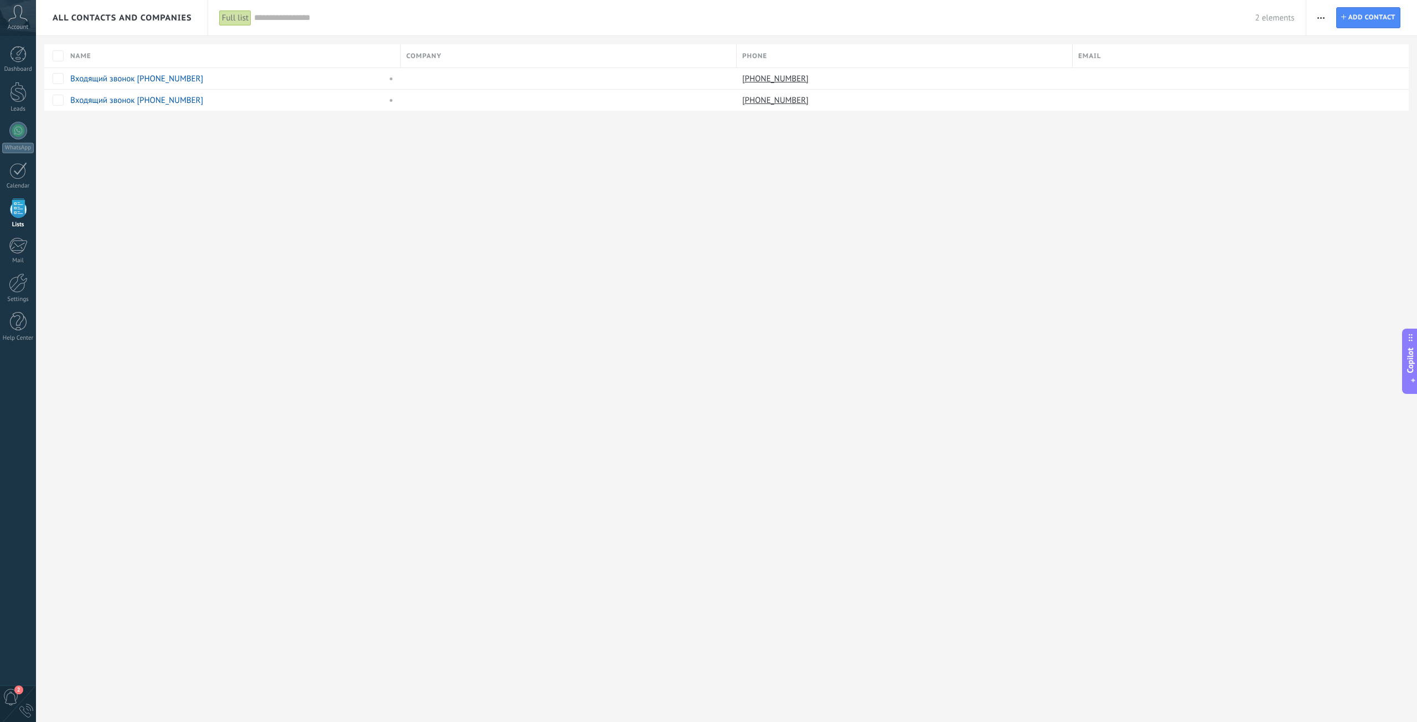
click at [27, 25] on span "Account" at bounding box center [18, 27] width 20 height 7
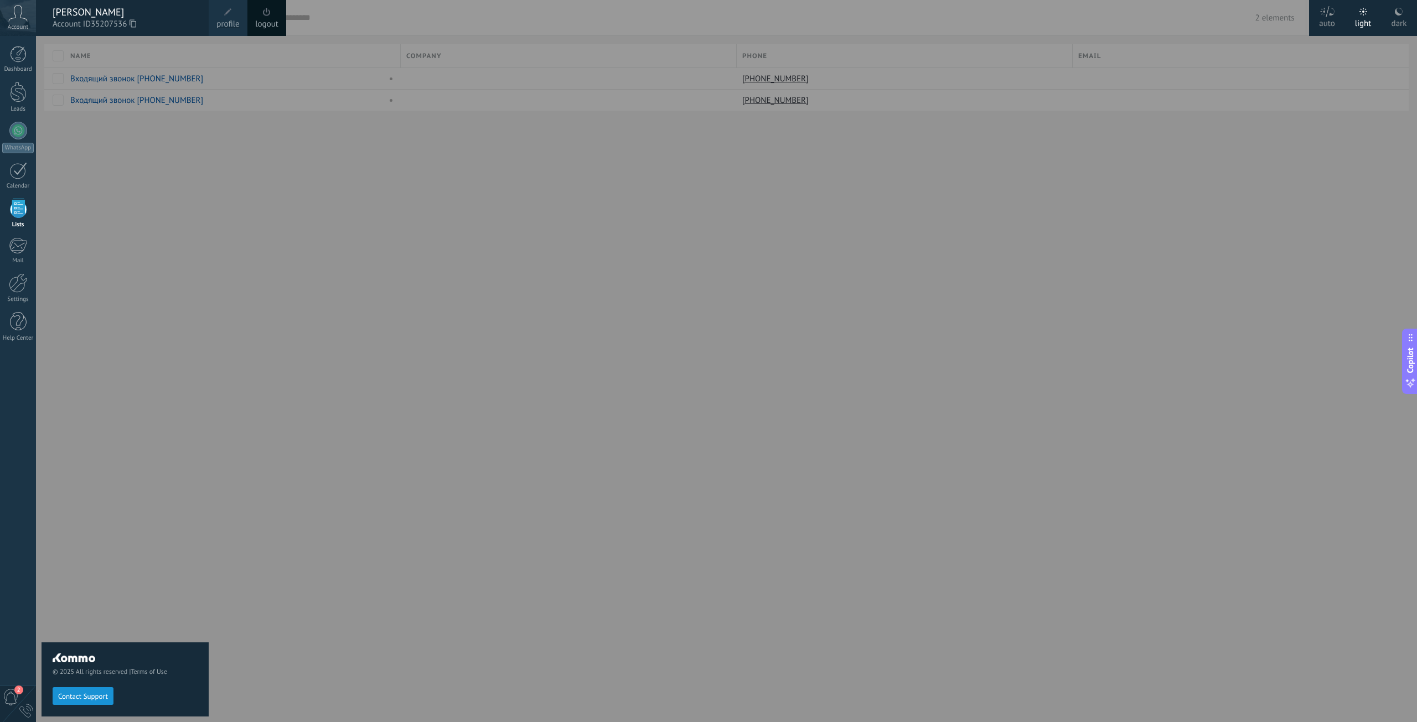
click at [25, 20] on icon at bounding box center [17, 13] width 19 height 17
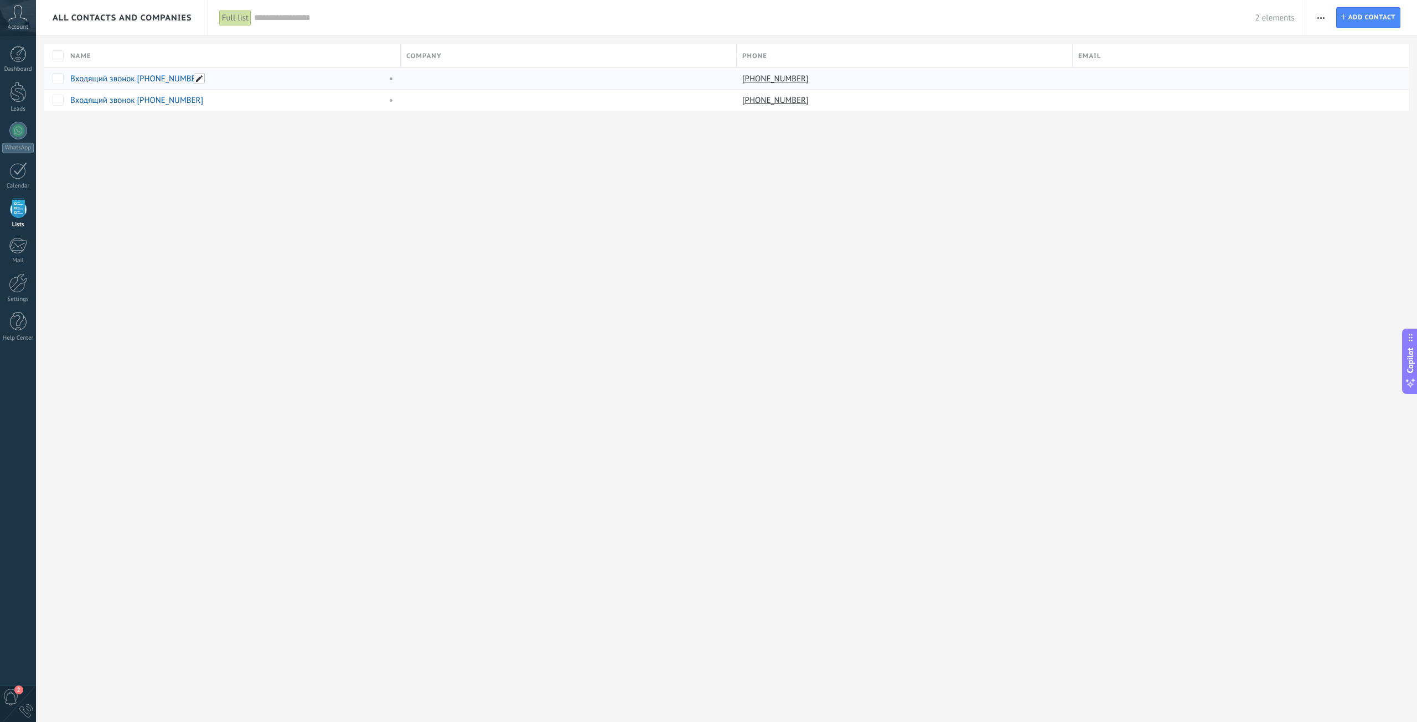
click at [199, 80] on span at bounding box center [199, 78] width 11 height 11
click at [292, 293] on div "All Contacts and Companies Full list Apply 2 elements Full list Contacts withou…" at bounding box center [726, 361] width 1381 height 722
click at [32, 54] on link "Dashboard" at bounding box center [18, 59] width 36 height 27
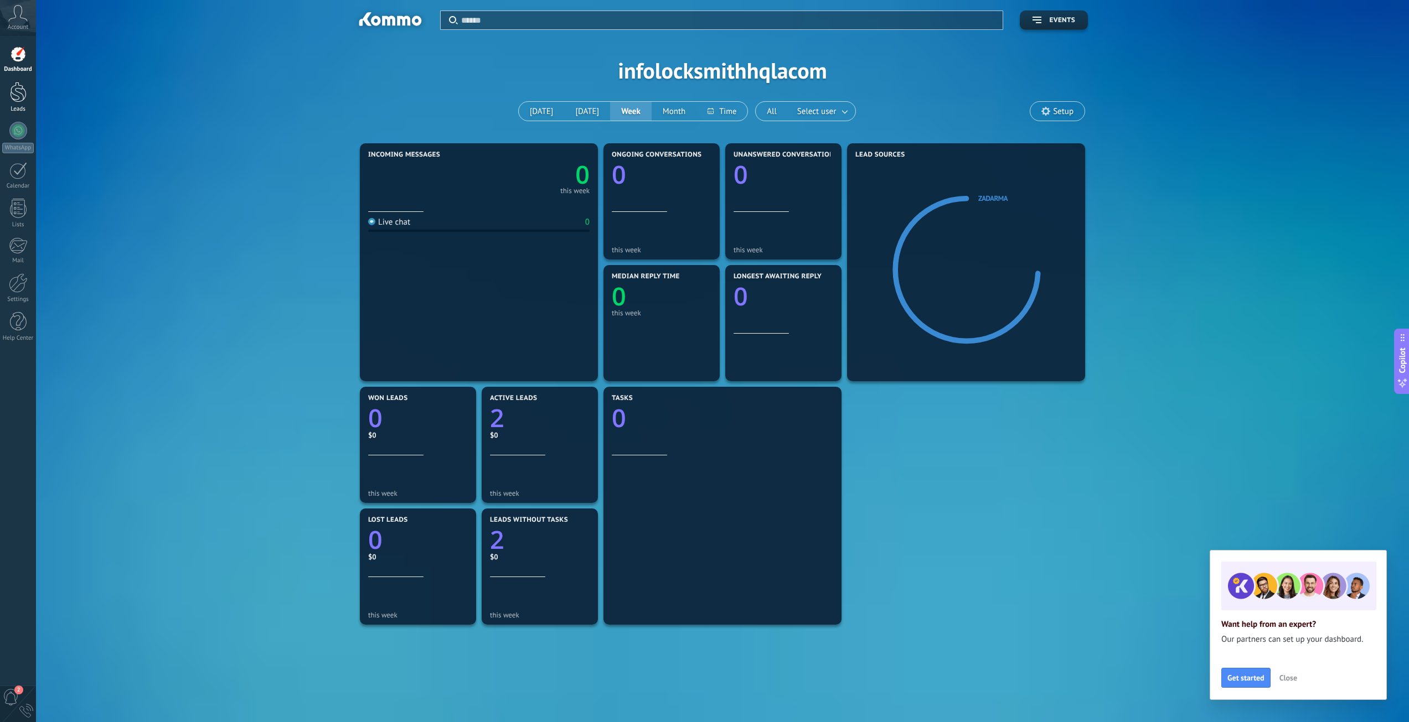
click at [22, 88] on div at bounding box center [18, 92] width 17 height 20
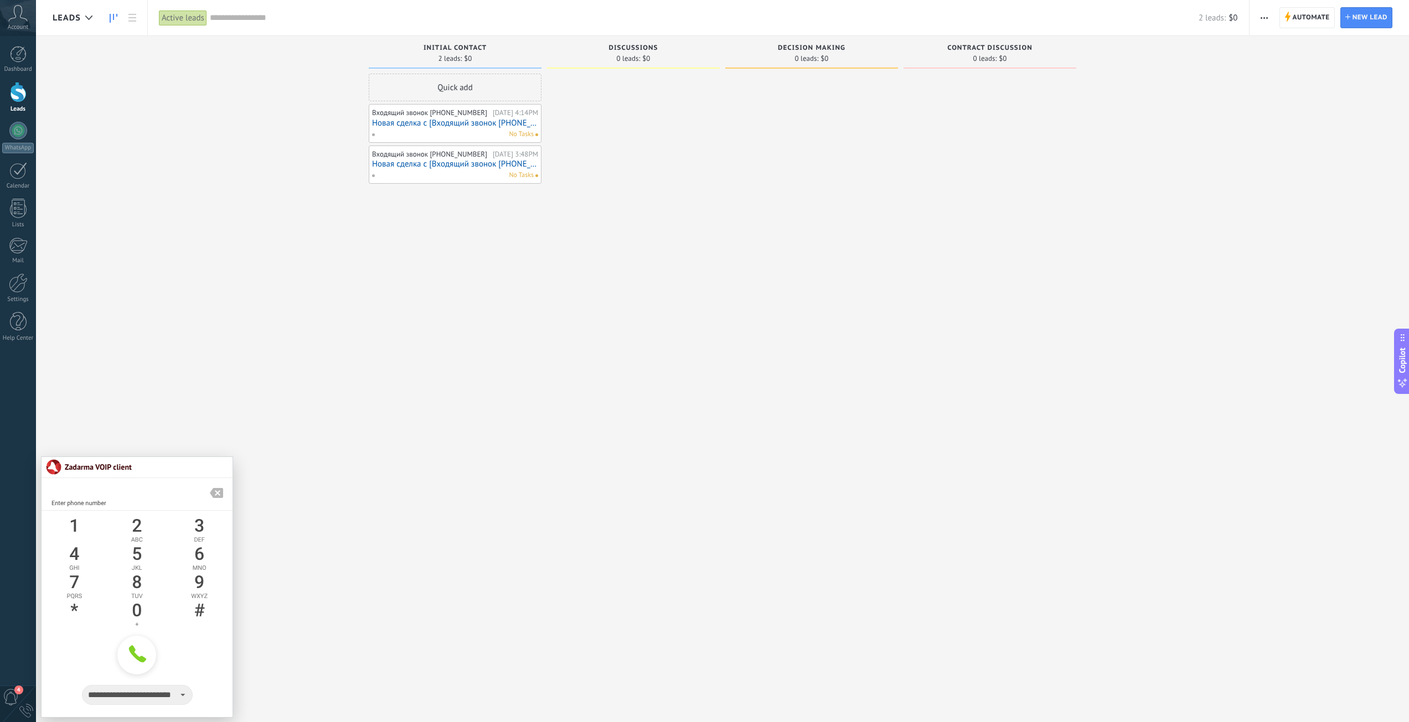
click at [229, 386] on div "Incoming leads Requests: 0 0 0 0 0 0 0 0 0 Initial contact 2 leads: $0 Quick ad…" at bounding box center [731, 343] width 1356 height 615
